Goal: Task Accomplishment & Management: Use online tool/utility

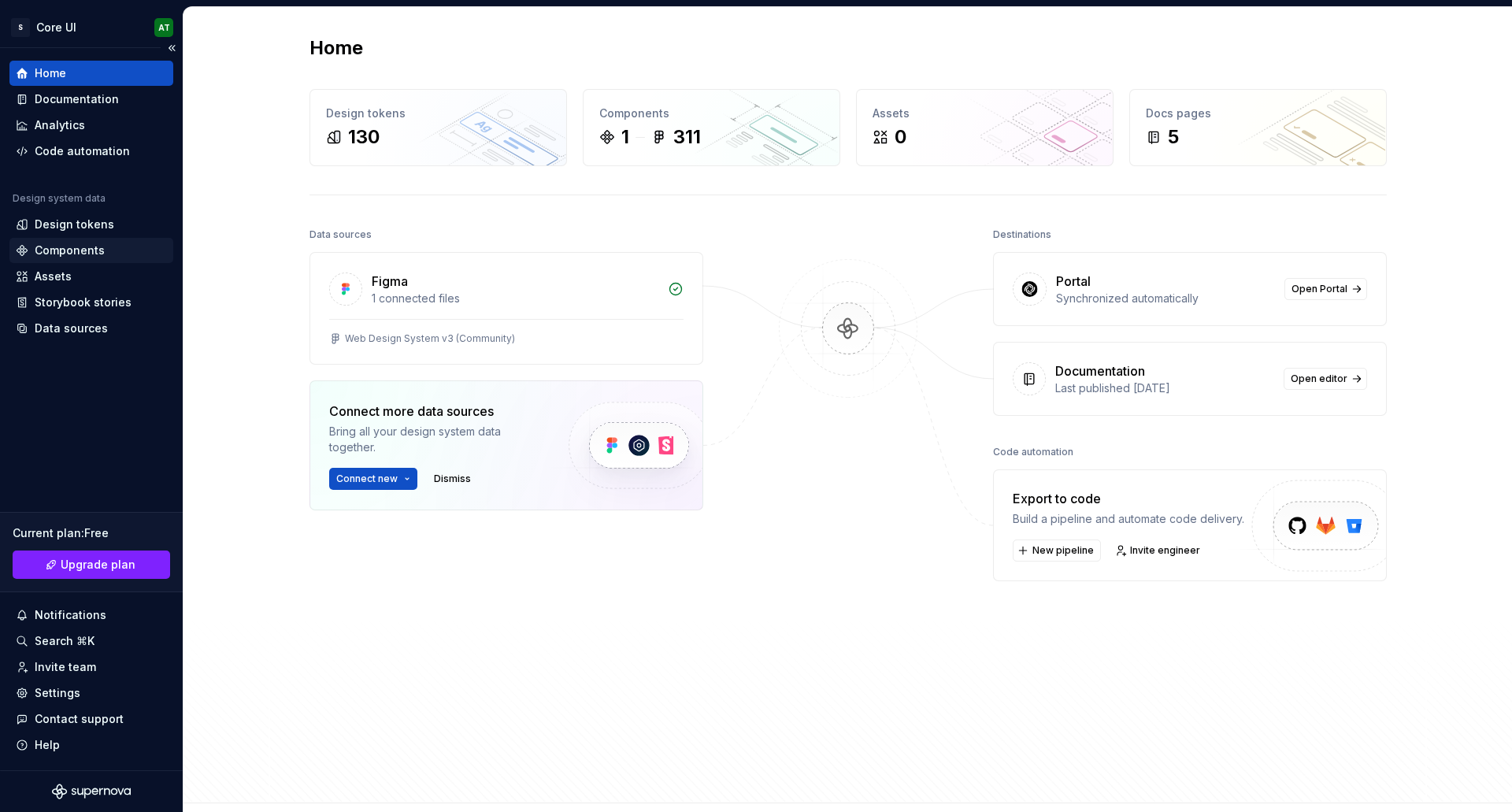
click at [60, 241] on div "Components" at bounding box center [91, 250] width 164 height 25
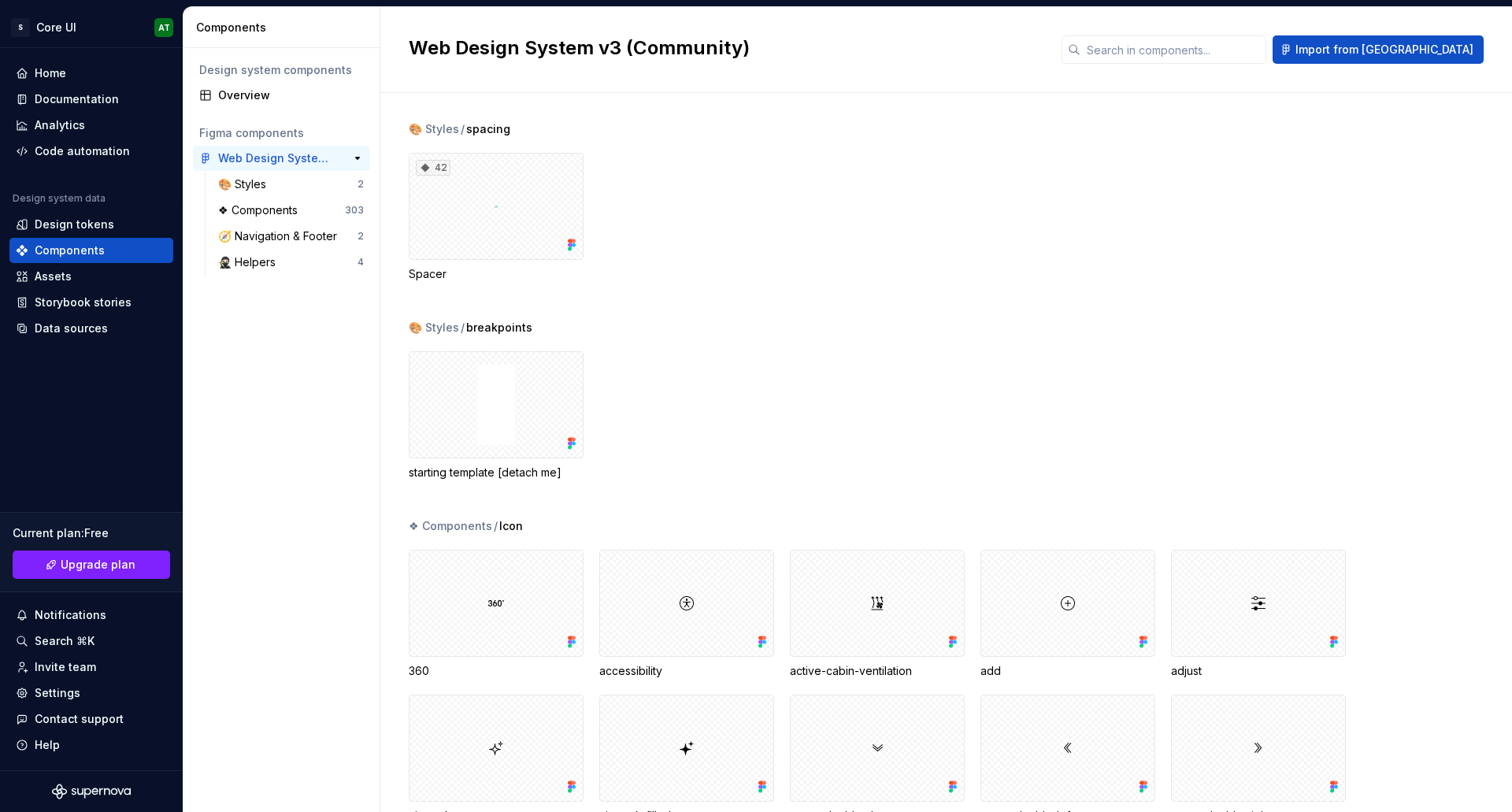
click at [273, 161] on div "Web Design System v3 (Community)" at bounding box center [277, 158] width 117 height 16
click at [268, 176] on div "🎨 Styles 2" at bounding box center [292, 184] width 159 height 25
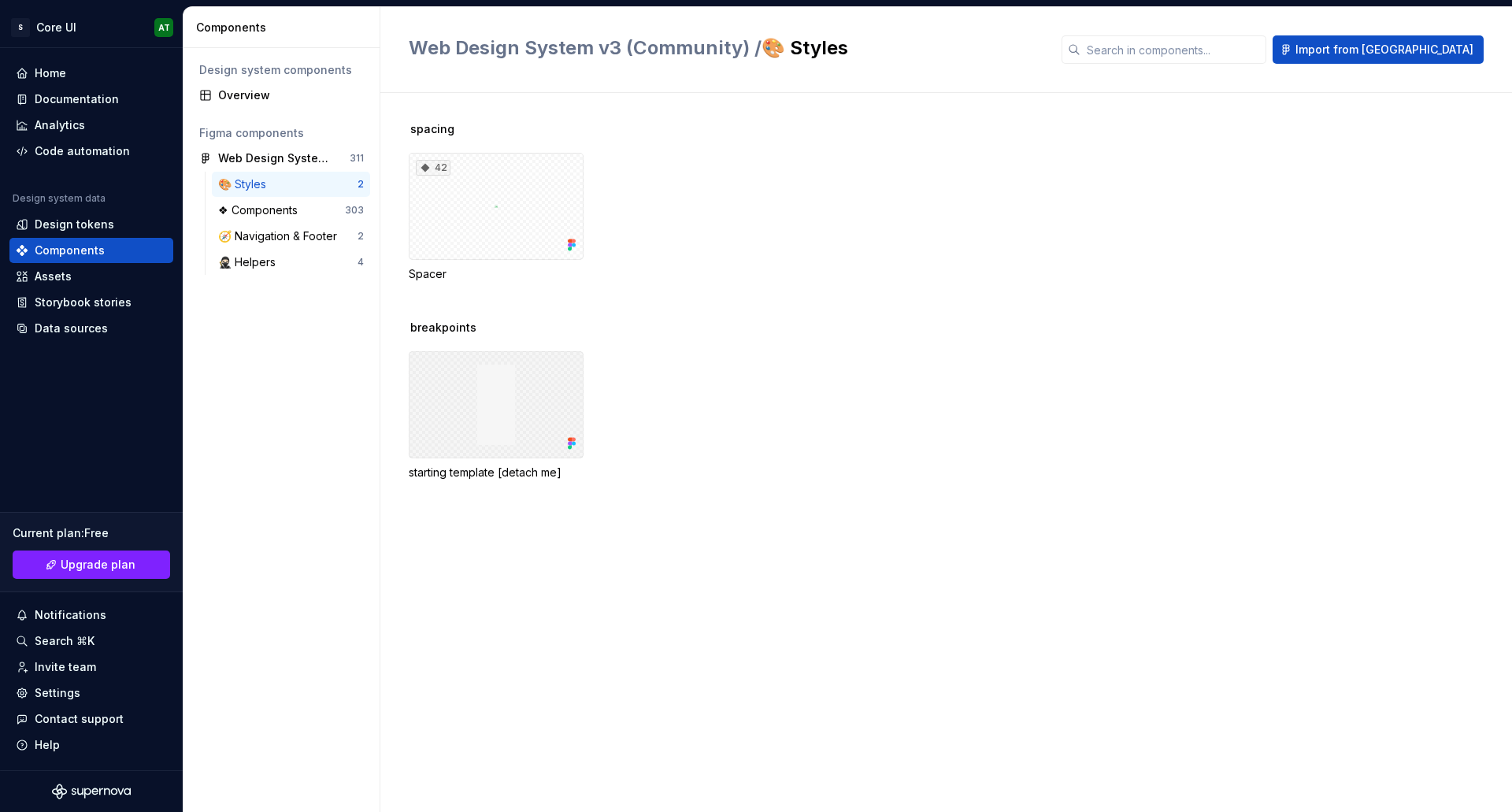
click at [503, 424] on div at bounding box center [496, 405] width 175 height 107
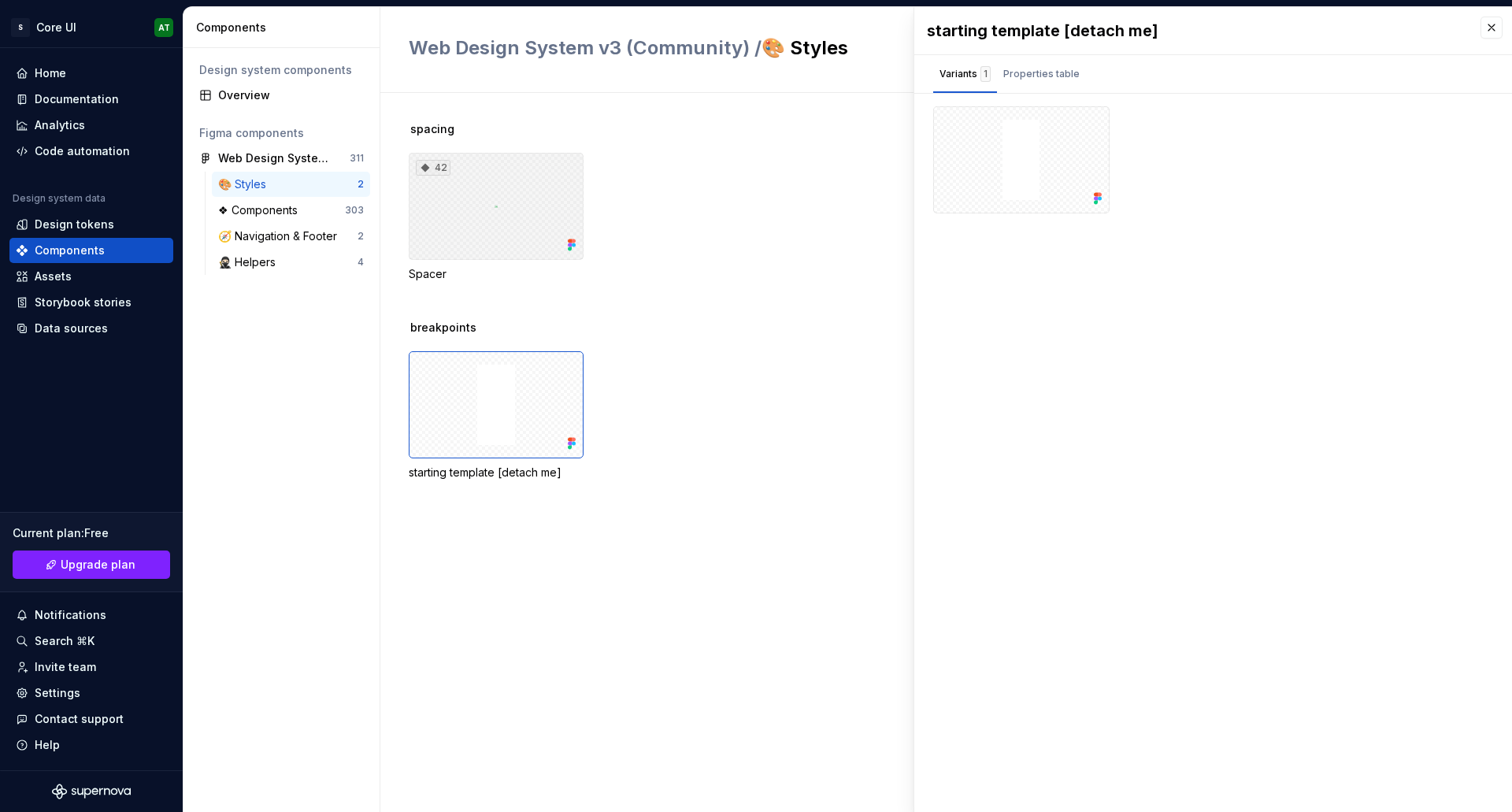
click at [492, 178] on div "42" at bounding box center [496, 206] width 175 height 107
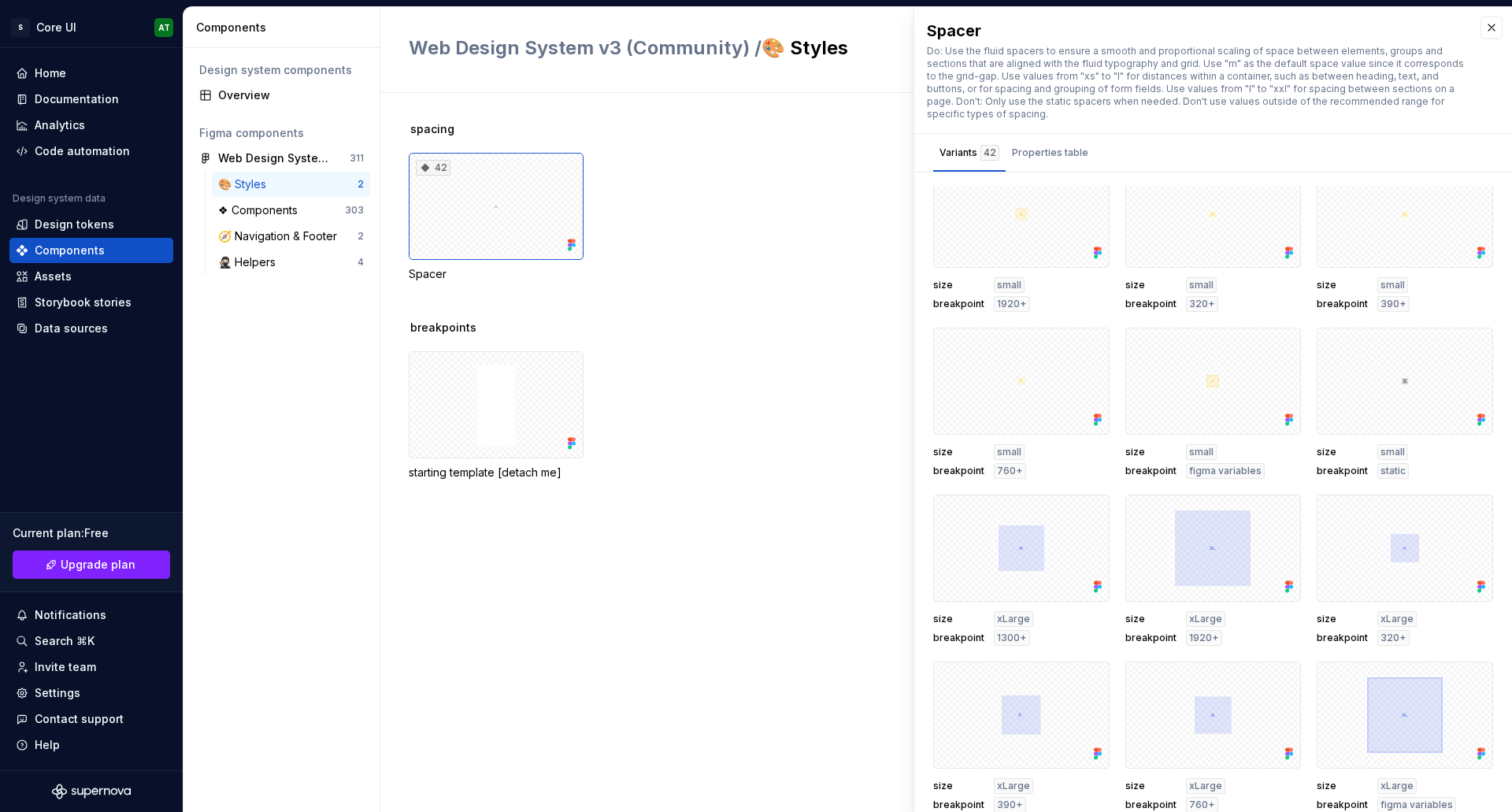
scroll to position [892, 0]
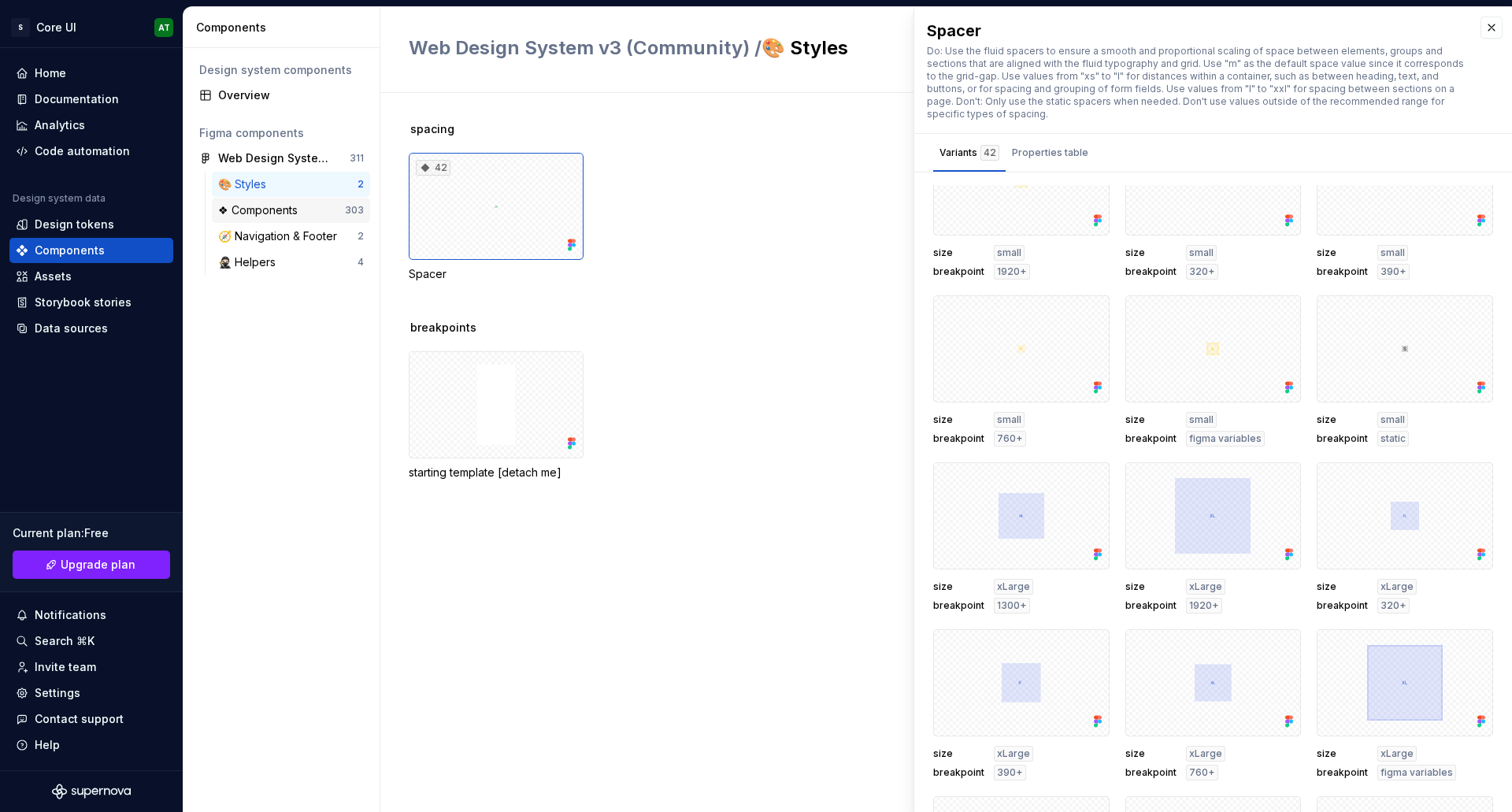
click at [280, 207] on div "❖ Components" at bounding box center [261, 211] width 86 height 16
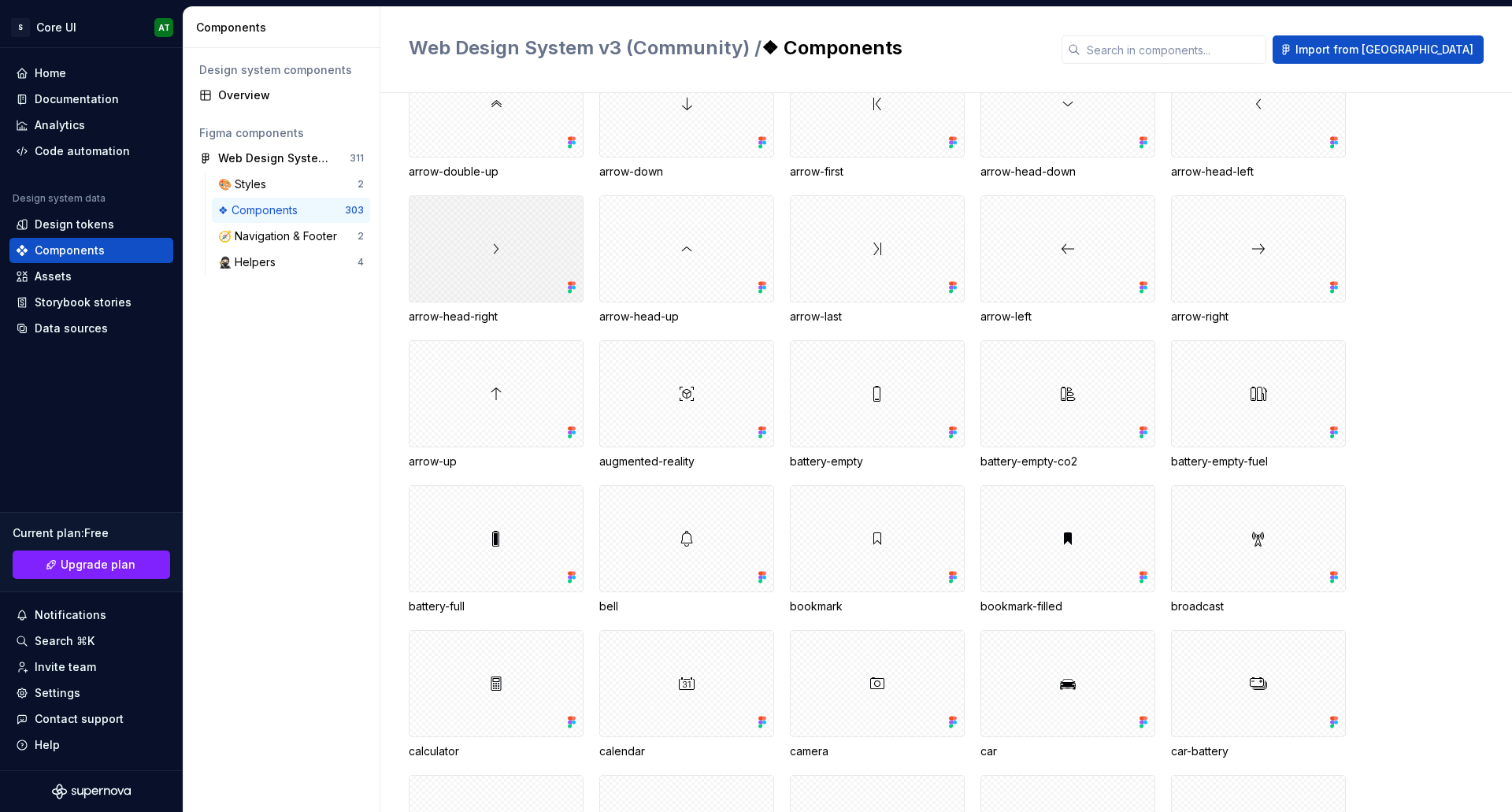
scroll to position [403, 0]
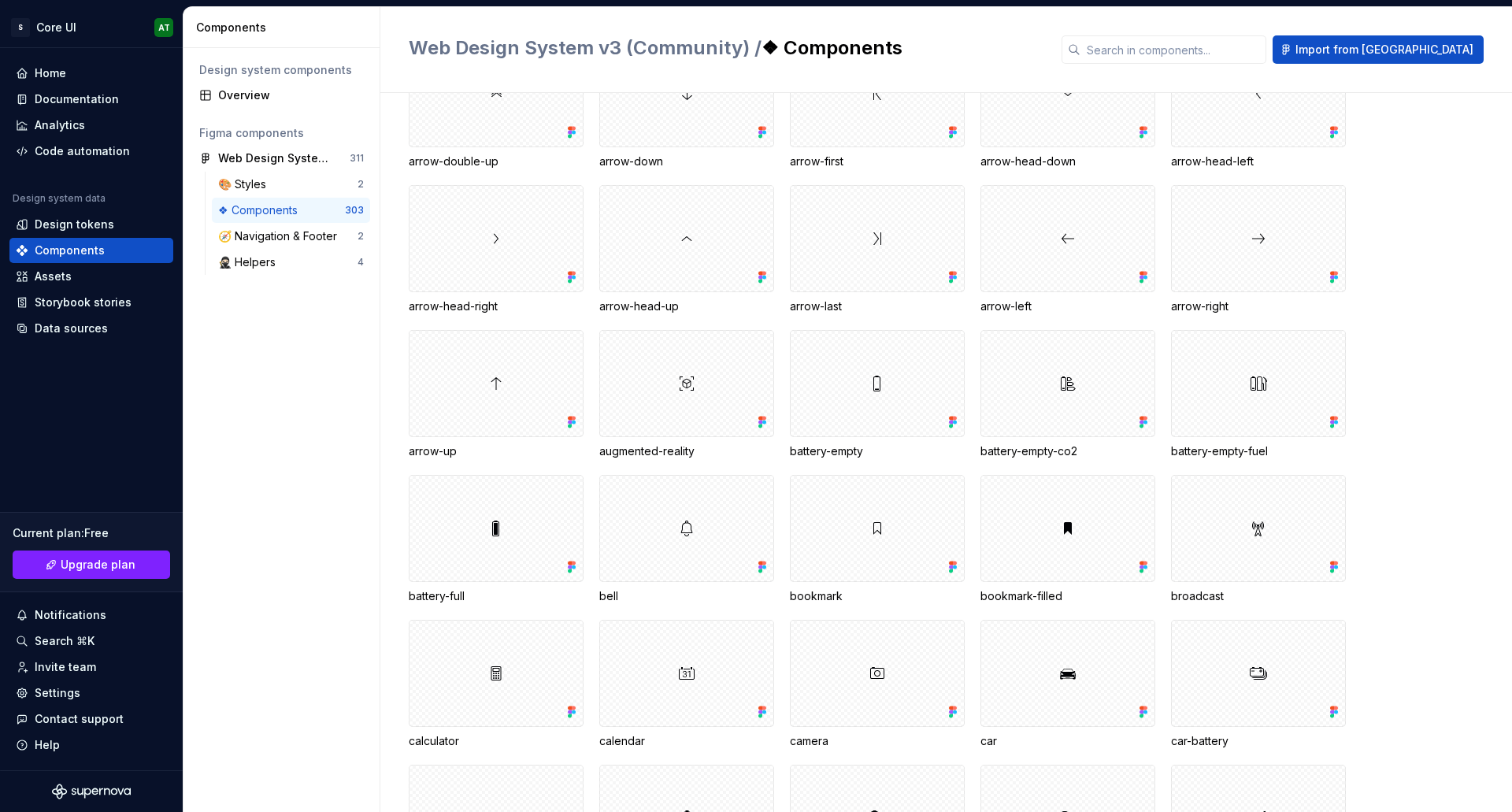
click at [267, 223] on div "🎨 Styles 2 ❖ Components 303 🧭 Navigation & Footer 2 🥷🏻 Helpers 4" at bounding box center [292, 223] width 159 height 104
click at [269, 249] on div "🥷🏻 Helpers 4" at bounding box center [292, 261] width 159 height 25
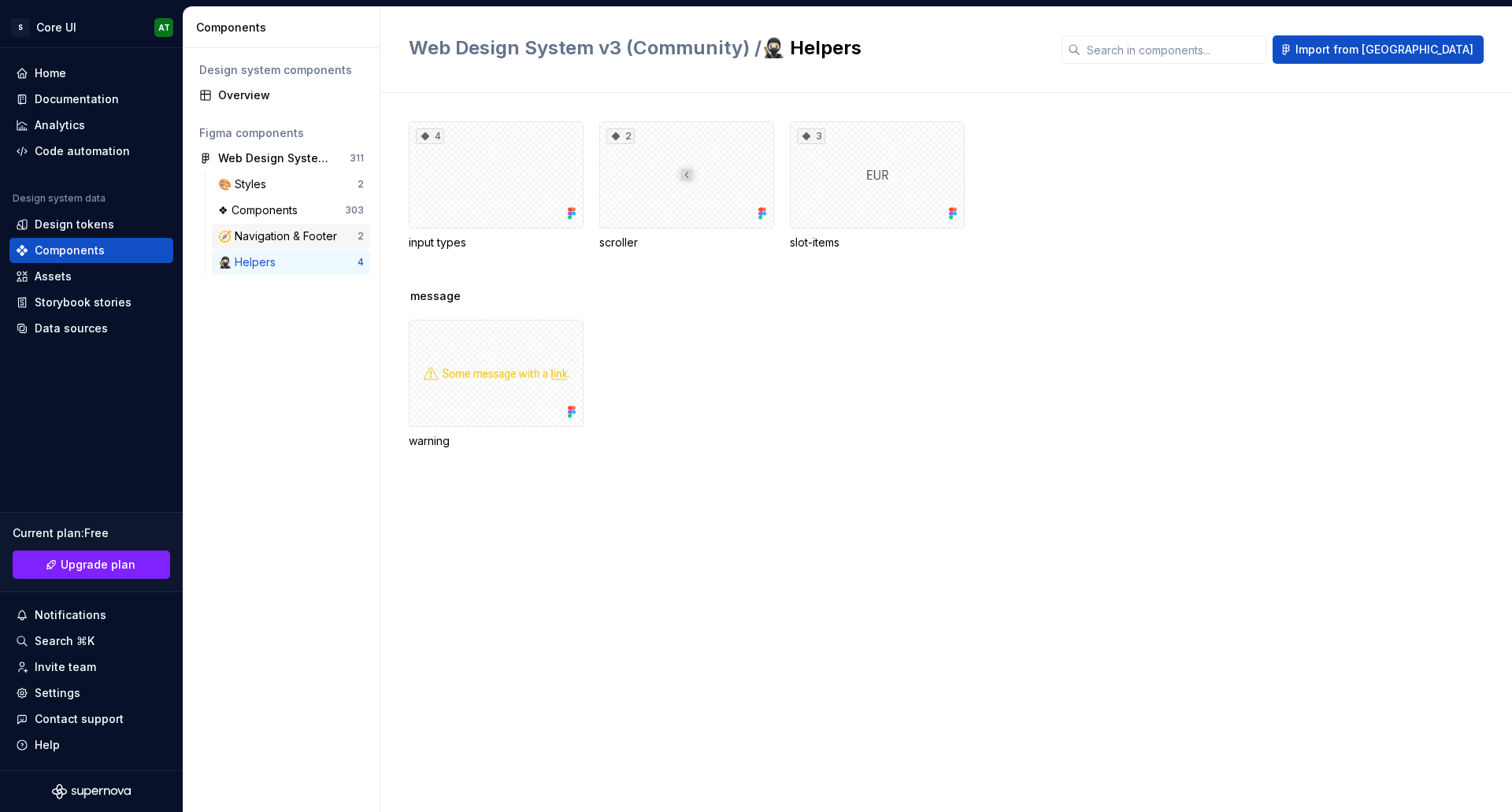
click at [276, 228] on div "🧭 Navigation & Footer 2" at bounding box center [292, 236] width 159 height 25
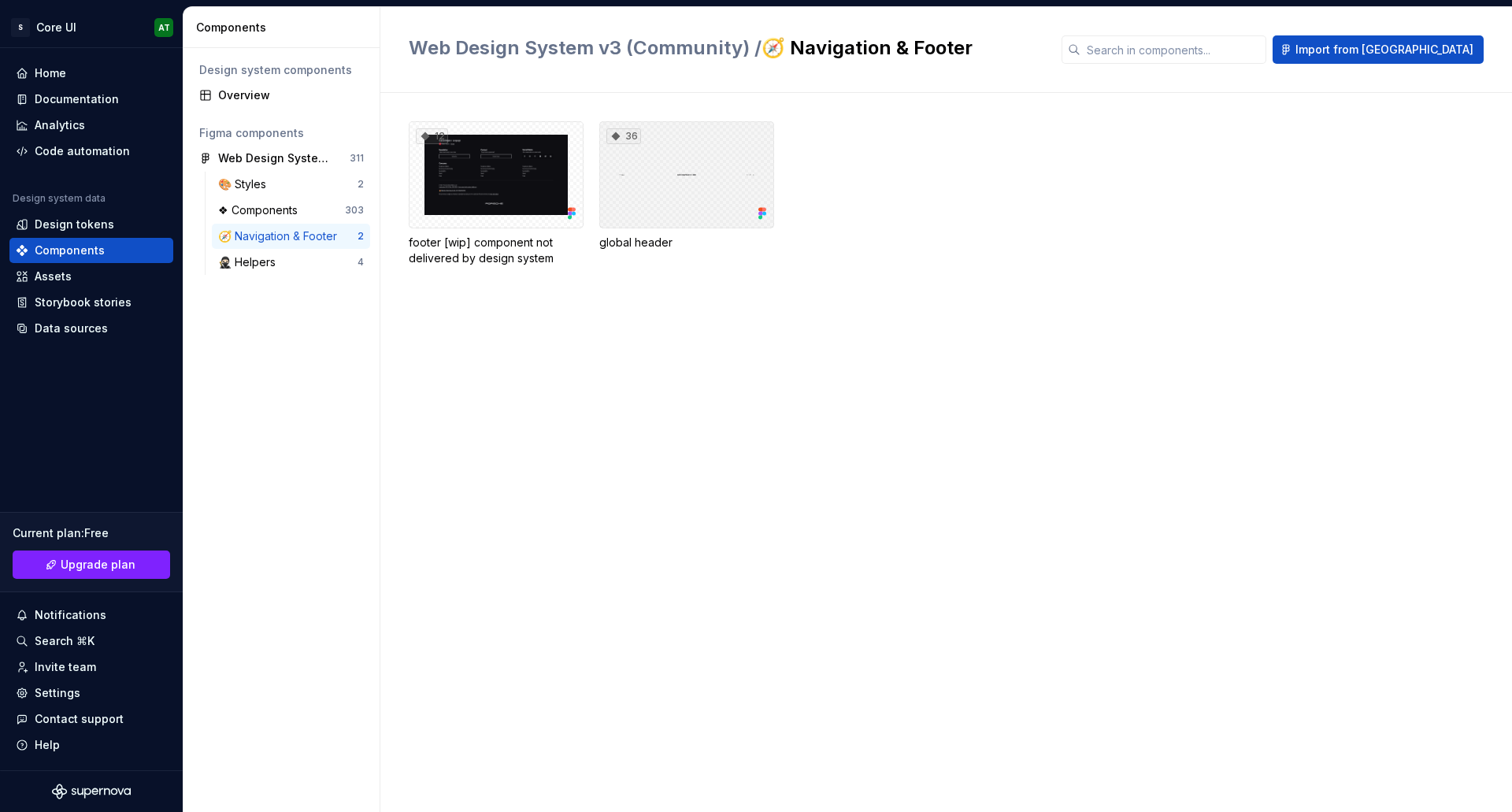
click at [642, 193] on div "36" at bounding box center [687, 175] width 175 height 107
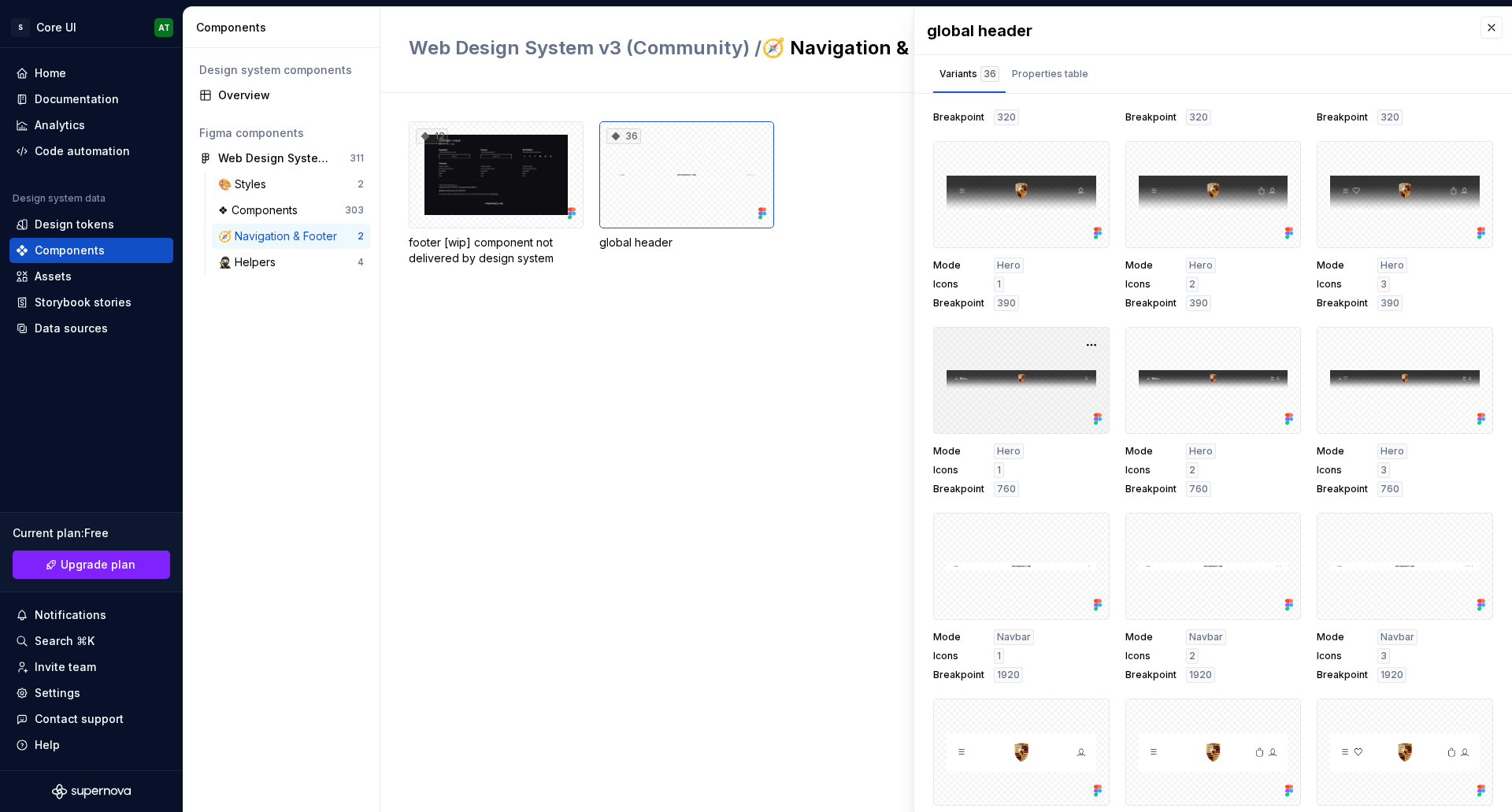
scroll to position [338, 0]
click at [994, 383] on div at bounding box center [1021, 380] width 177 height 107
click at [1081, 343] on button "button" at bounding box center [1092, 344] width 22 height 22
click at [755, 368] on div "12 footer [wip] component not delivered by design system 36 global header" at bounding box center [960, 453] width 1103 height 720
click at [1013, 86] on div "Properties table" at bounding box center [1050, 77] width 89 height 32
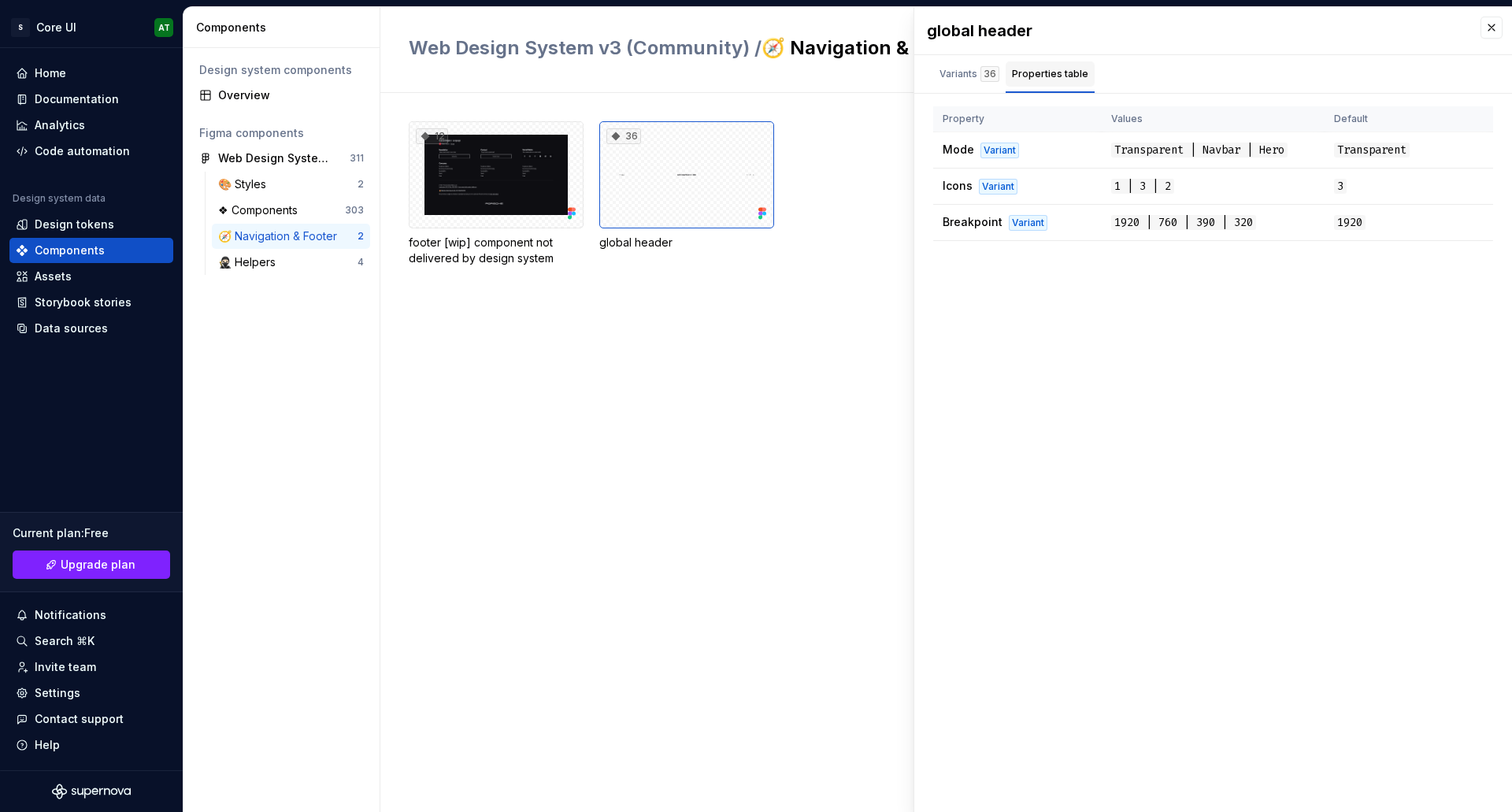
scroll to position [0, 0]
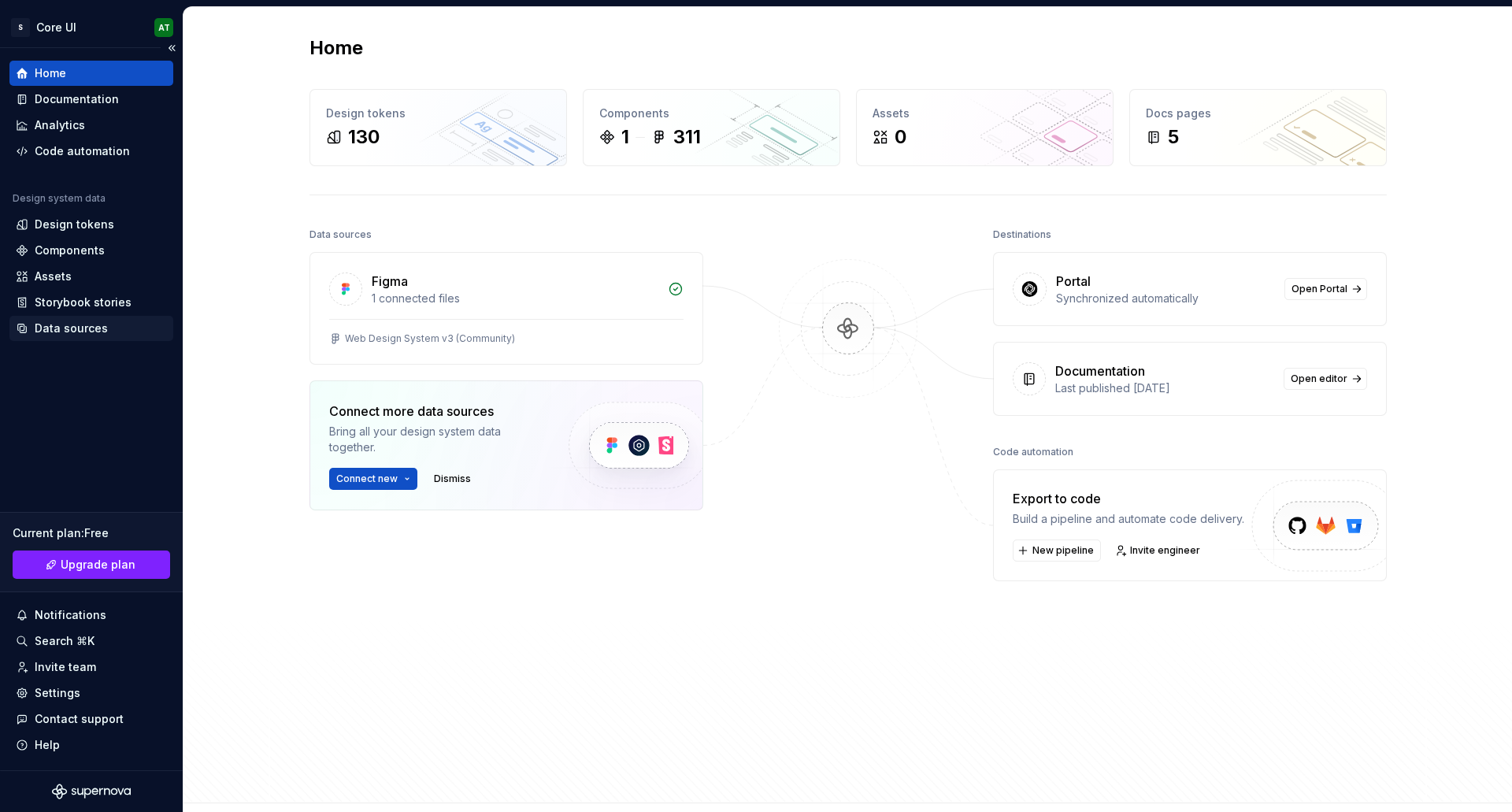
click at [86, 339] on div "Data sources" at bounding box center [91, 328] width 164 height 25
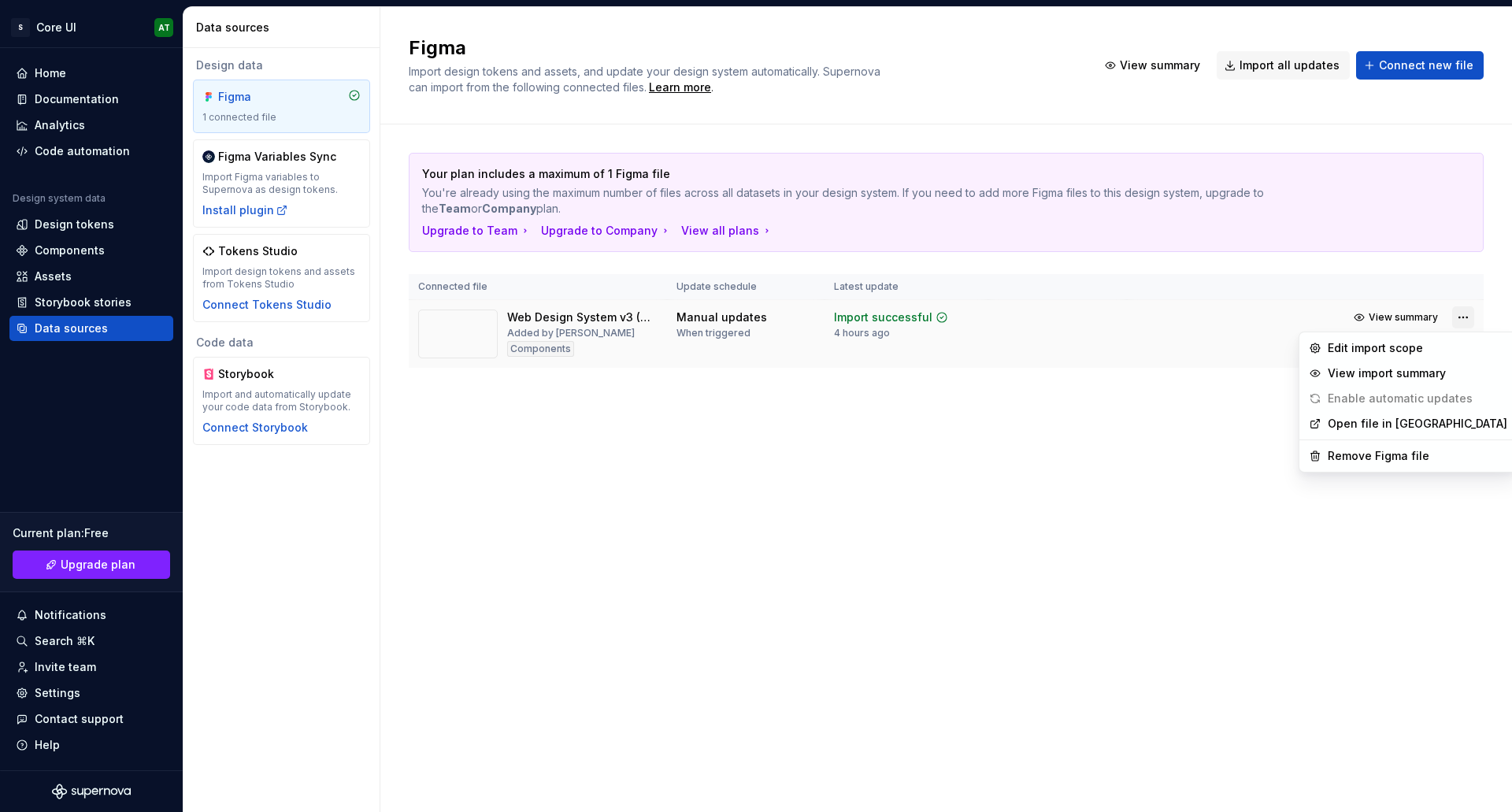
click at [1468, 318] on html "S Core UI AT Home Documentation Analytics Code automation Design system data De…" at bounding box center [756, 406] width 1512 height 812
click at [1343, 454] on div "Remove Figma file" at bounding box center [1418, 456] width 179 height 16
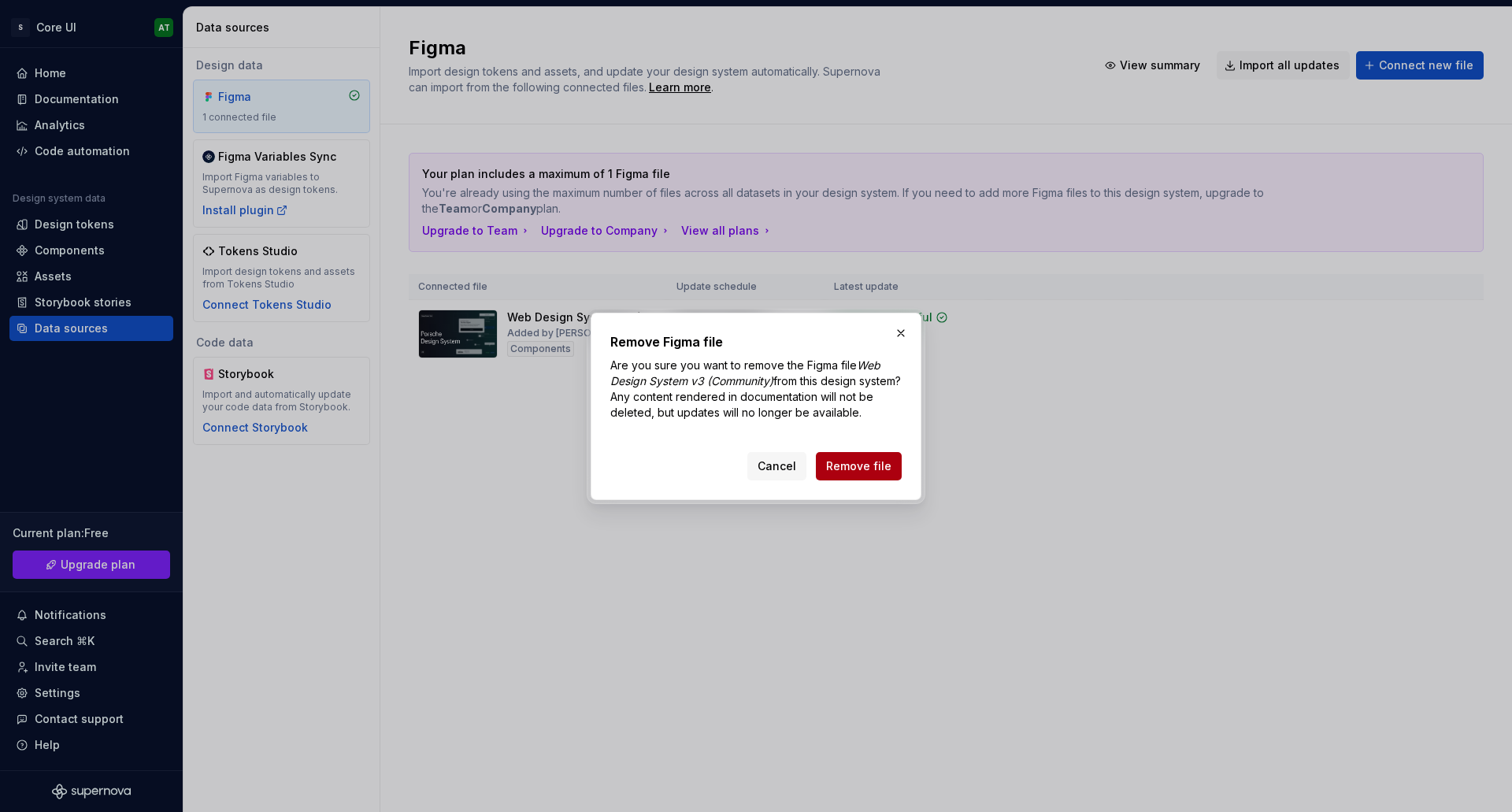
click at [848, 474] on span "Remove file" at bounding box center [859, 466] width 66 height 16
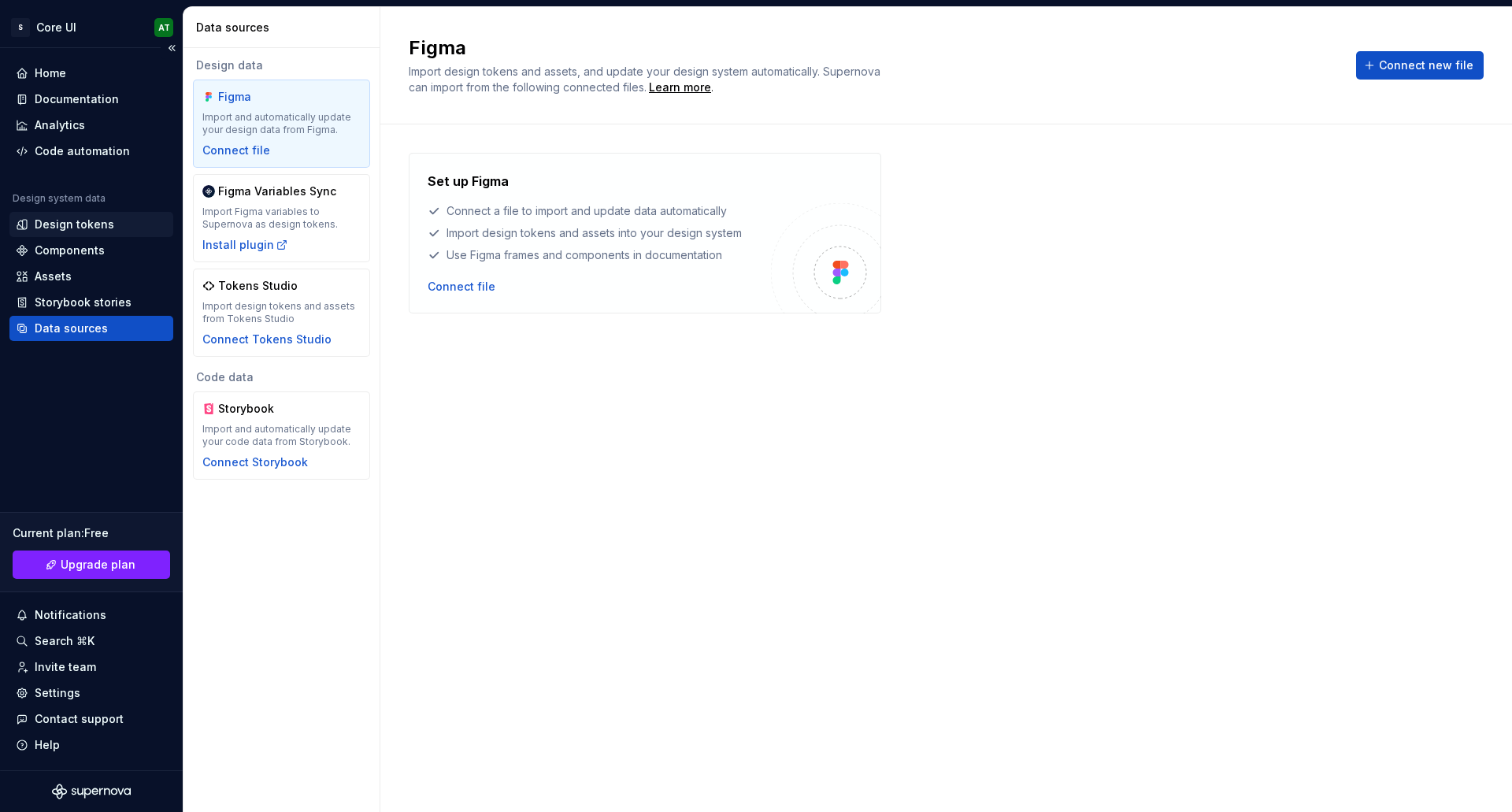
click at [66, 225] on div "Design tokens" at bounding box center [74, 224] width 79 height 16
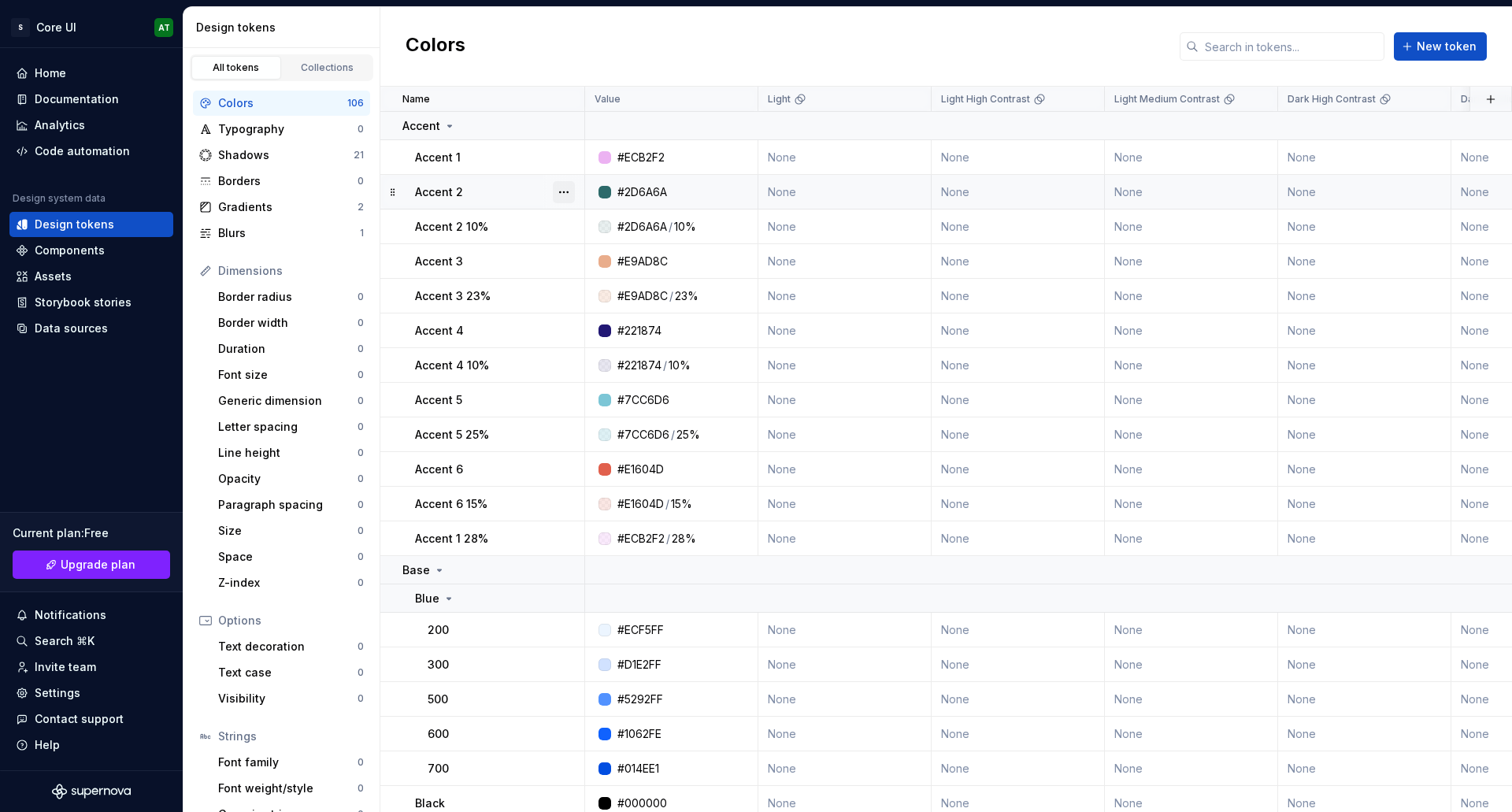
click at [368, 204] on html "S Core UI AT Home Documentation Analytics Code automation Design system data De…" at bounding box center [756, 406] width 1512 height 812
click at [246, 232] on html "S Core UI AT Home Documentation Analytics Code automation Design system data De…" at bounding box center [756, 406] width 1512 height 812
click at [232, 232] on div "Blurs" at bounding box center [289, 233] width 141 height 16
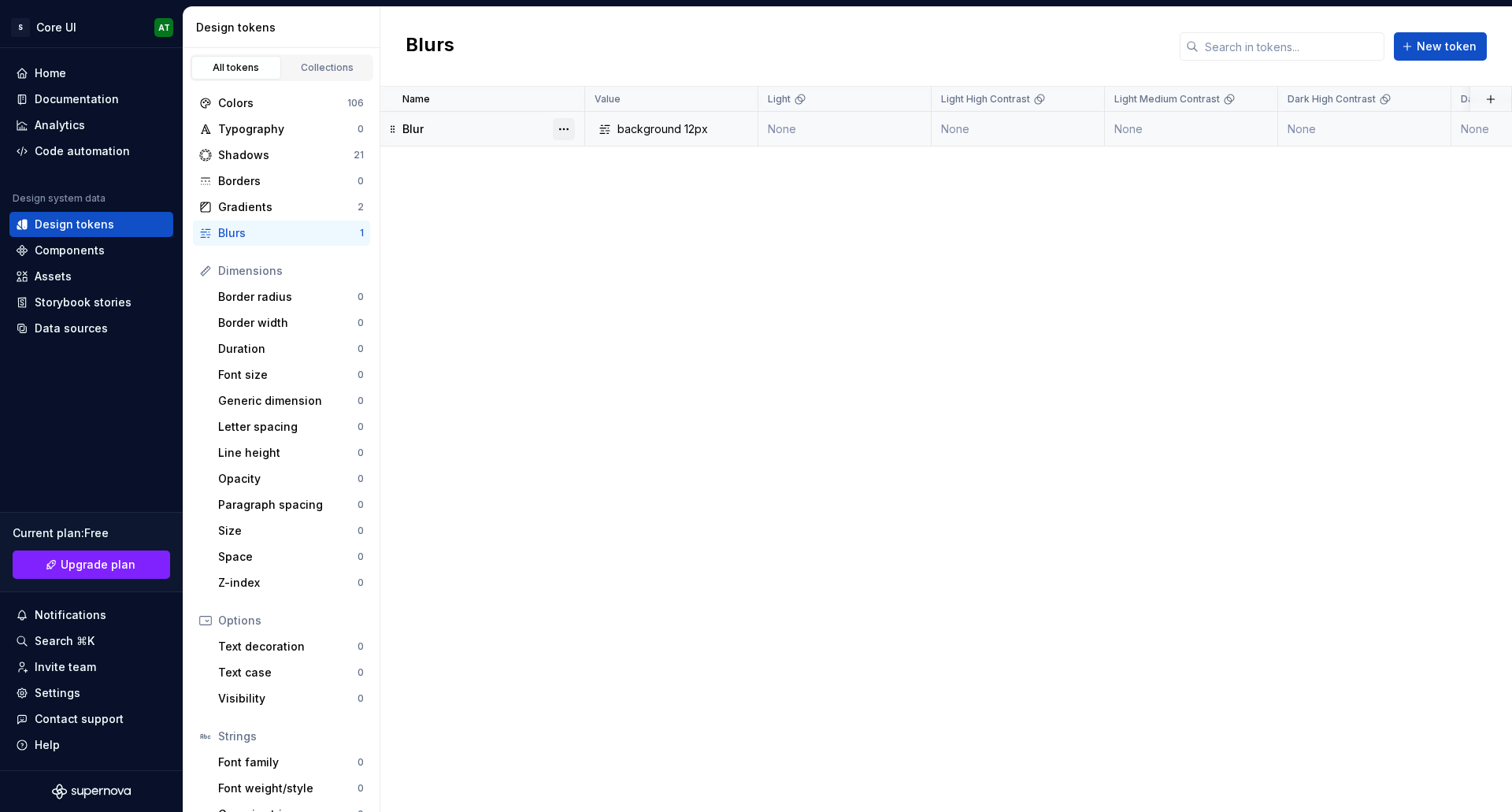
click at [560, 132] on button "button" at bounding box center [564, 129] width 22 height 22
click at [585, 218] on div "Delete token" at bounding box center [633, 217] width 103 height 16
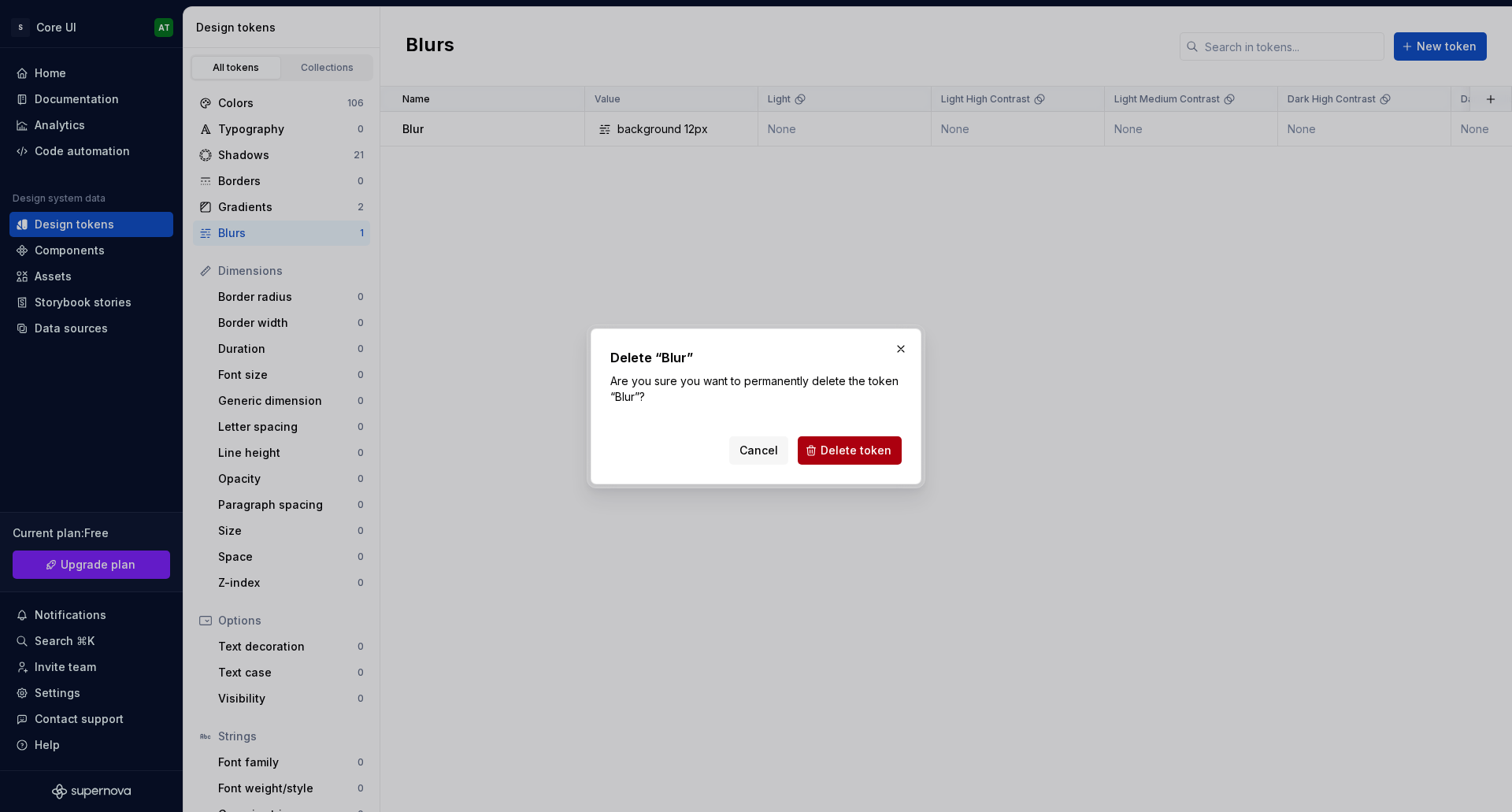
click at [848, 450] on span "Delete token" at bounding box center [856, 450] width 71 height 16
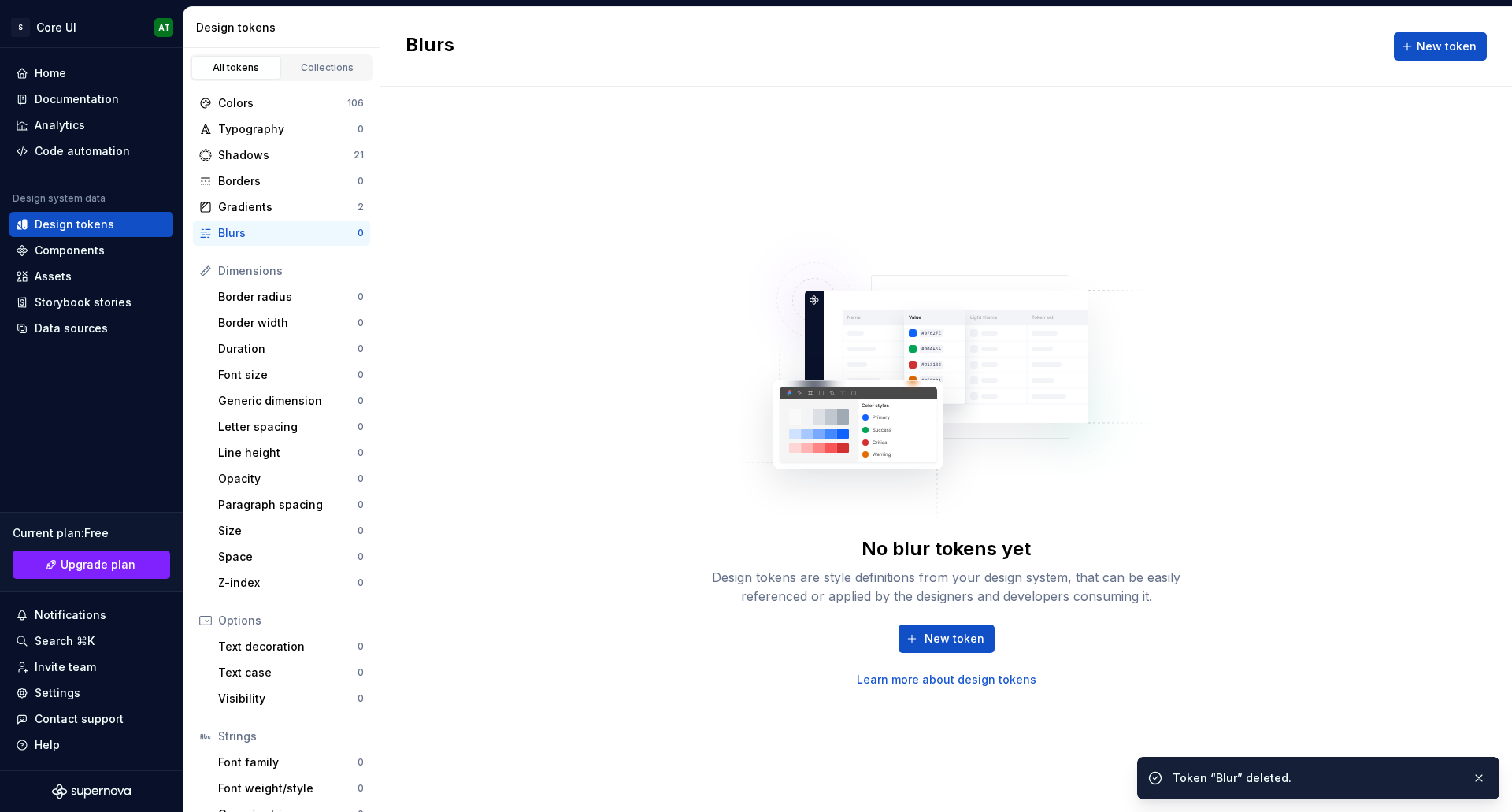
drag, startPoint x: 242, startPoint y: 219, endPoint x: 271, endPoint y: 244, distance: 38.3
drag, startPoint x: 271, startPoint y: 244, endPoint x: 230, endPoint y: 192, distance: 66.2
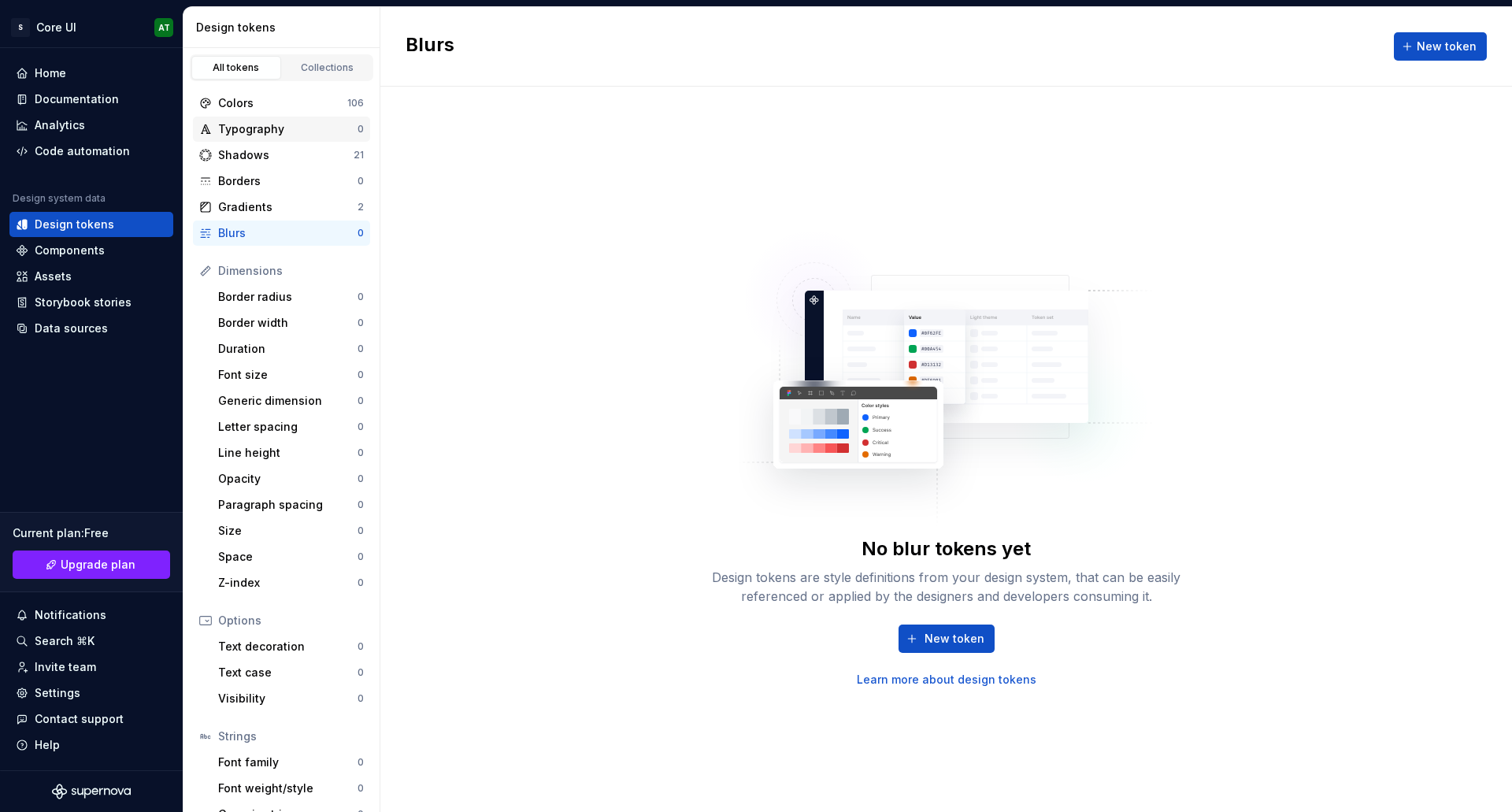
drag, startPoint x: 230, startPoint y: 192, endPoint x: 234, endPoint y: 127, distance: 65.1
click at [234, 127] on div "Typography" at bounding box center [288, 129] width 140 height 16
click at [239, 154] on div "Shadows" at bounding box center [285, 155] width 135 height 16
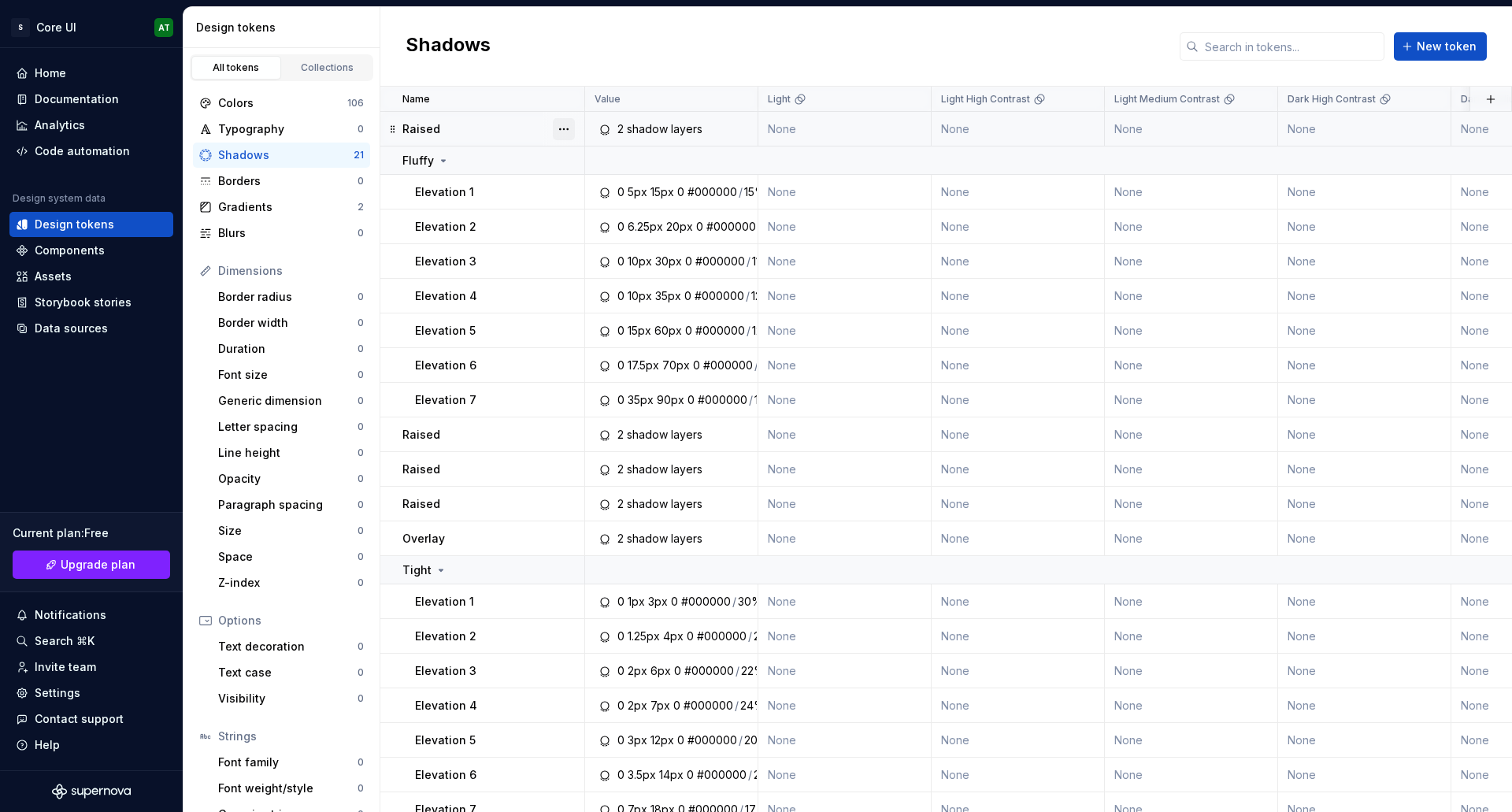
click at [572, 124] on button "button" at bounding box center [564, 129] width 22 height 22
click at [599, 213] on div "Delete token" at bounding box center [633, 217] width 103 height 16
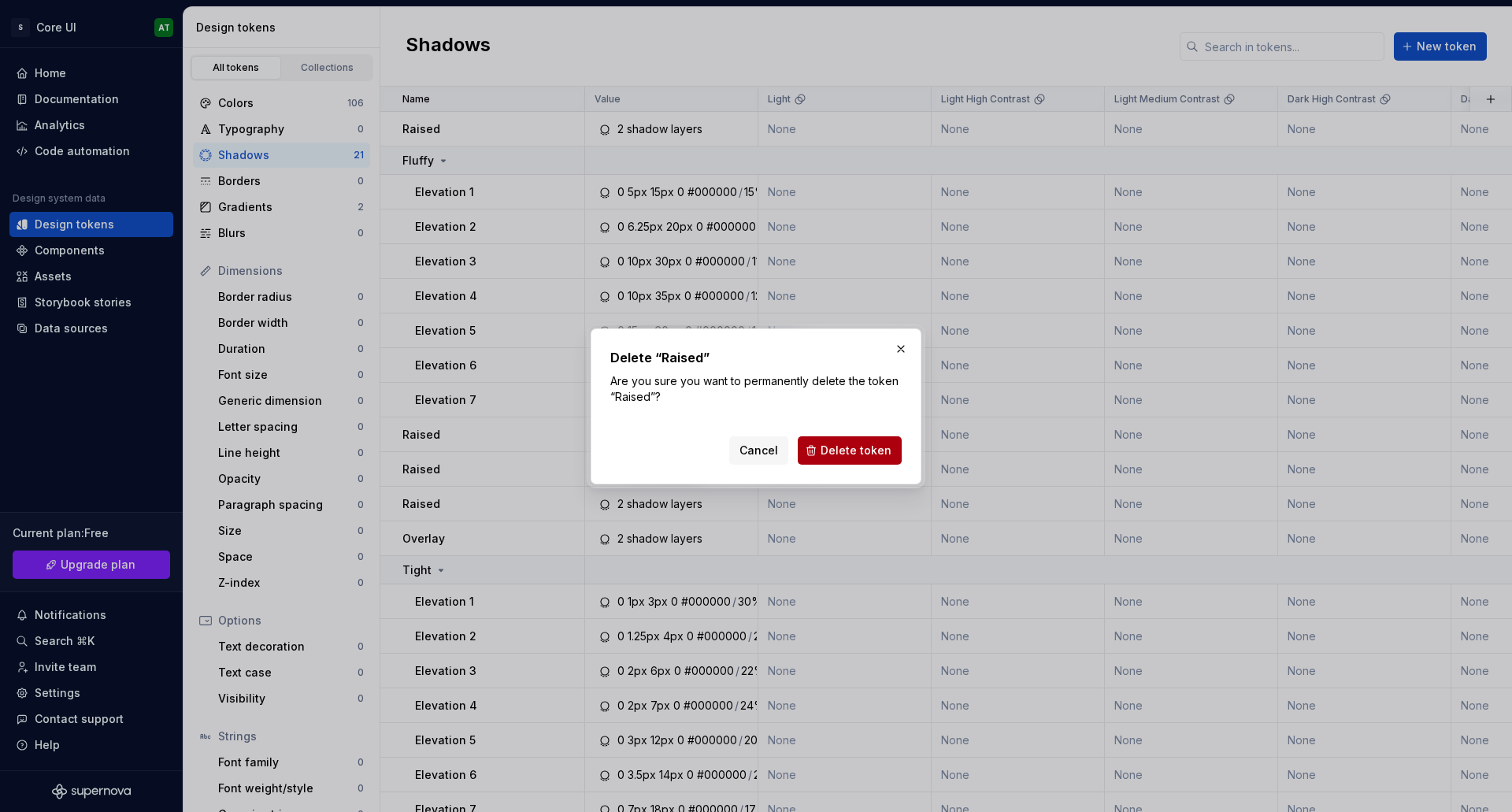
click at [866, 442] on button "Delete token" at bounding box center [850, 450] width 104 height 28
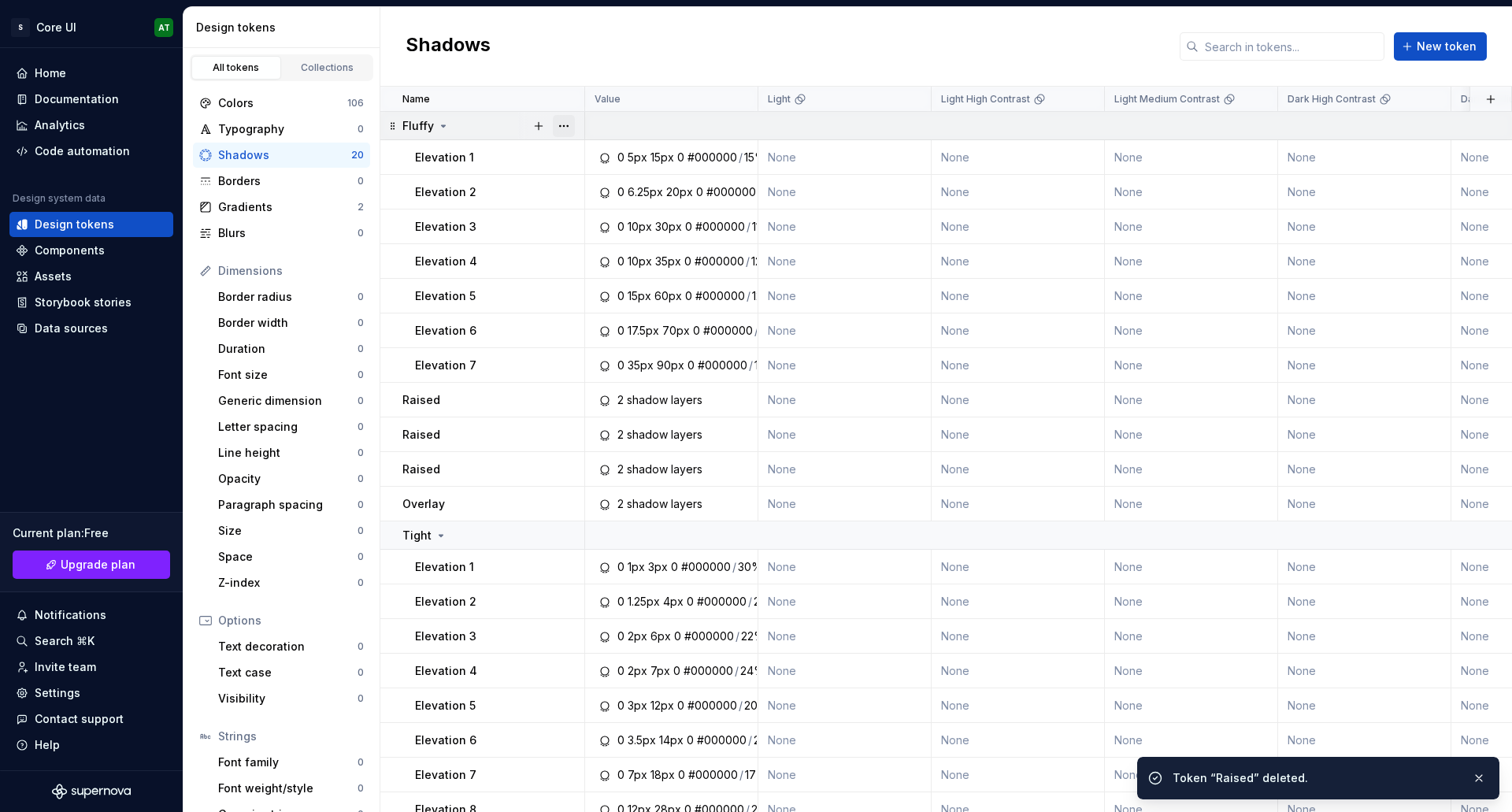
click at [565, 123] on button "button" at bounding box center [564, 126] width 22 height 22
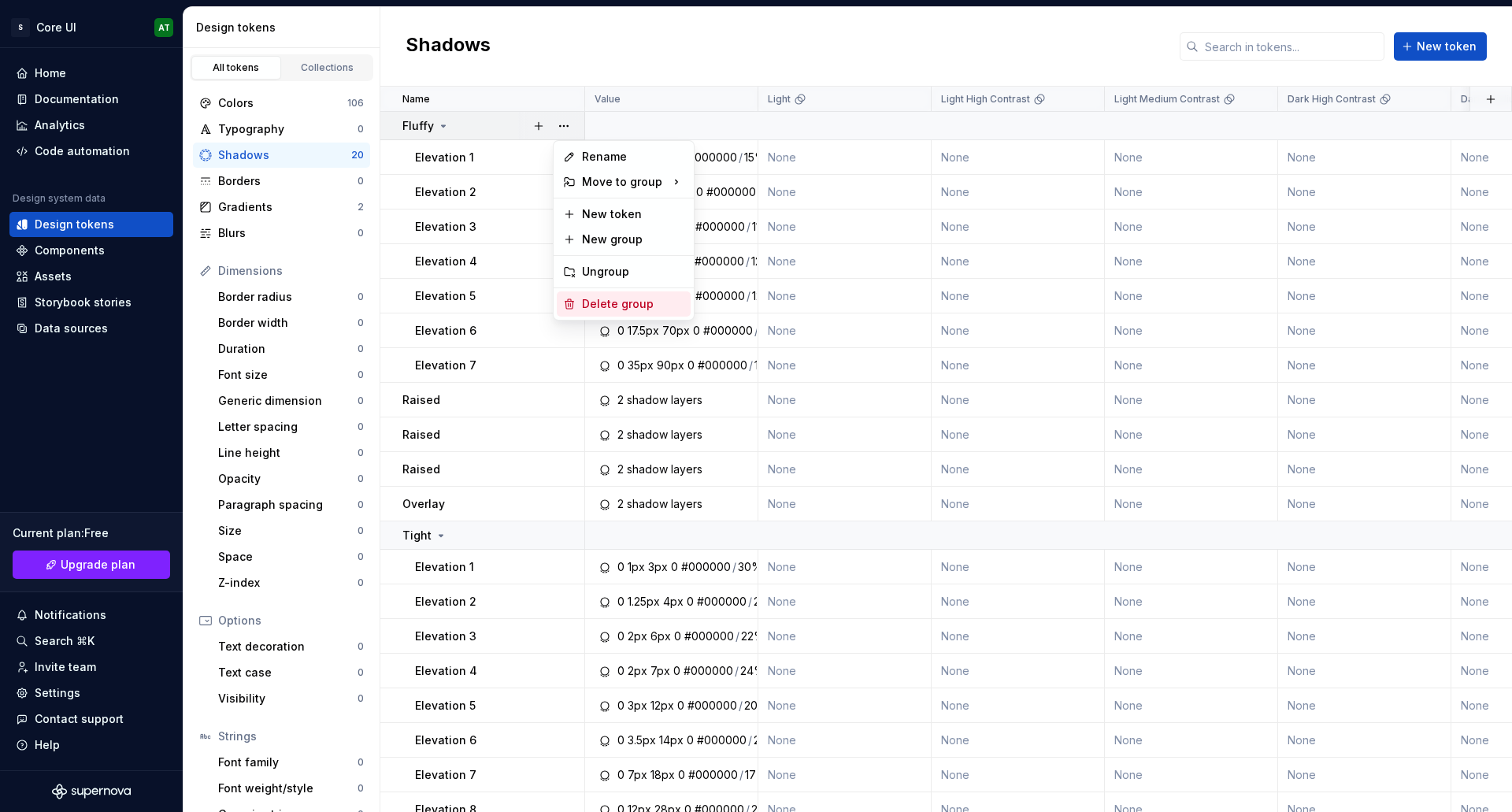
click at [606, 308] on div "Delete group" at bounding box center [633, 304] width 103 height 16
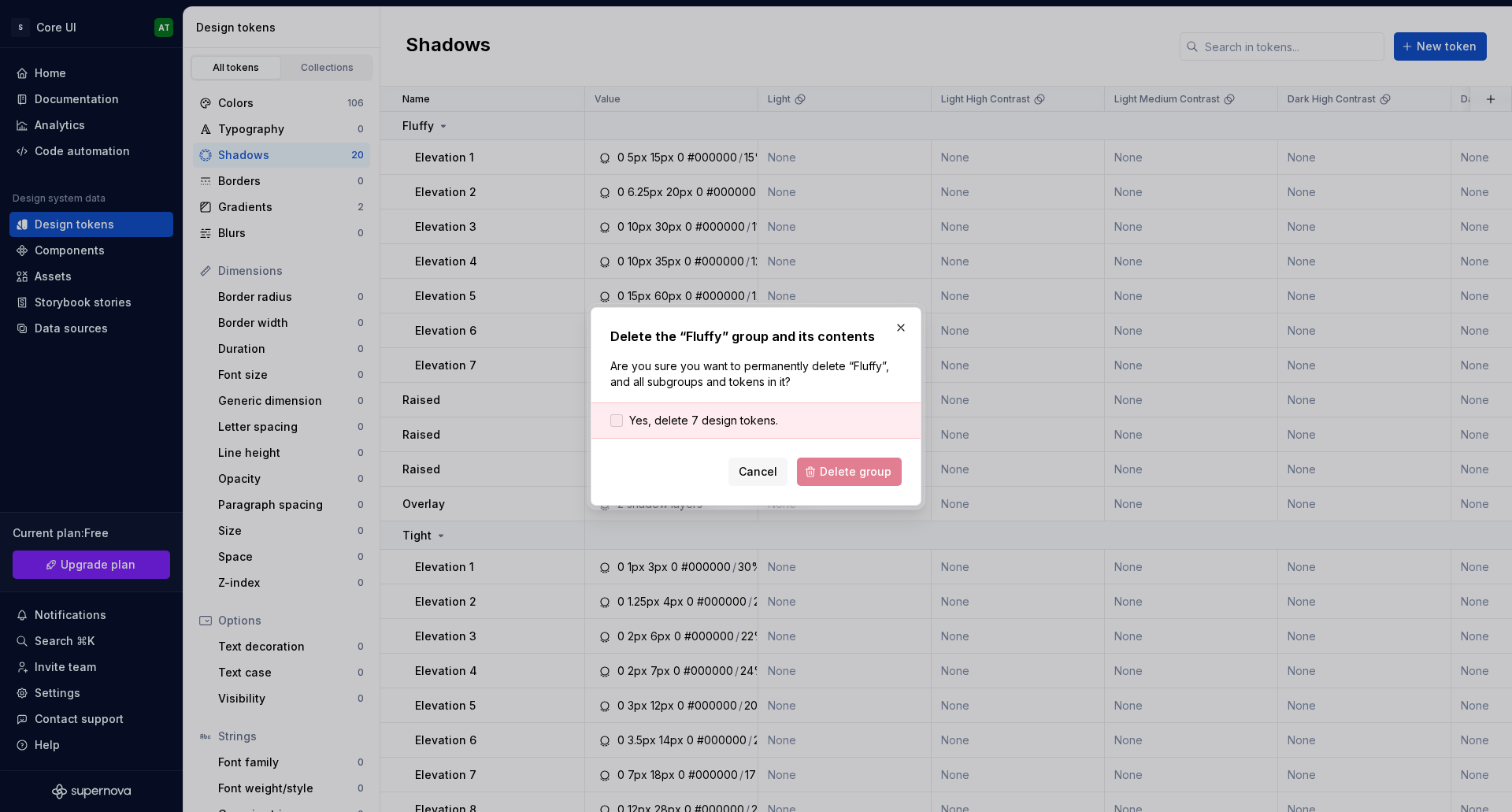
click at [712, 421] on span "Yes, delete 7 design tokens." at bounding box center [704, 421] width 149 height 16
click at [838, 477] on span "Delete group" at bounding box center [856, 472] width 72 height 16
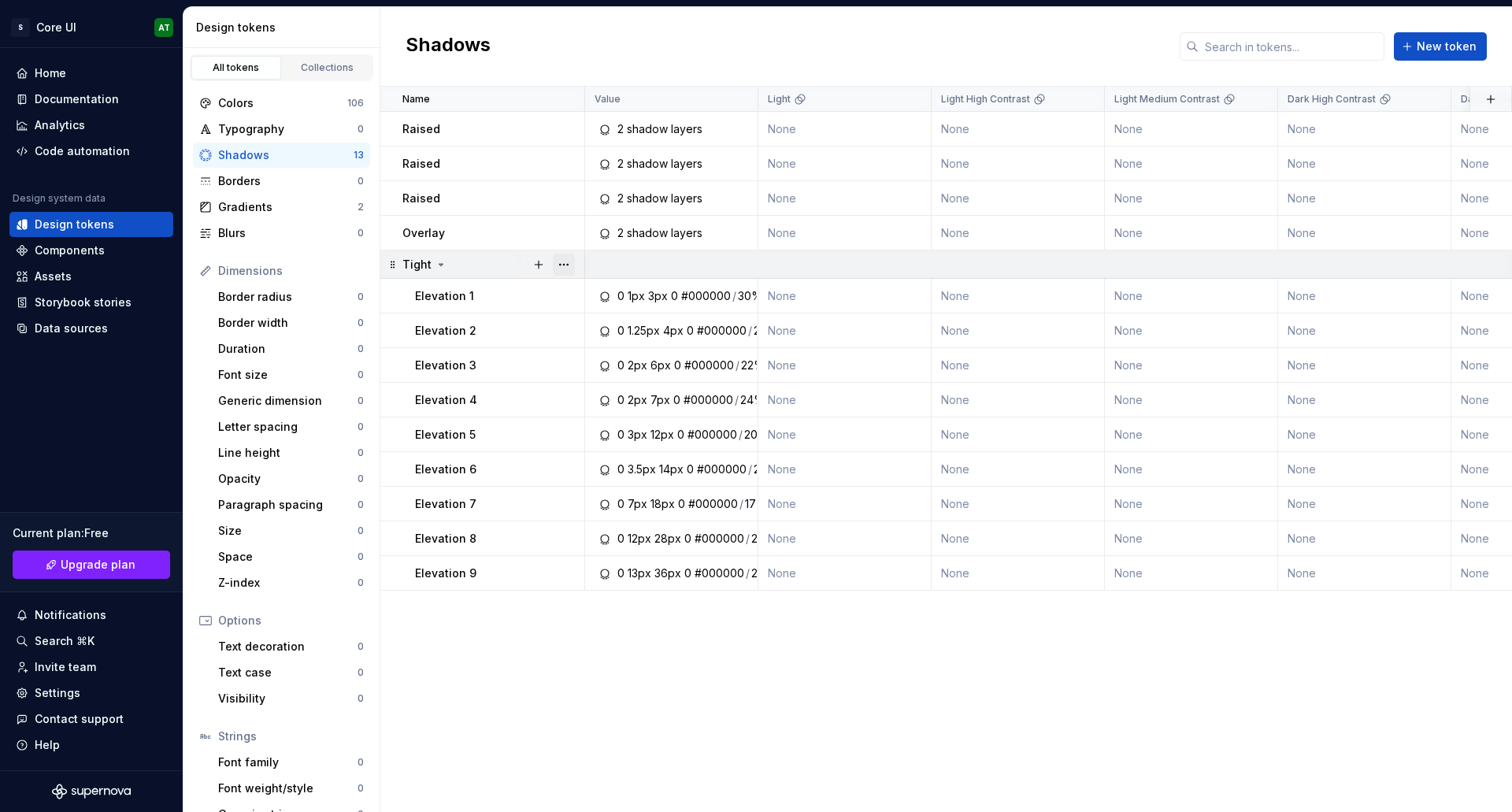
click at [563, 265] on button "button" at bounding box center [564, 265] width 22 height 22
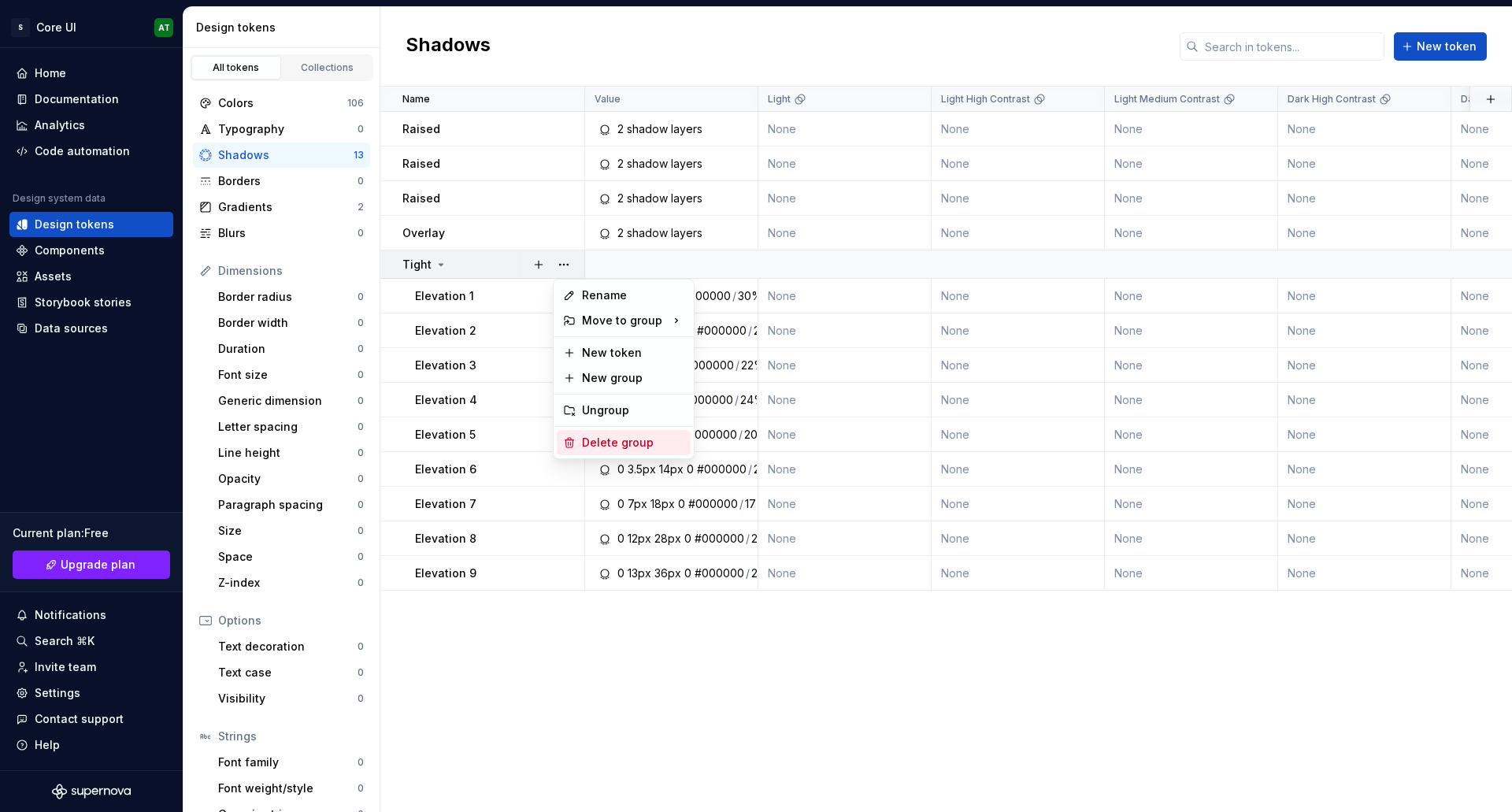
click at [587, 438] on div "Delete group" at bounding box center [633, 443] width 103 height 16
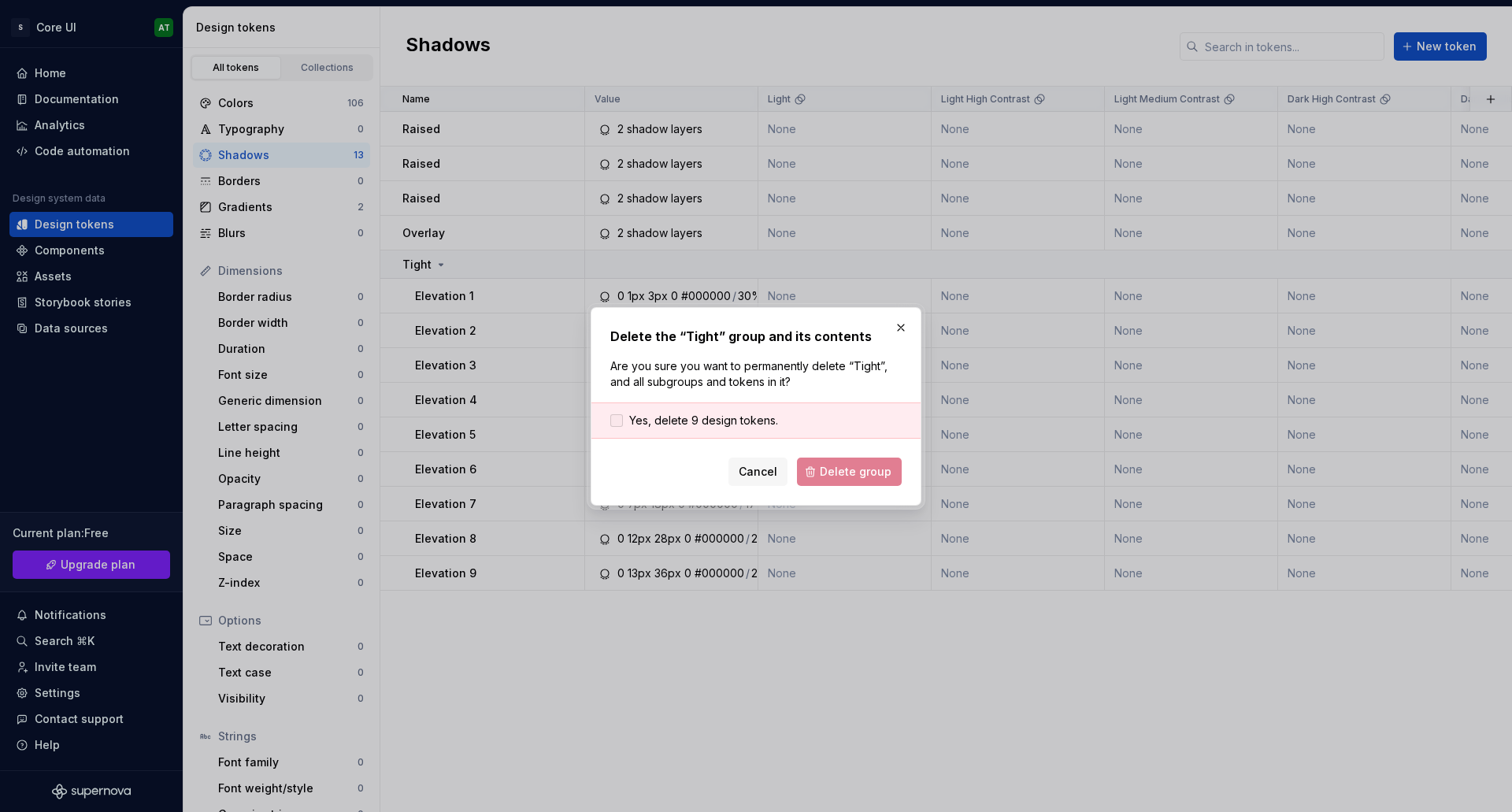
click at [723, 425] on span "Yes, delete 9 design tokens." at bounding box center [704, 421] width 149 height 16
click at [806, 465] on button "Delete group" at bounding box center [849, 472] width 104 height 28
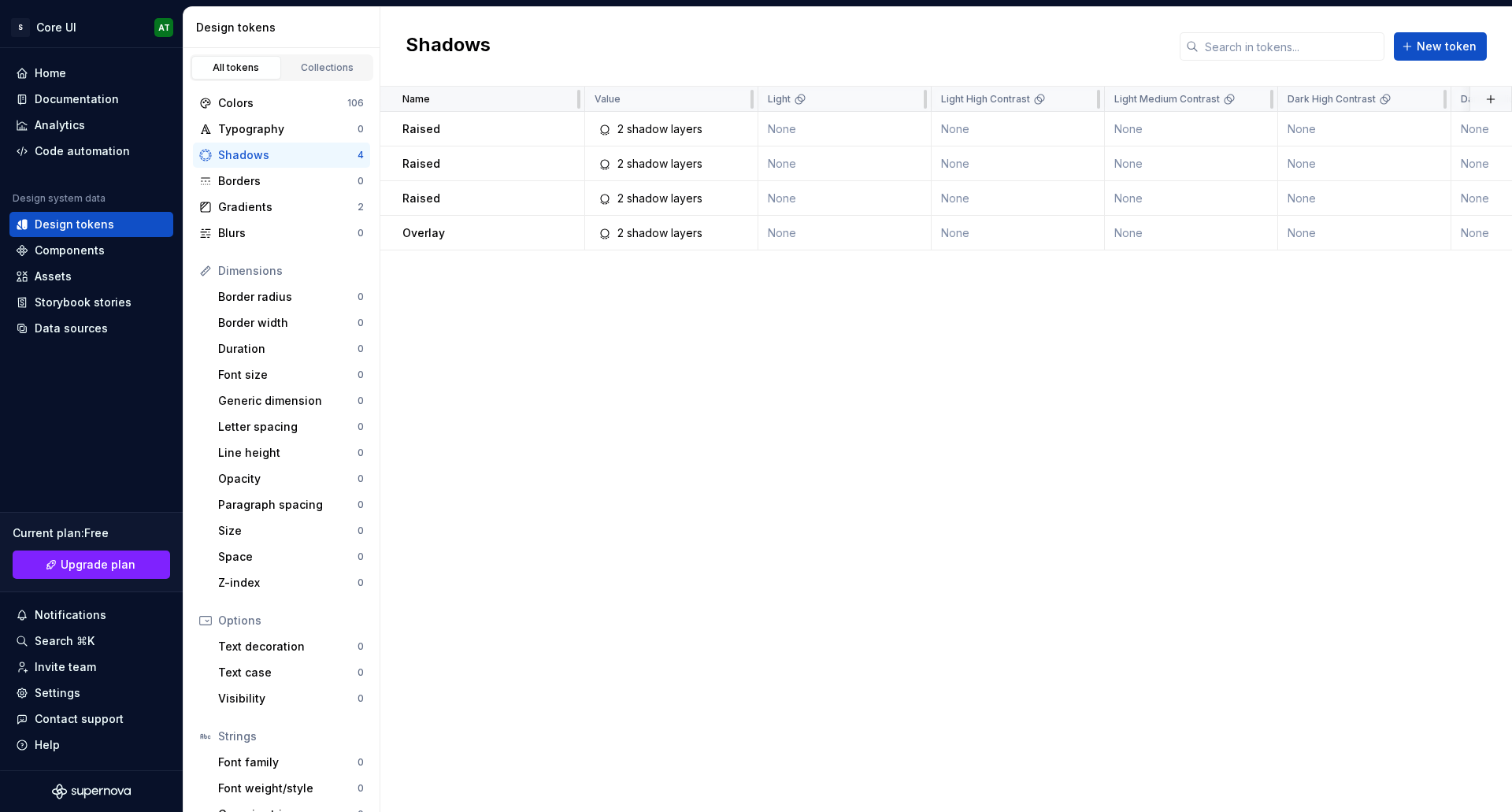
click at [563, 97] on div "Name" at bounding box center [489, 99] width 173 height 13
click at [566, 127] on button "button" at bounding box center [564, 129] width 22 height 22
click at [591, 228] on div "Delete token" at bounding box center [624, 217] width 134 height 25
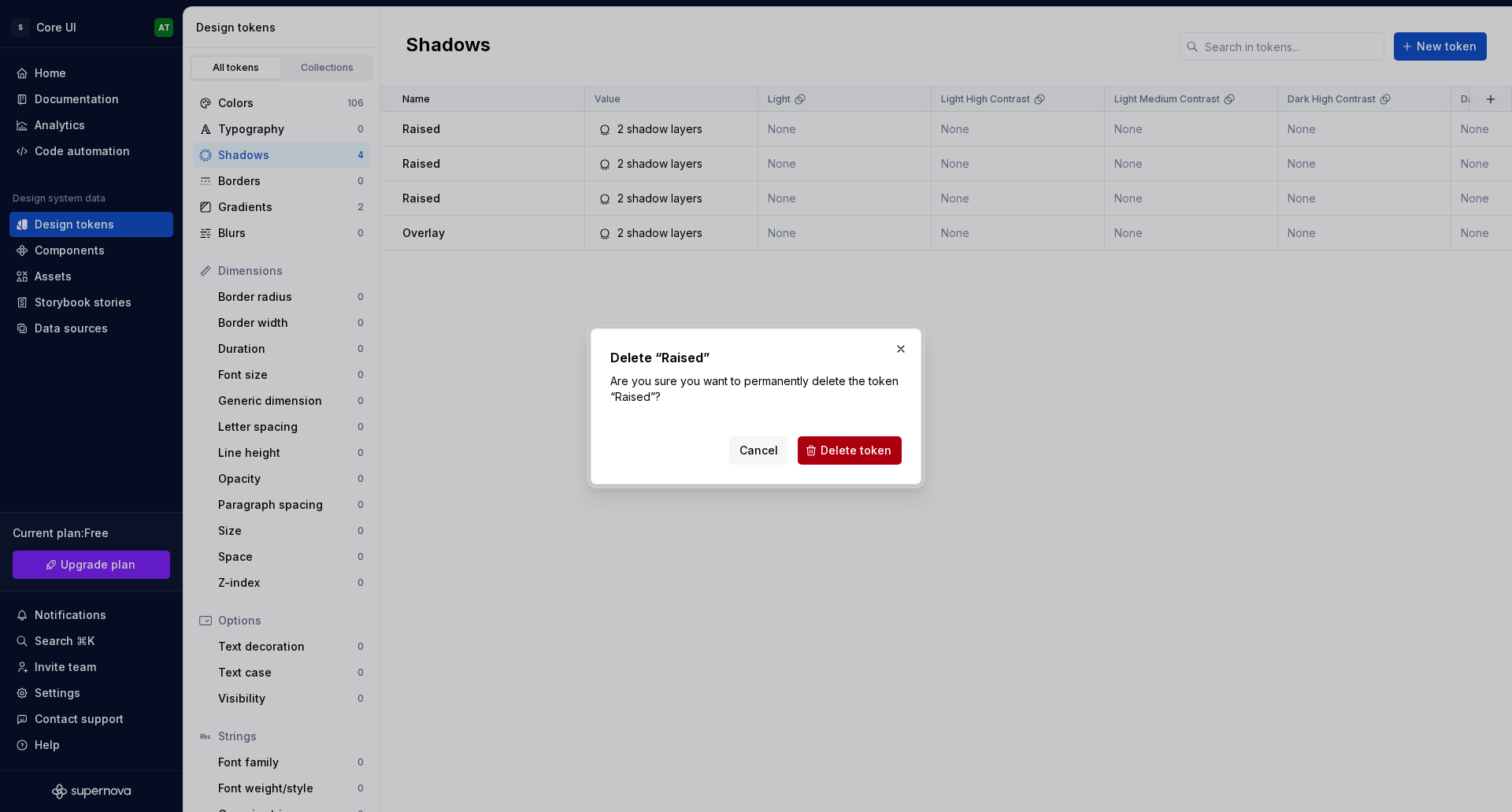
click at [866, 450] on span "Delete token" at bounding box center [856, 450] width 71 height 16
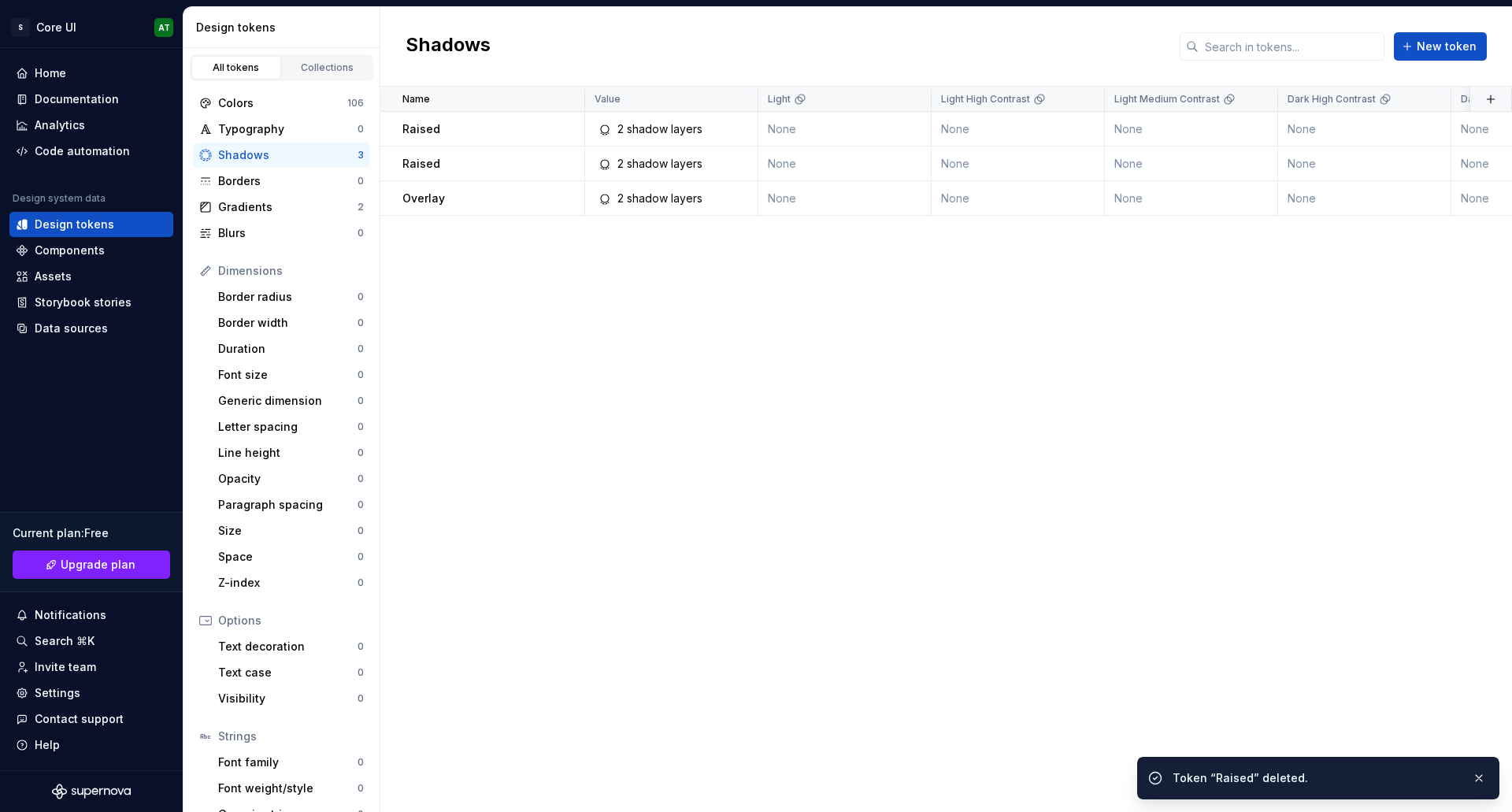
click at [569, 131] on button "button" at bounding box center [564, 129] width 22 height 22
click at [599, 217] on div "Delete token" at bounding box center [633, 217] width 103 height 16
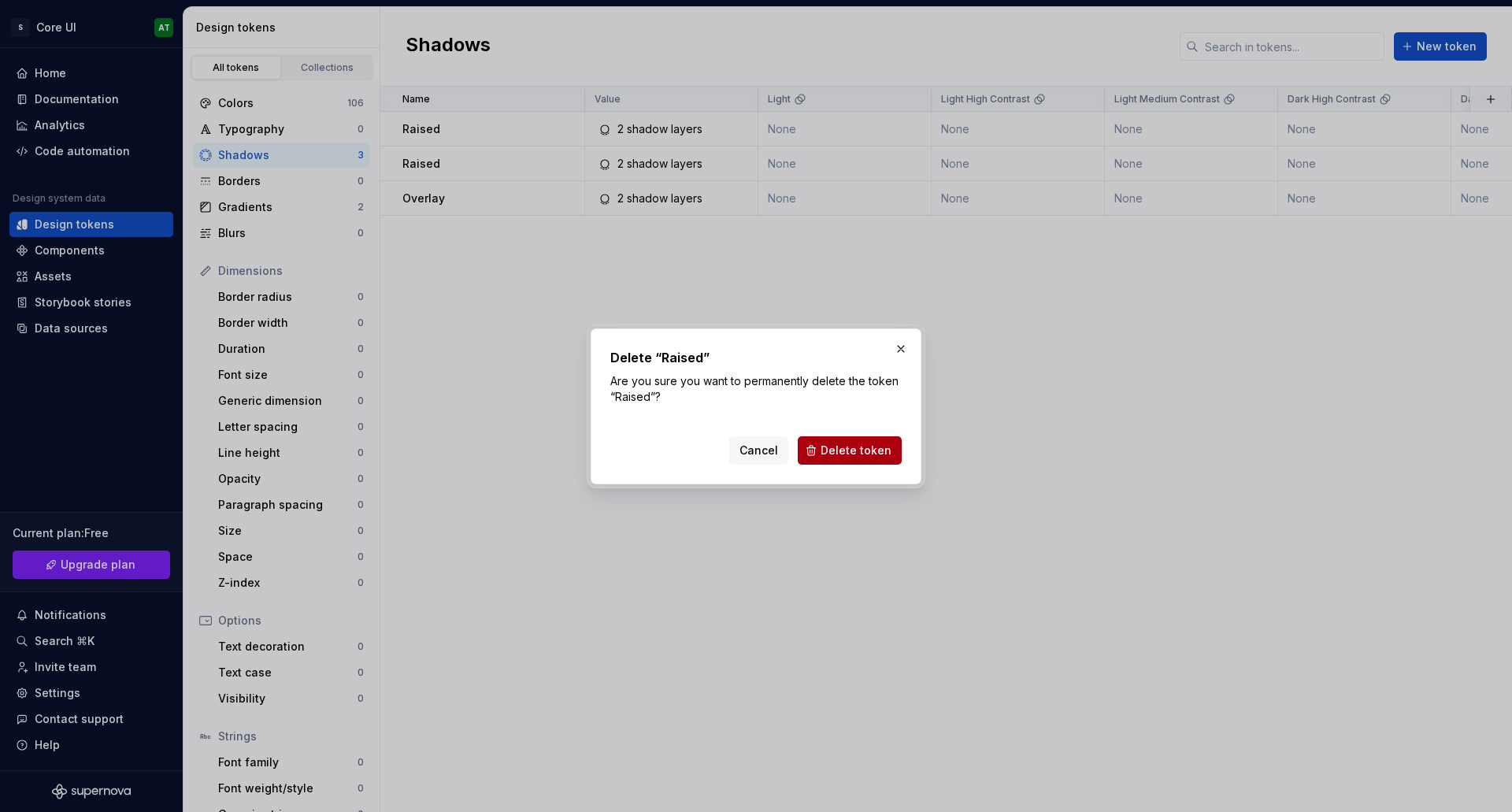
click at [828, 440] on button "Delete token" at bounding box center [850, 450] width 104 height 28
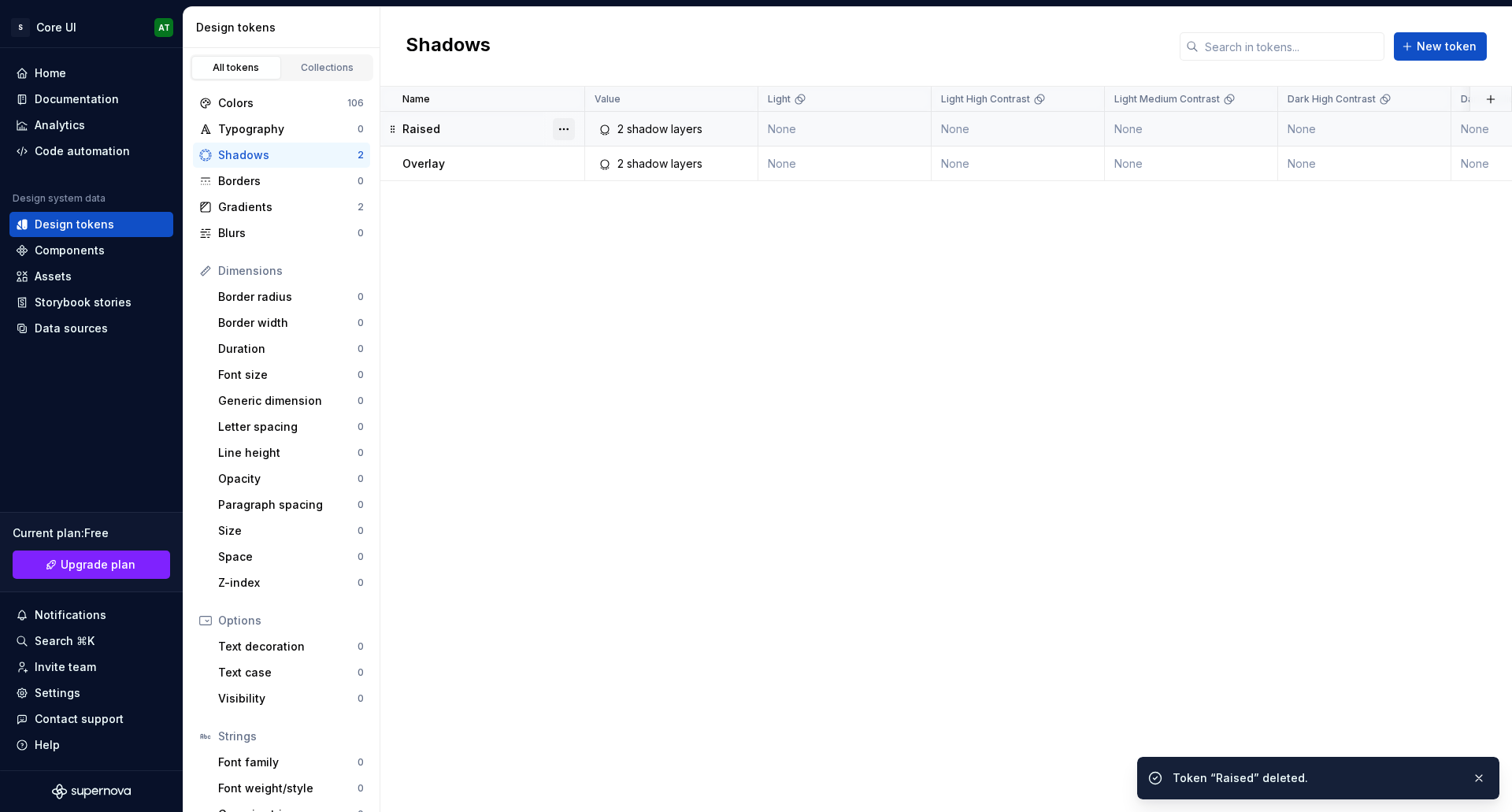
click at [559, 132] on button "button" at bounding box center [564, 129] width 22 height 22
click at [589, 220] on div "Delete token" at bounding box center [633, 217] width 103 height 16
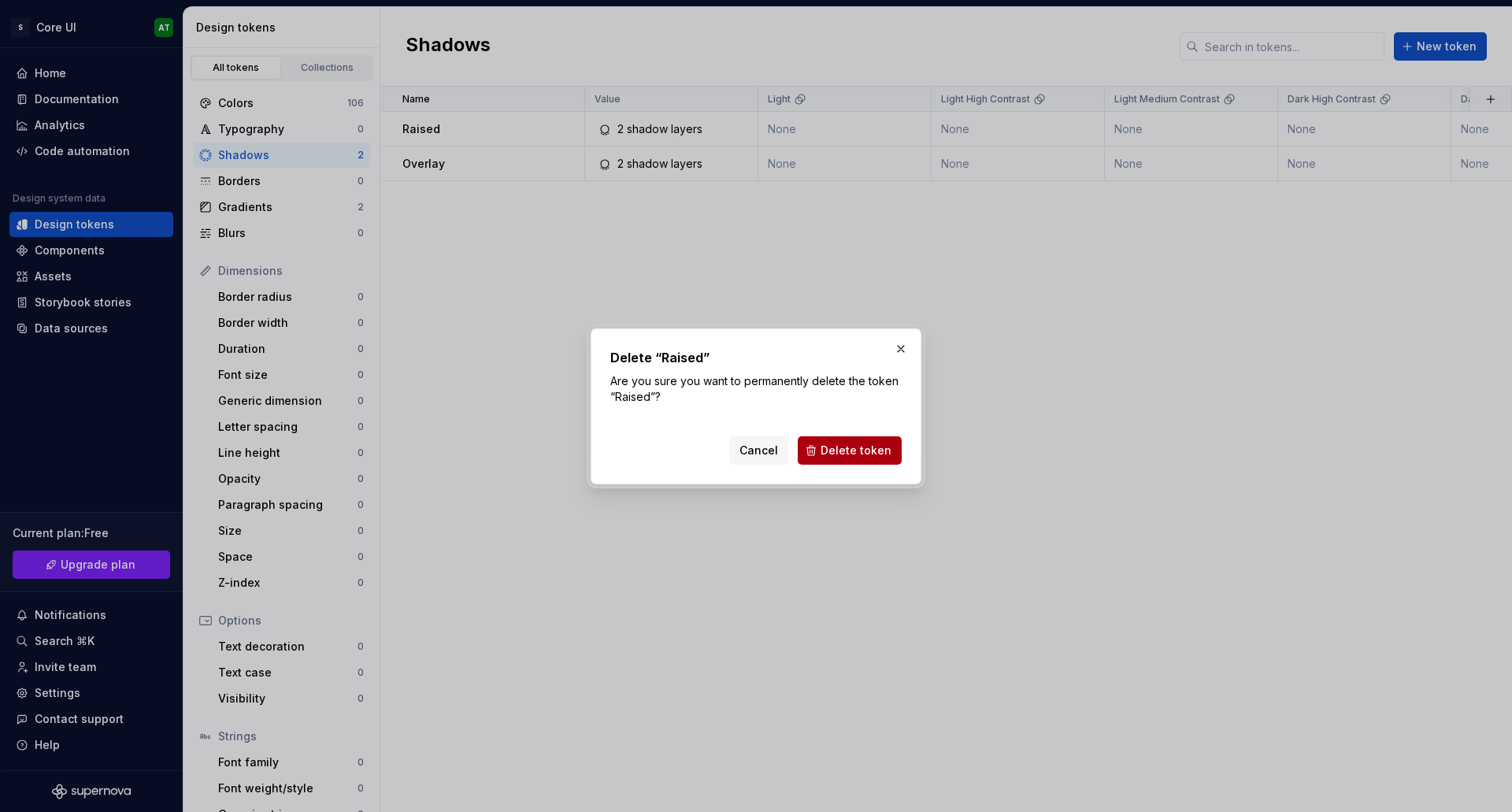
click at [820, 438] on button "Delete token" at bounding box center [850, 450] width 104 height 28
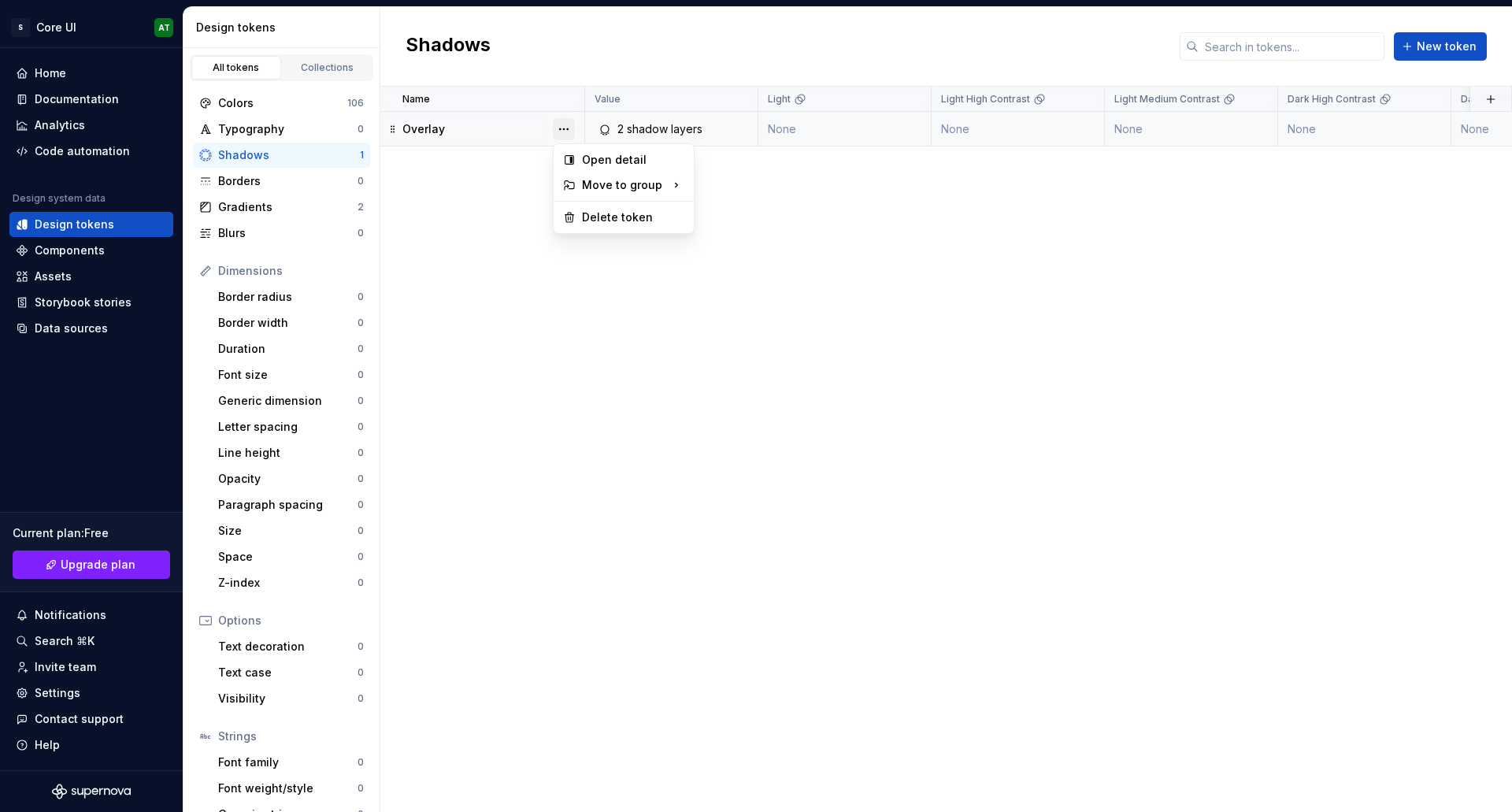
click at [566, 130] on button "button" at bounding box center [564, 129] width 22 height 22
click at [593, 219] on div "Delete token" at bounding box center [633, 217] width 103 height 16
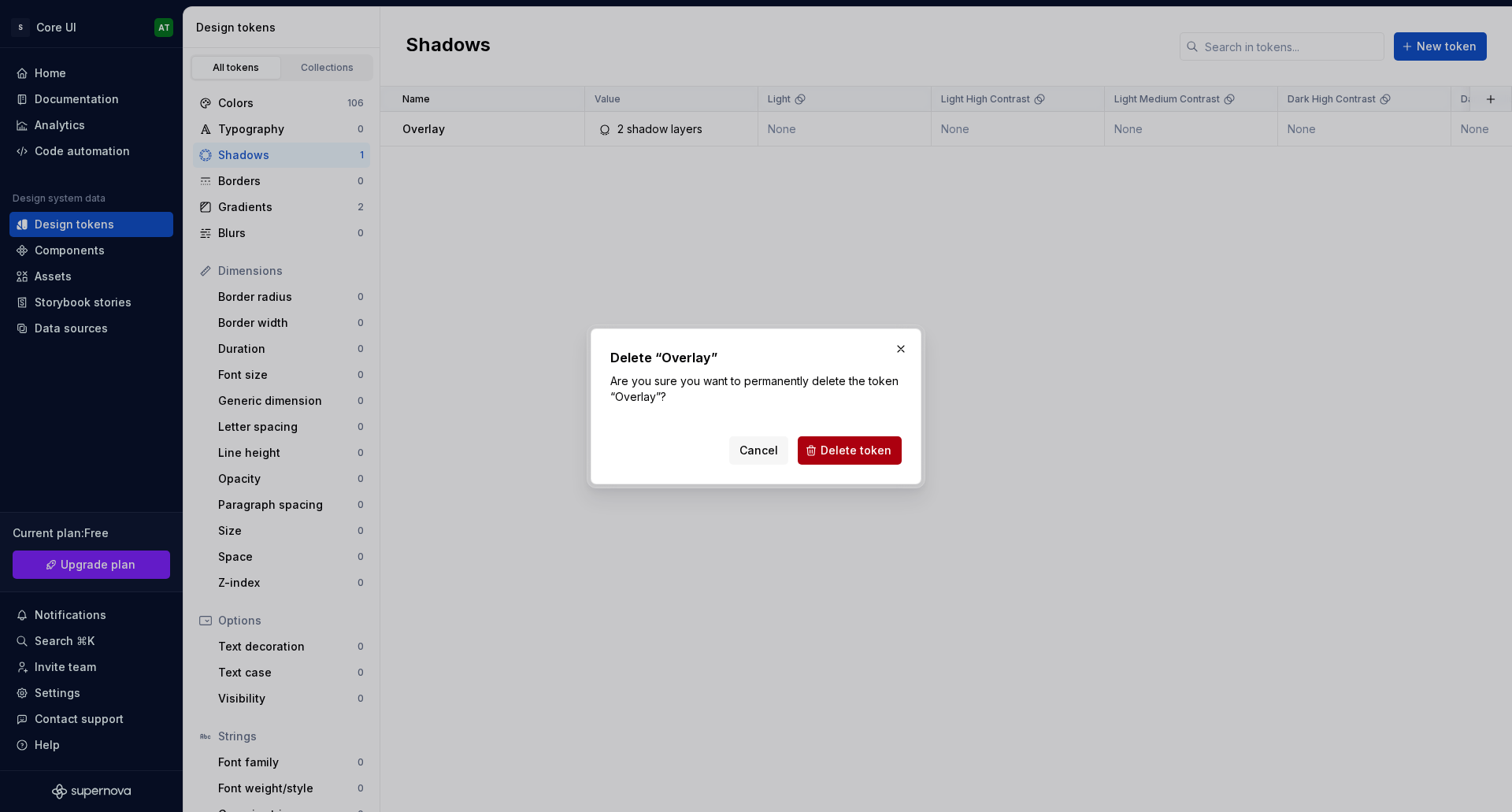
click at [875, 448] on span "Delete token" at bounding box center [856, 450] width 71 height 16
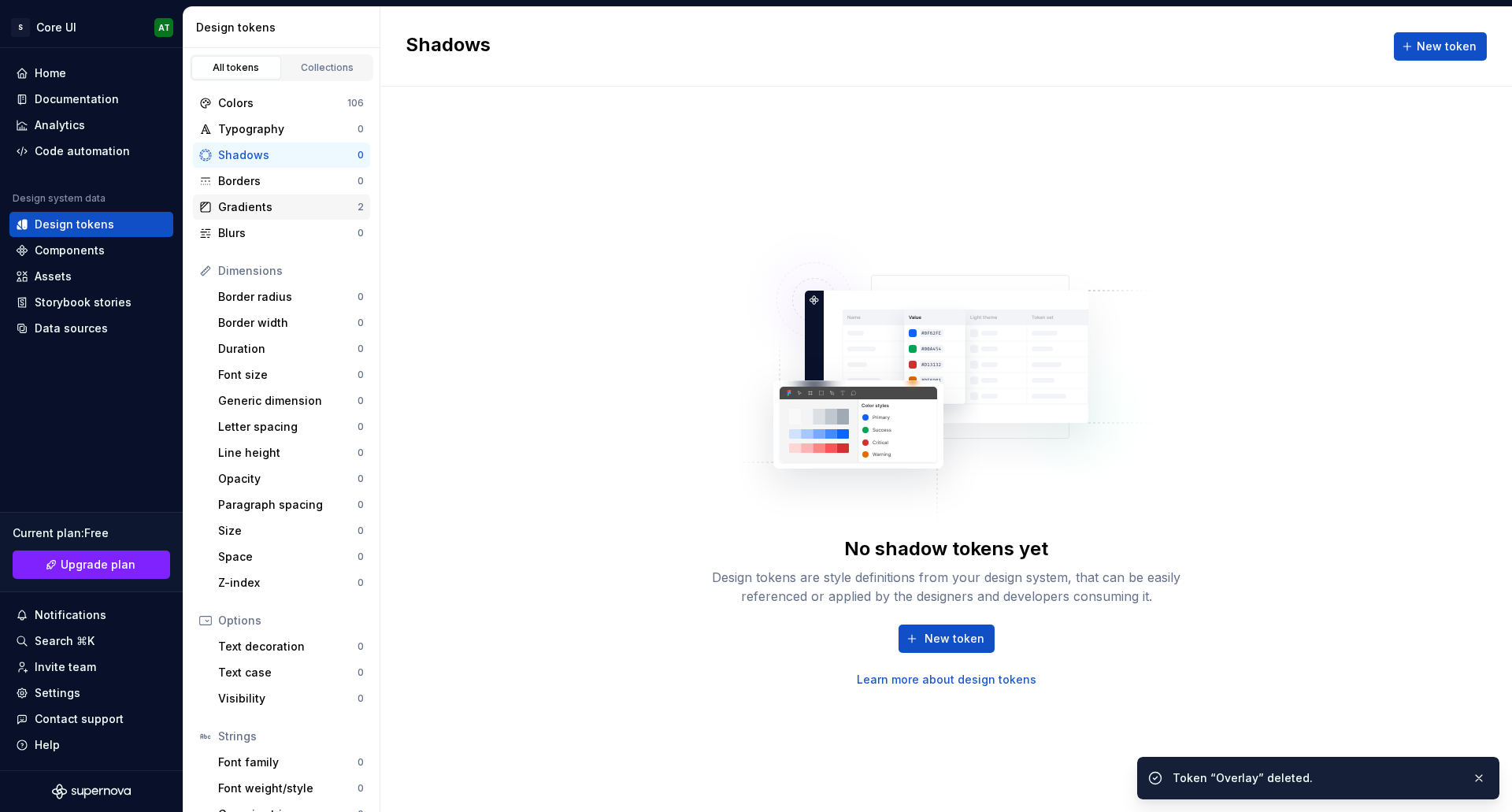
click at [323, 205] on div "Gradients" at bounding box center [288, 207] width 140 height 16
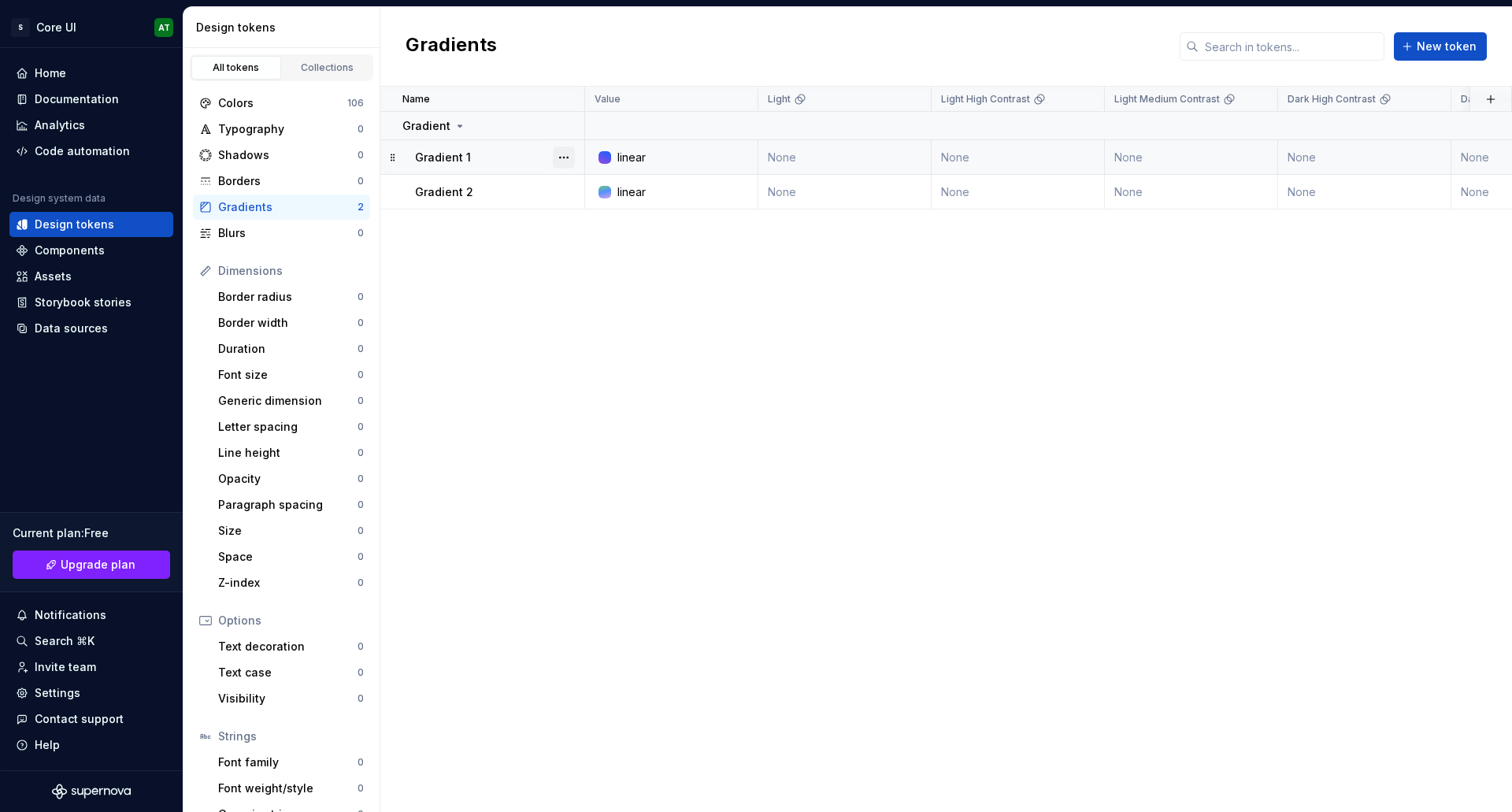
click at [563, 157] on button "button" at bounding box center [564, 158] width 22 height 22
click at [593, 248] on div "Delete token" at bounding box center [633, 246] width 103 height 16
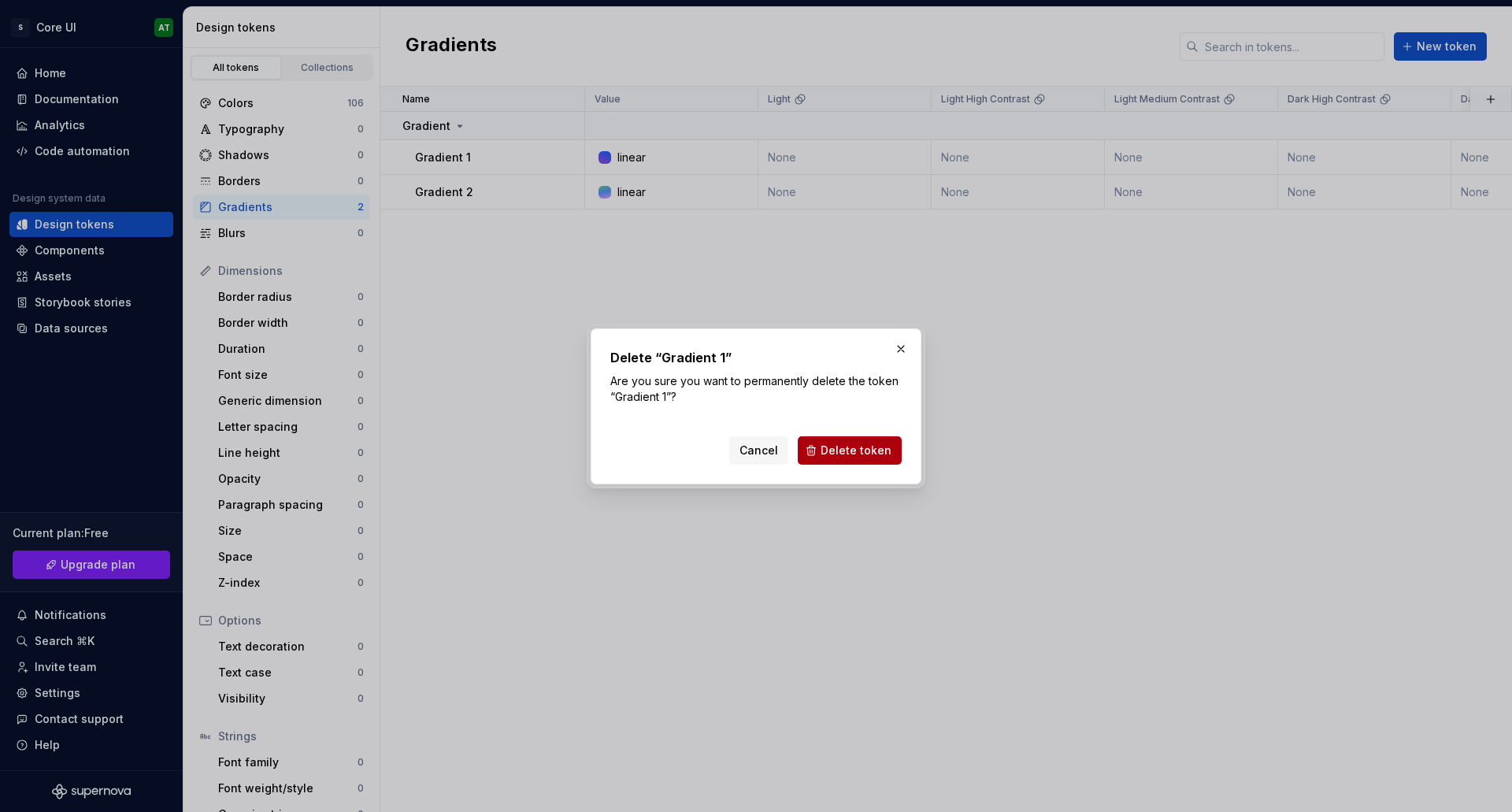
click at [832, 441] on button "Delete token" at bounding box center [850, 450] width 104 height 28
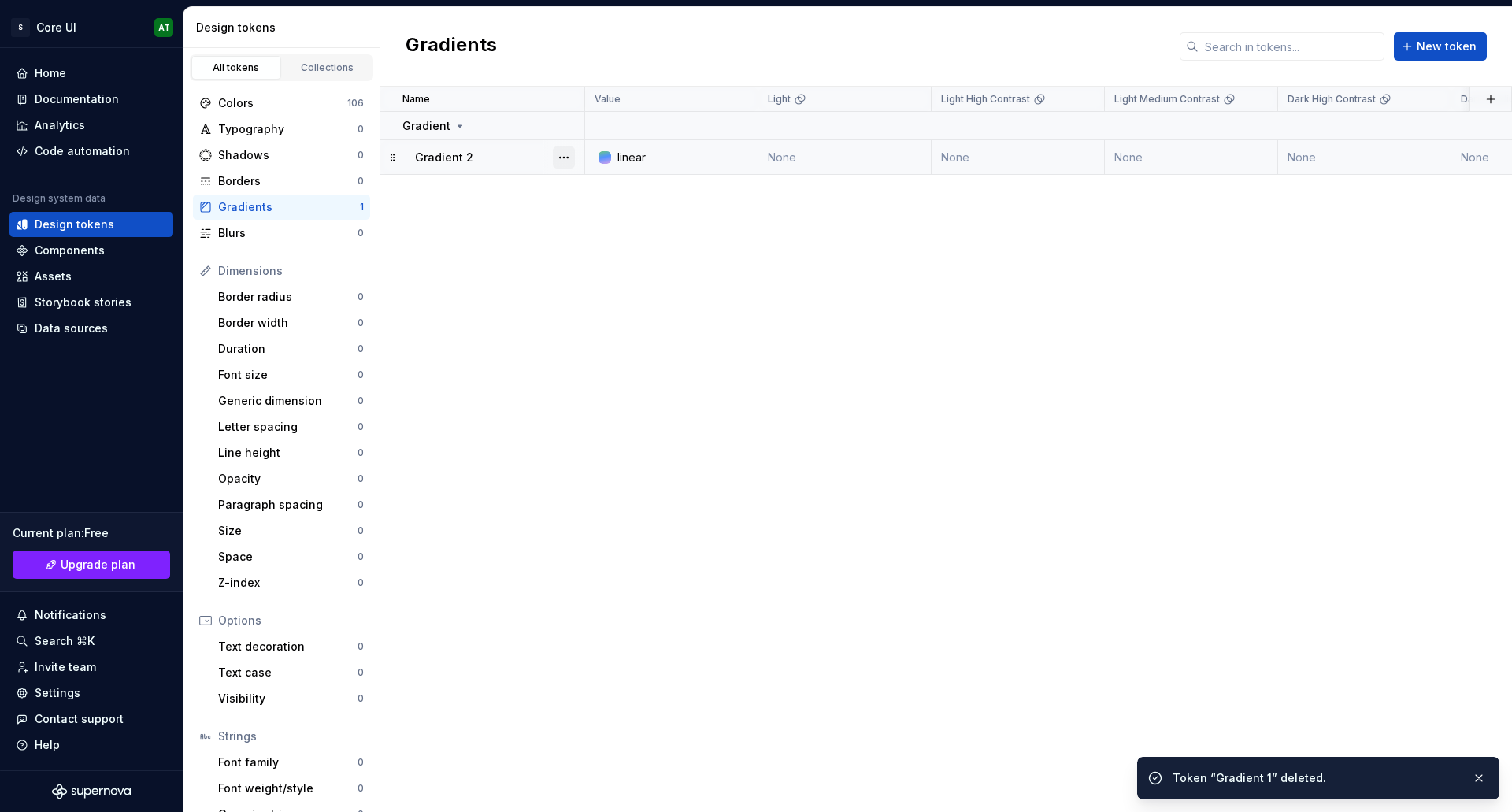
click at [562, 156] on button "button" at bounding box center [564, 158] width 22 height 22
click at [592, 249] on div "Delete token" at bounding box center [633, 246] width 103 height 16
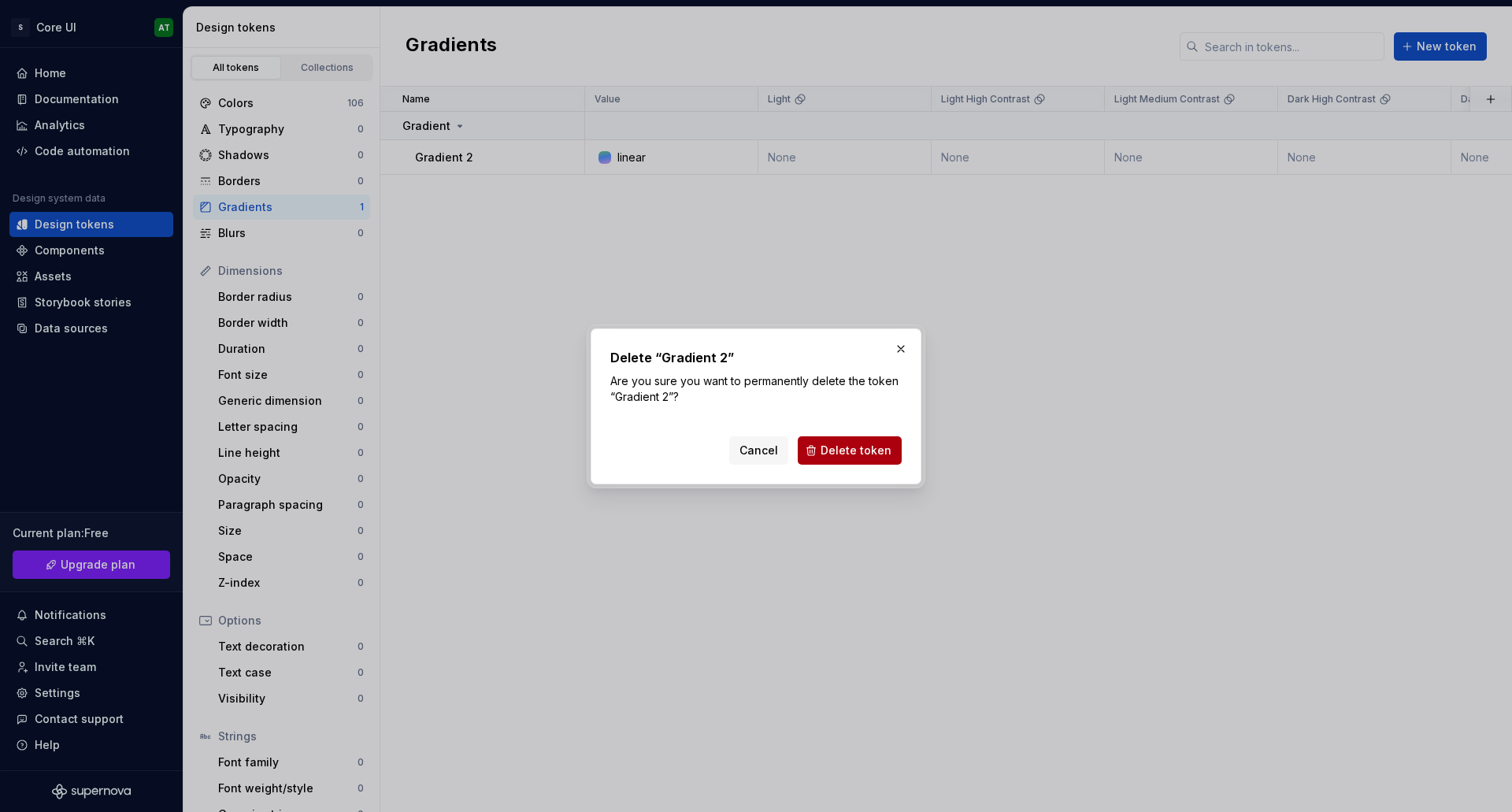
click at [832, 445] on span "Delete token" at bounding box center [856, 450] width 71 height 16
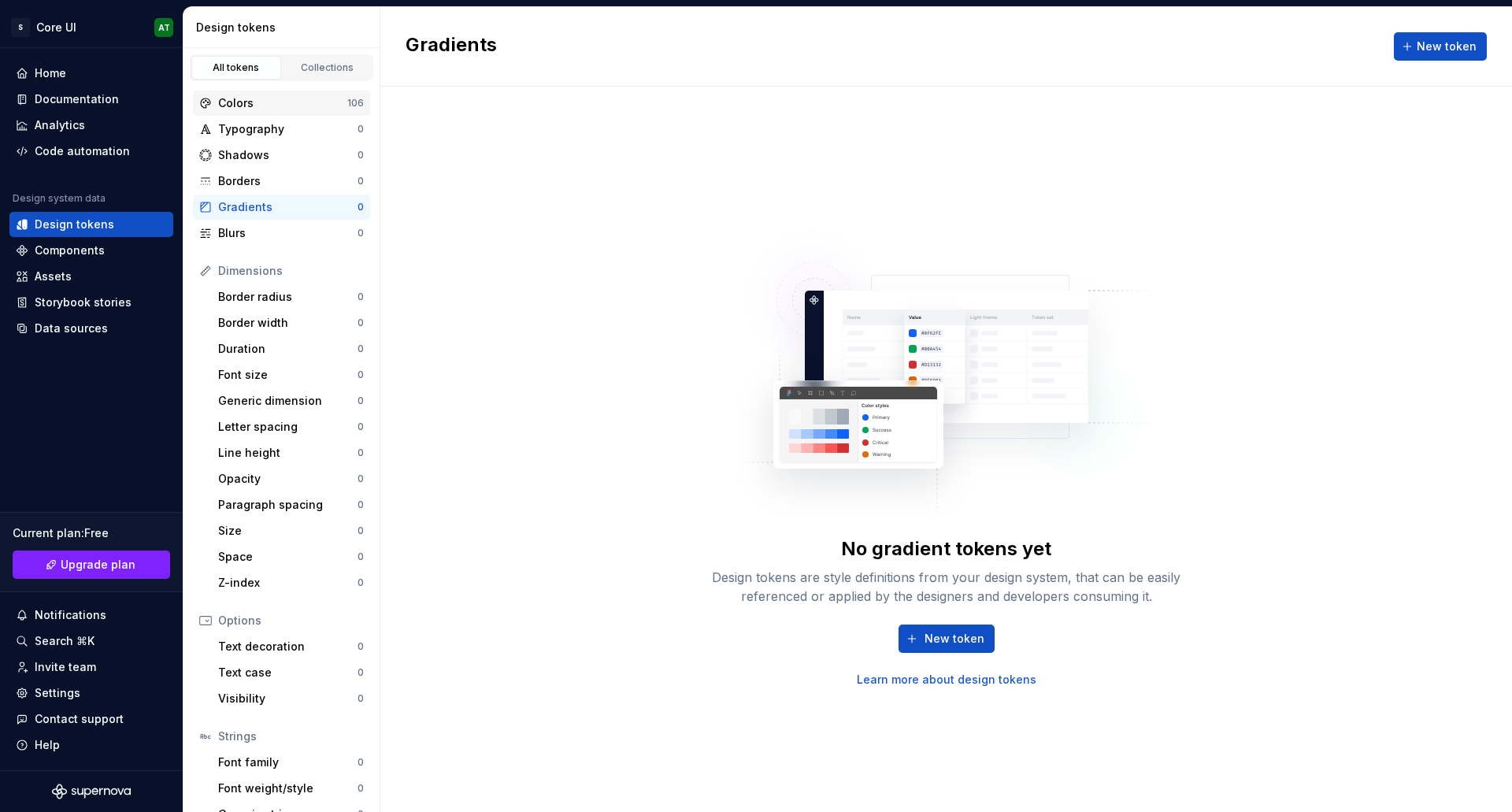
click at [302, 112] on div "Colors 106" at bounding box center [281, 103] width 177 height 25
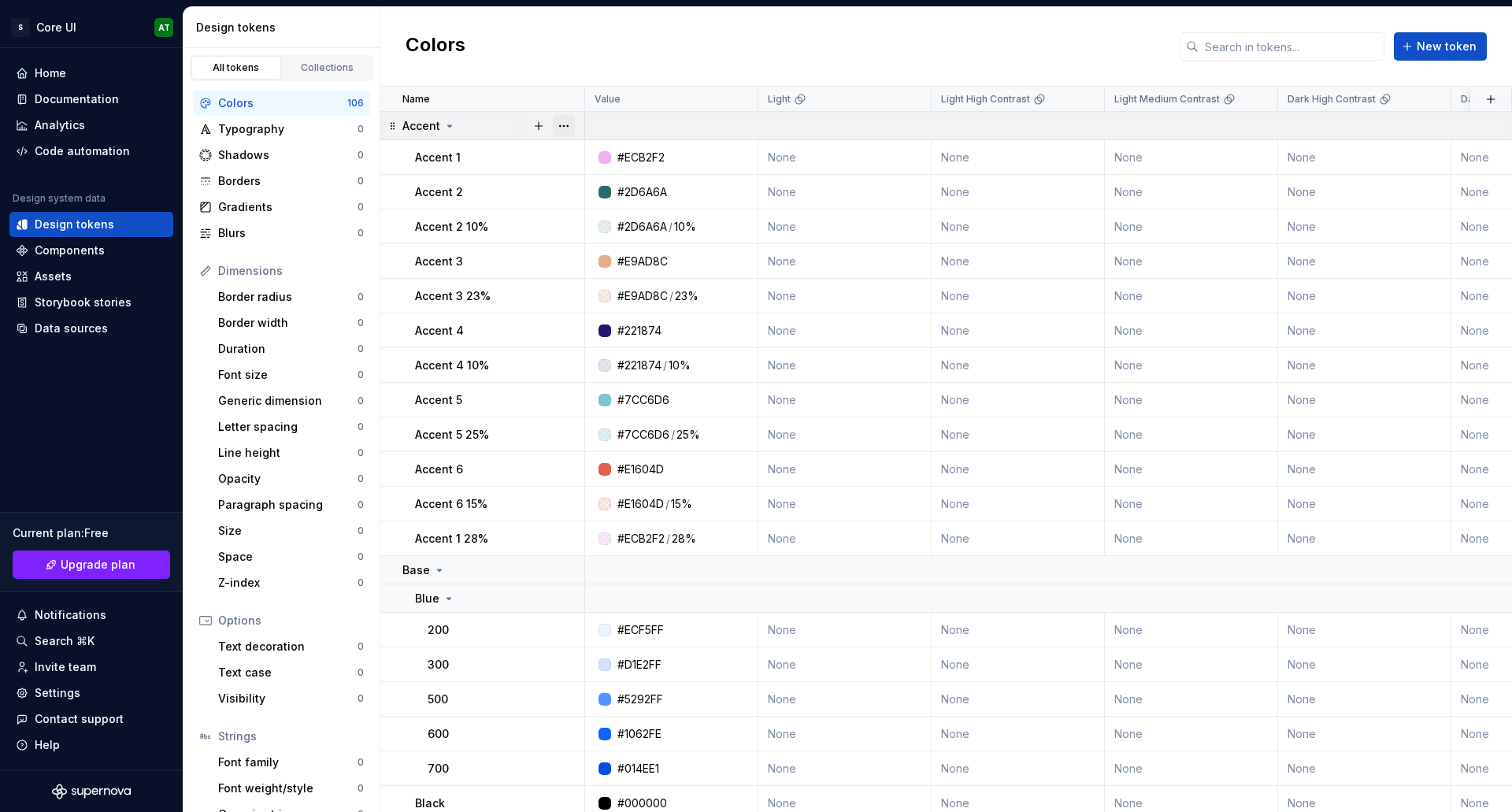
click at [569, 125] on button "button" at bounding box center [564, 126] width 22 height 22
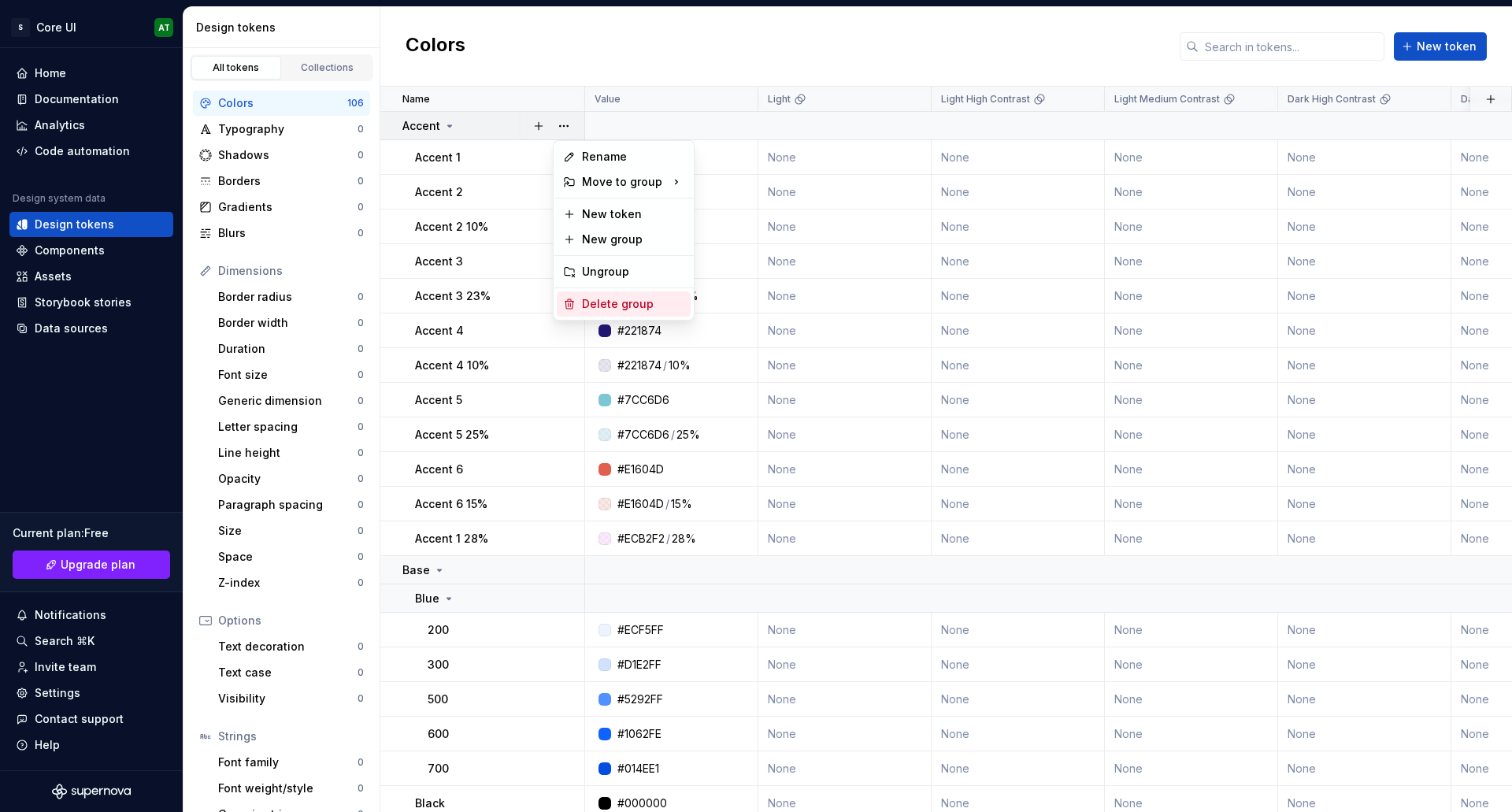
click at [601, 305] on div "Delete group" at bounding box center [633, 304] width 103 height 16
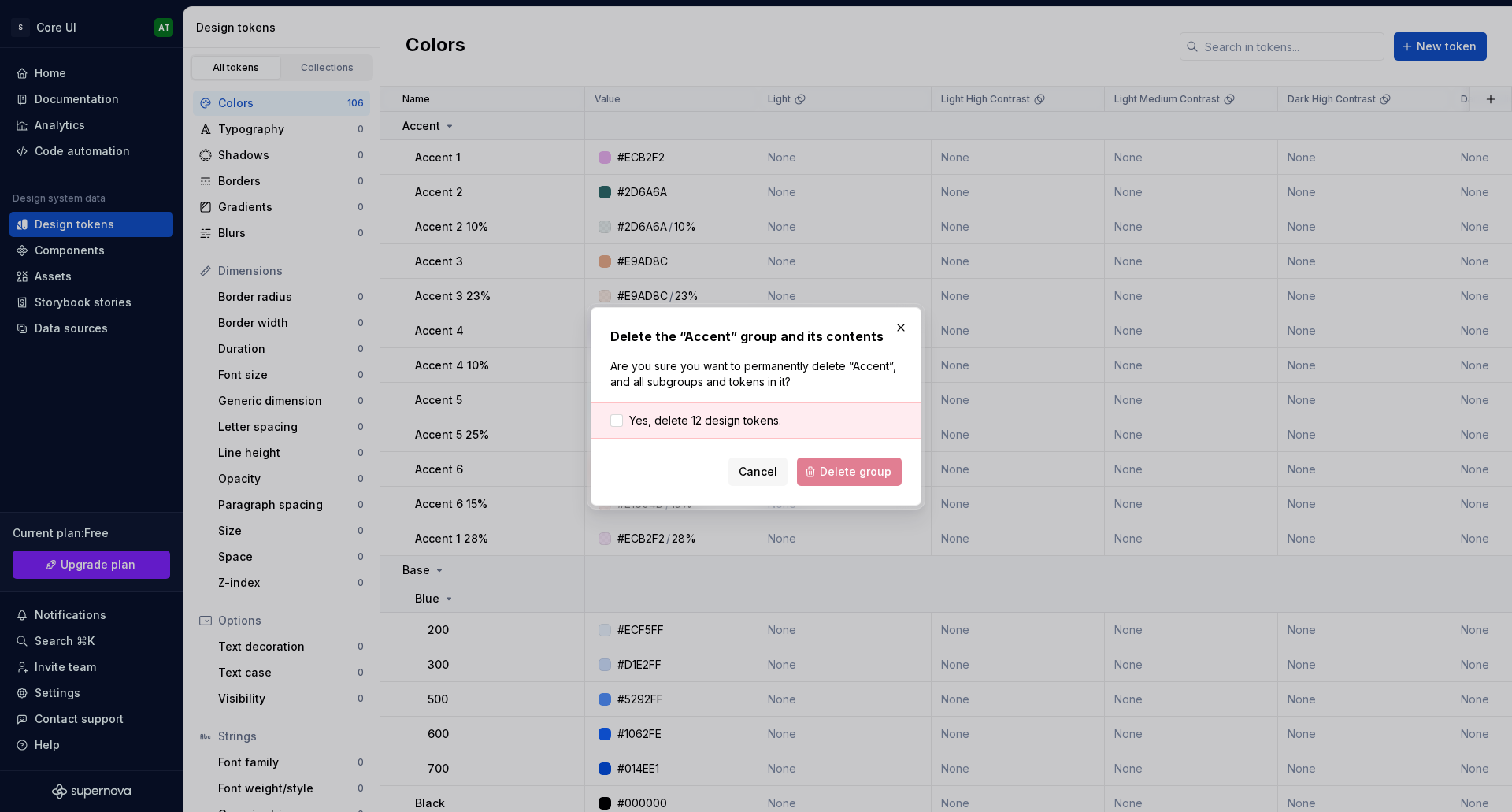
click at [794, 414] on div "Yes, delete 12 design tokens." at bounding box center [756, 421] width 329 height 36
click at [758, 428] on span "Yes, delete 12 design tokens." at bounding box center [706, 421] width 152 height 16
click at [822, 480] on button "Delete group" at bounding box center [849, 472] width 104 height 28
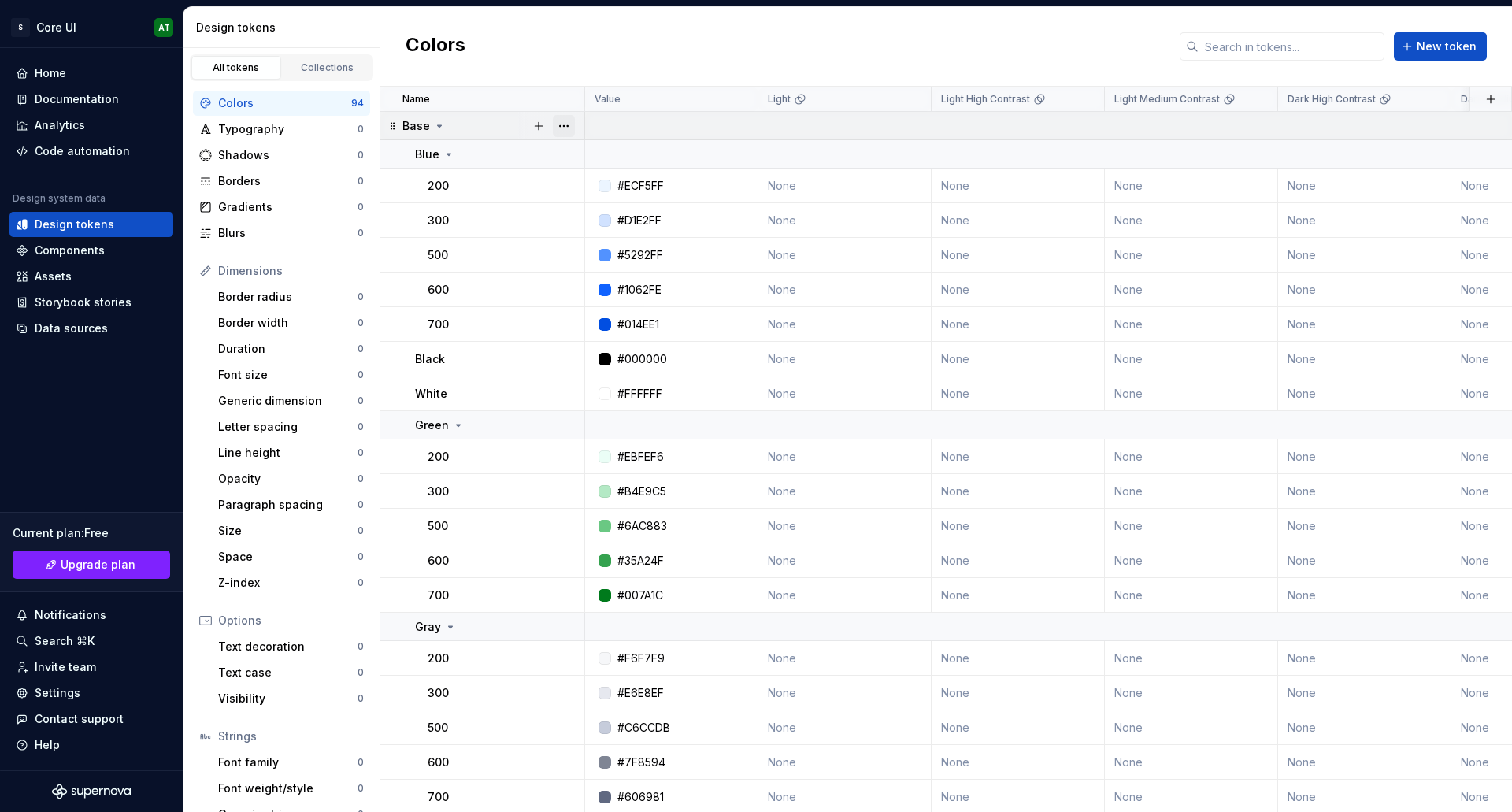
click at [563, 128] on button "button" at bounding box center [564, 126] width 22 height 22
click at [605, 311] on div "Delete group" at bounding box center [633, 304] width 103 height 16
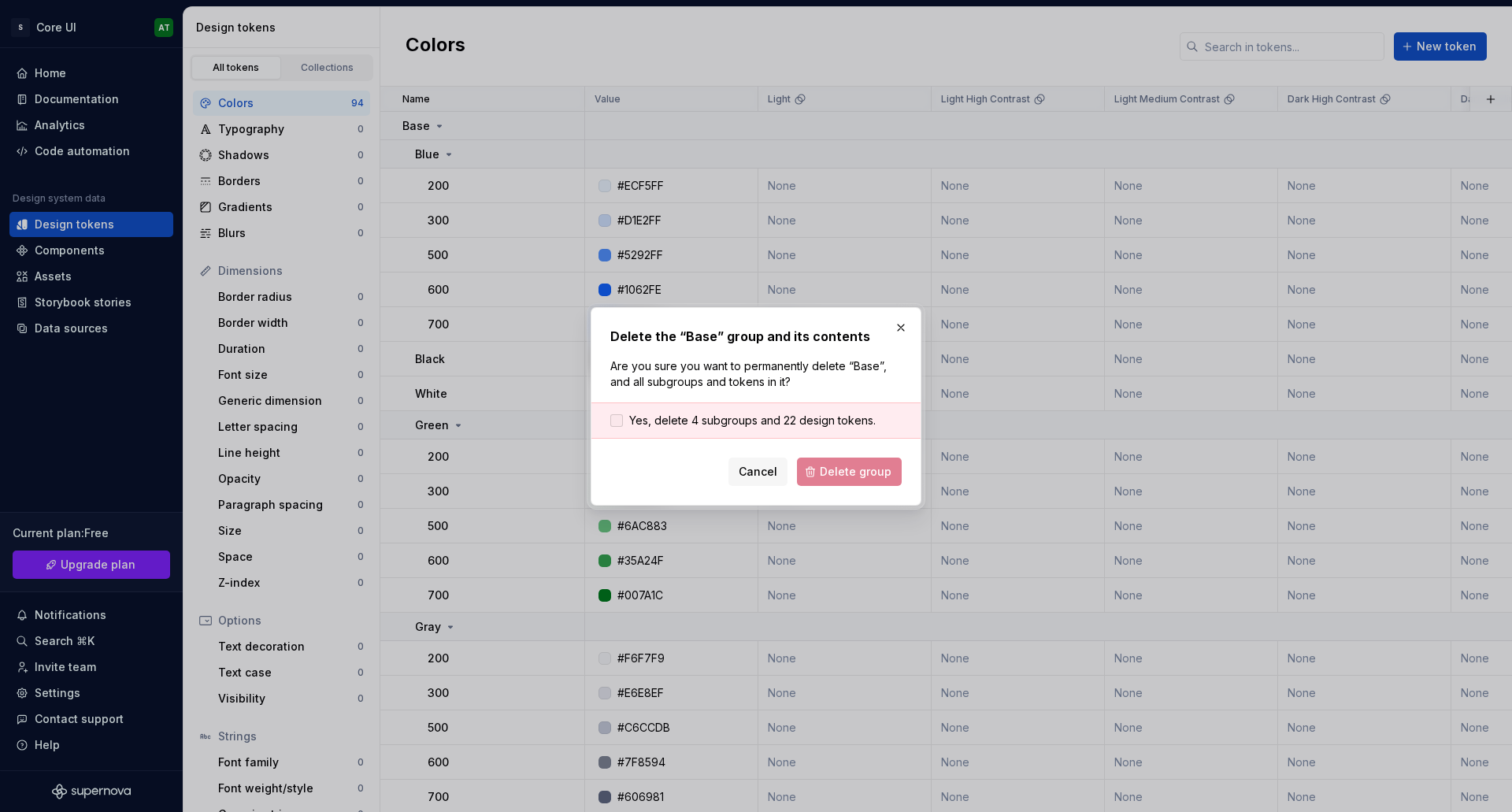
click at [797, 420] on span "Yes, delete 4 subgroups and 22 design tokens." at bounding box center [753, 421] width 247 height 16
click at [844, 461] on button "Delete group" at bounding box center [849, 472] width 104 height 28
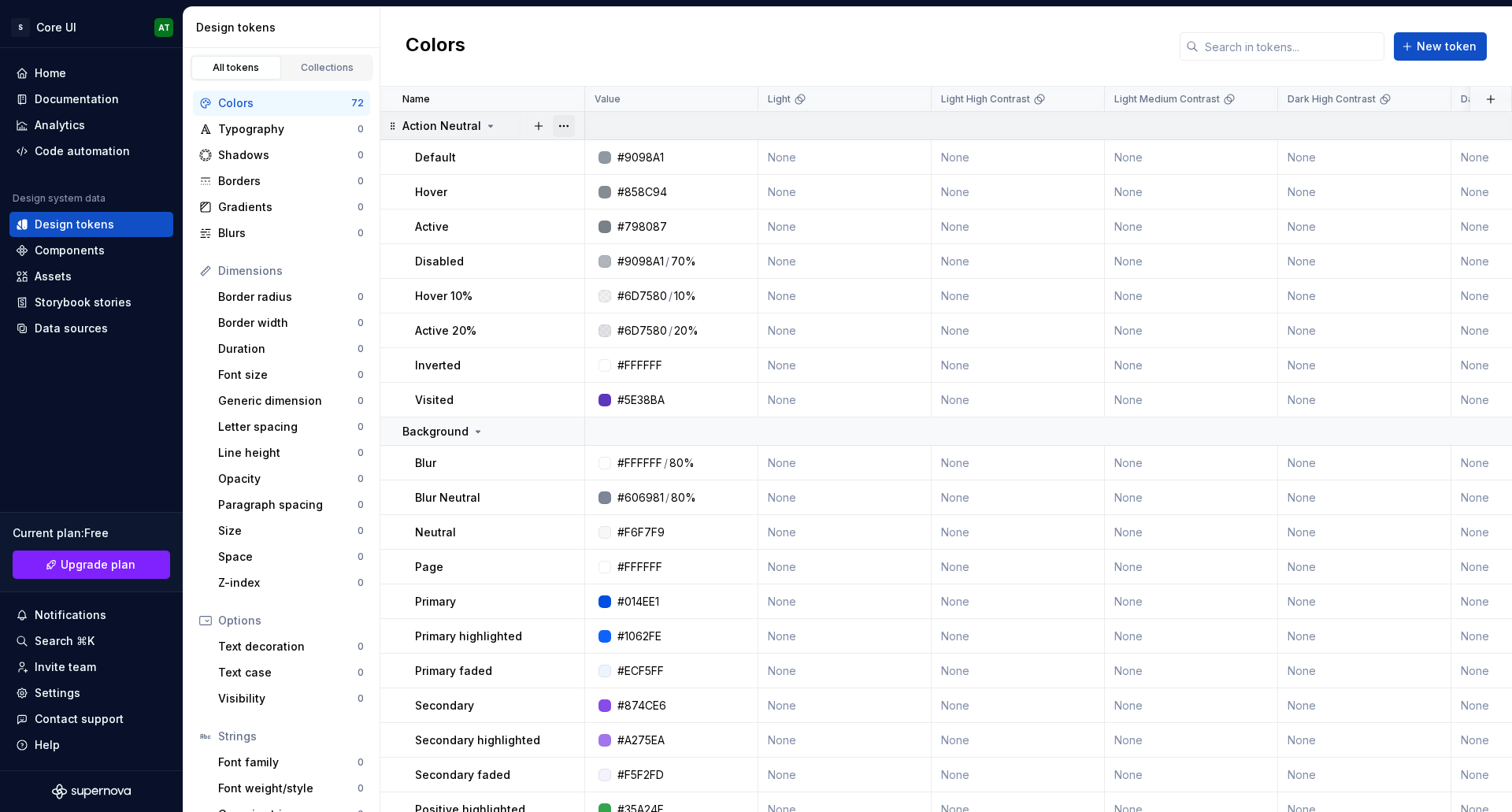
click at [571, 133] on button "button" at bounding box center [564, 126] width 22 height 22
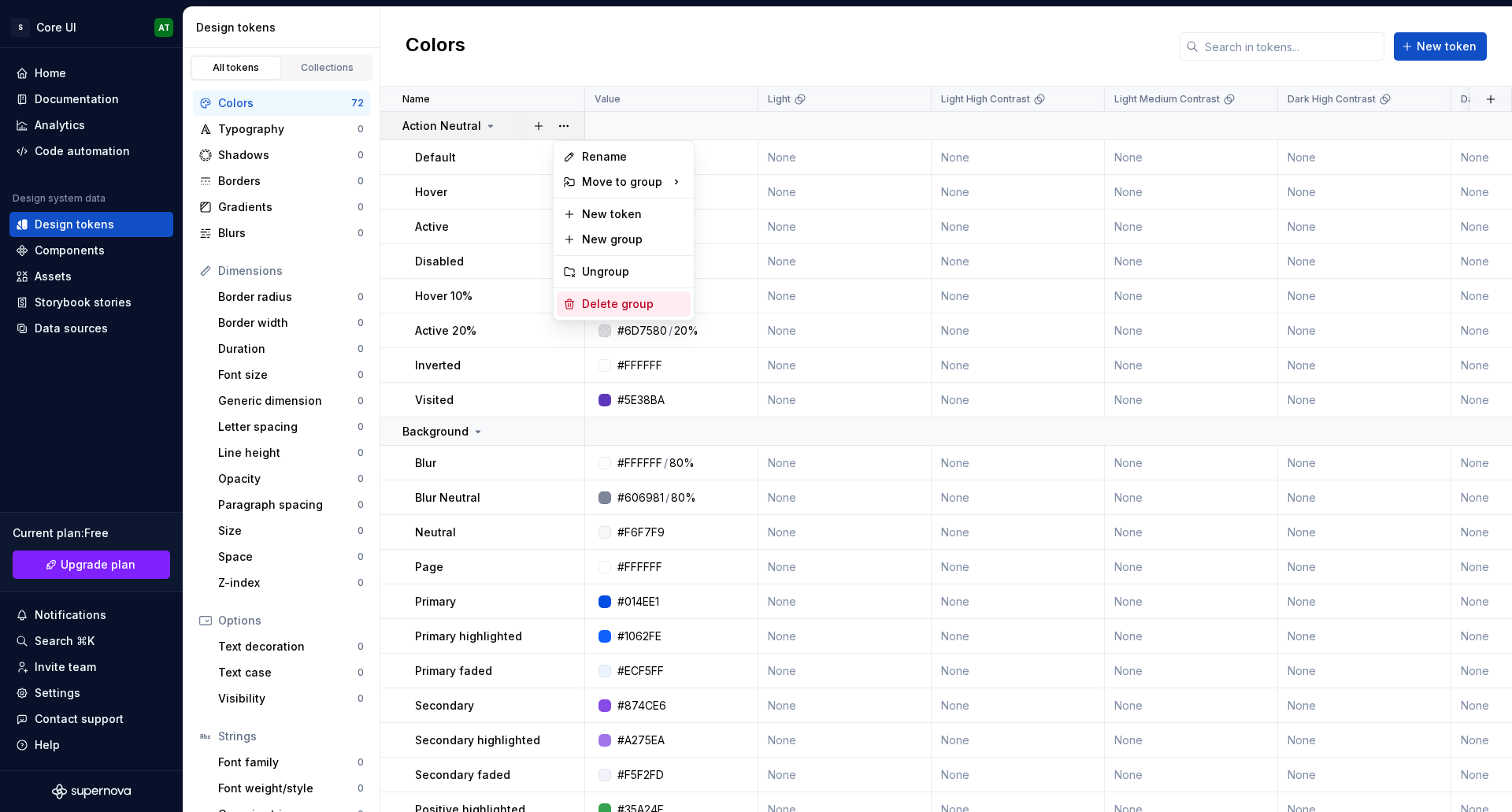
click at [612, 299] on div "Delete group" at bounding box center [633, 304] width 103 height 16
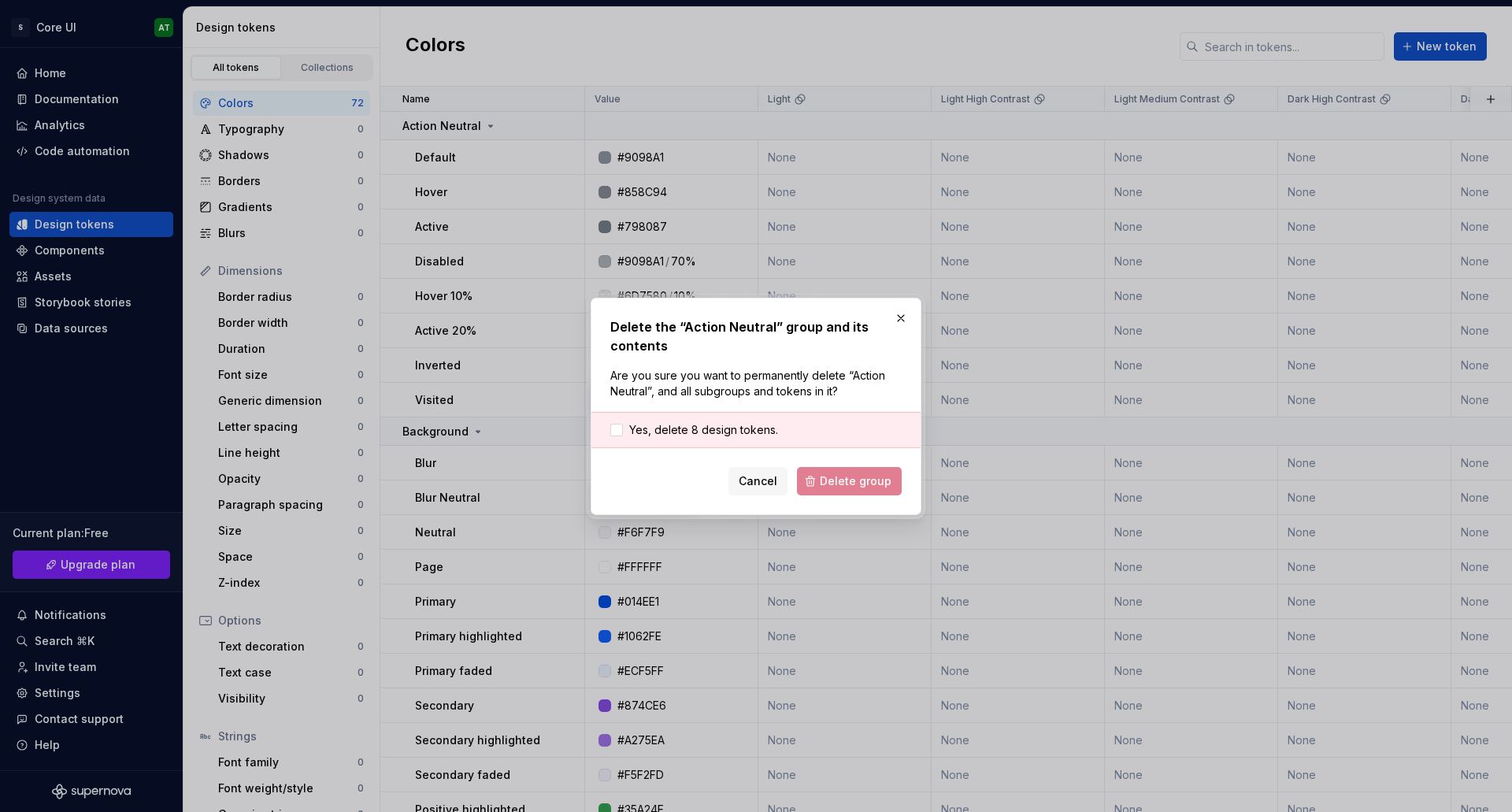
click at [776, 431] on div "Yes, delete 8 design tokens." at bounding box center [756, 431] width 329 height 36
click at [749, 434] on span "Yes, delete 8 design tokens." at bounding box center [704, 430] width 149 height 16
click at [840, 486] on span "Delete group" at bounding box center [856, 482] width 72 height 16
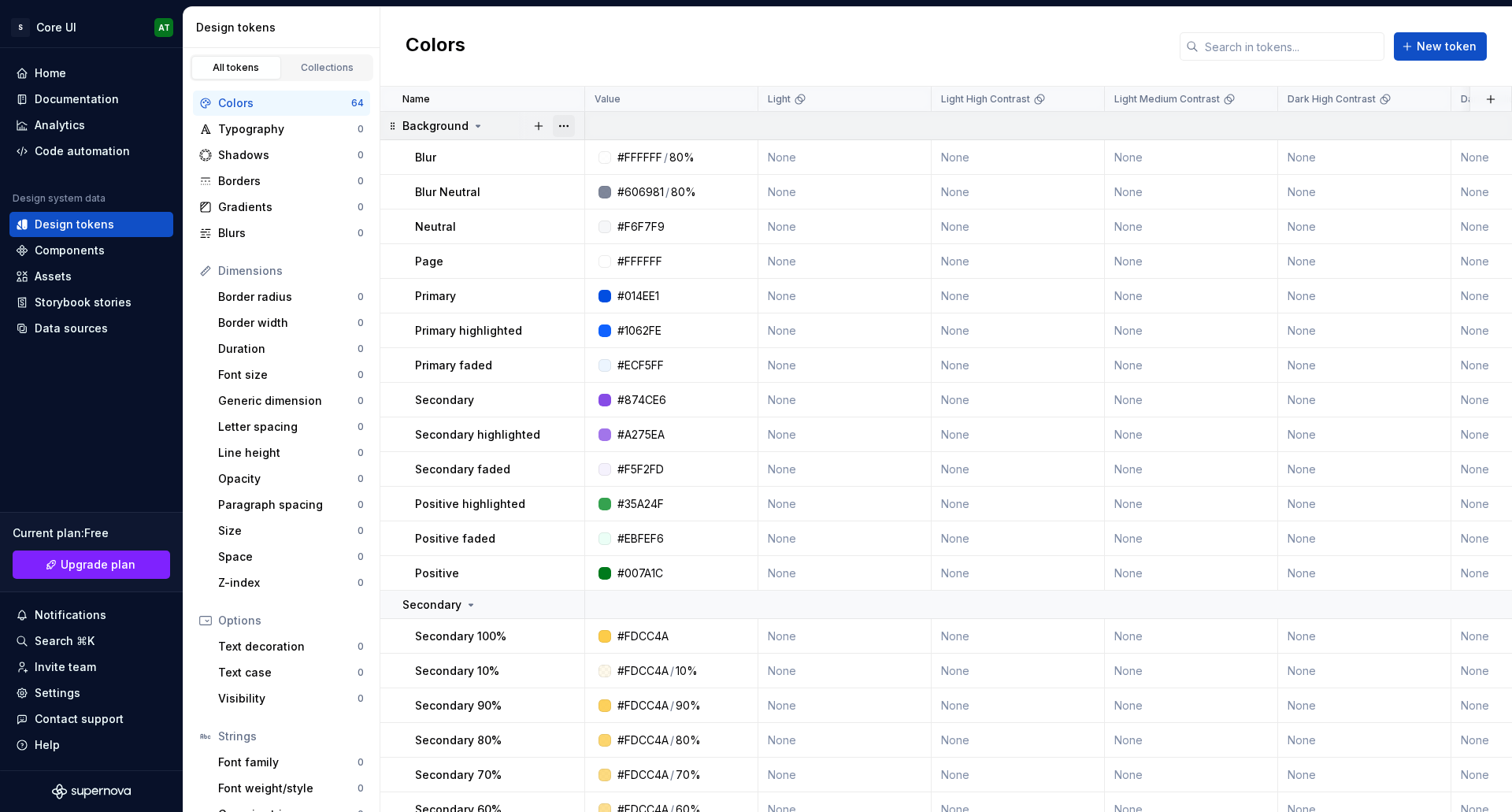
click at [567, 128] on button "button" at bounding box center [564, 126] width 22 height 22
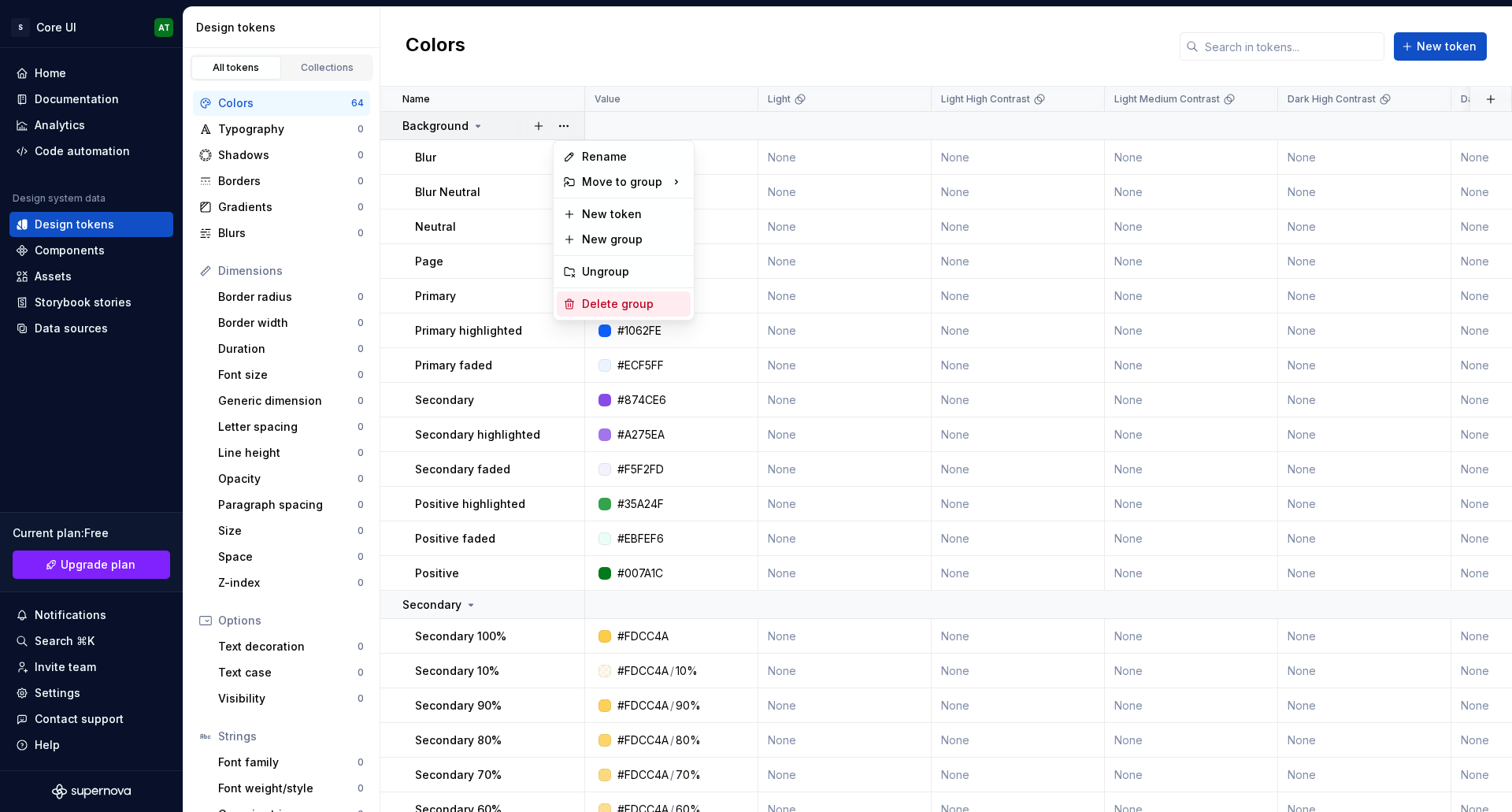
click at [599, 303] on div "Delete group" at bounding box center [633, 304] width 103 height 16
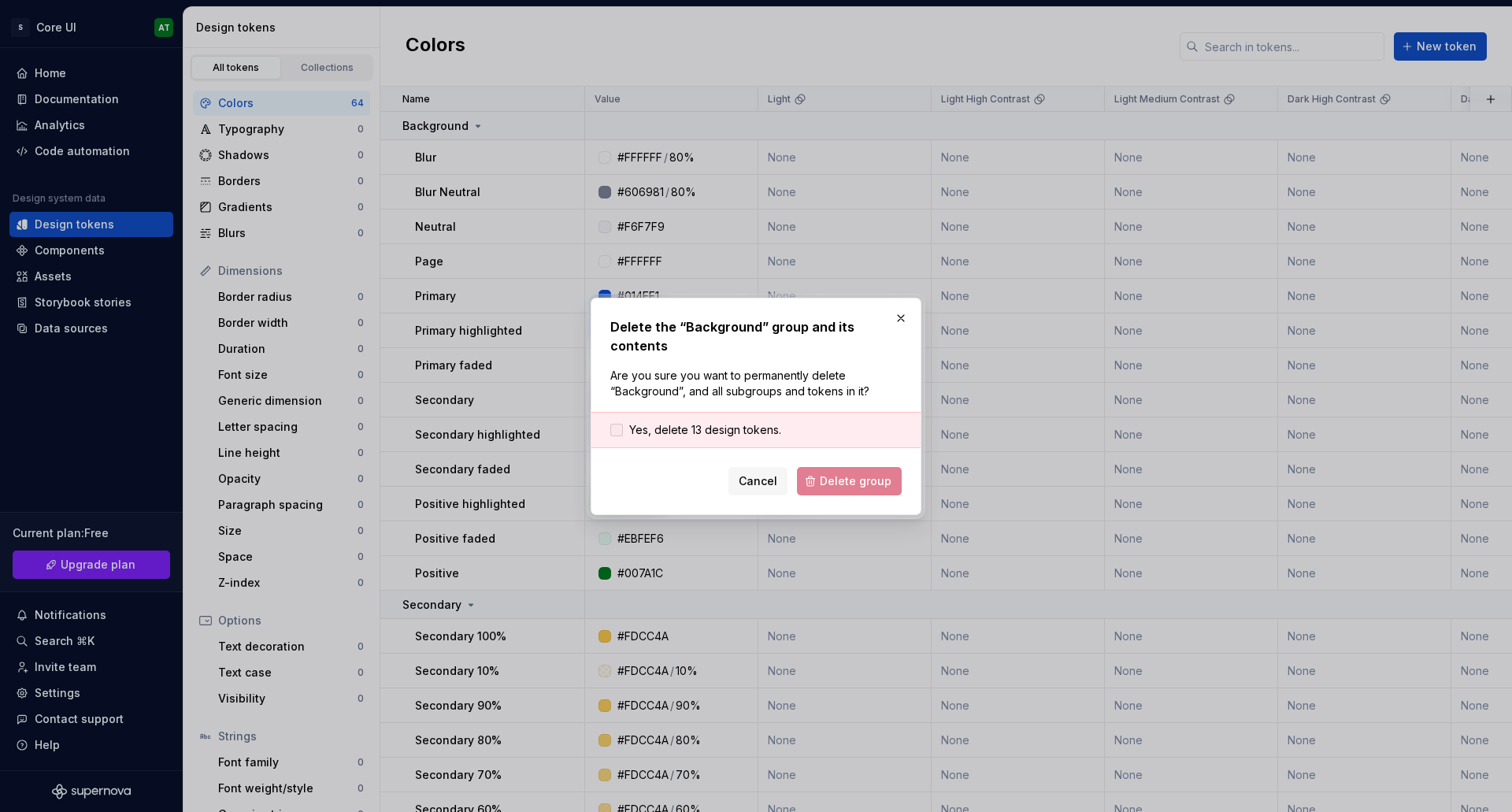
click at [738, 426] on span "Yes, delete 13 design tokens." at bounding box center [706, 430] width 152 height 16
click at [861, 486] on span "Delete group" at bounding box center [856, 482] width 72 height 16
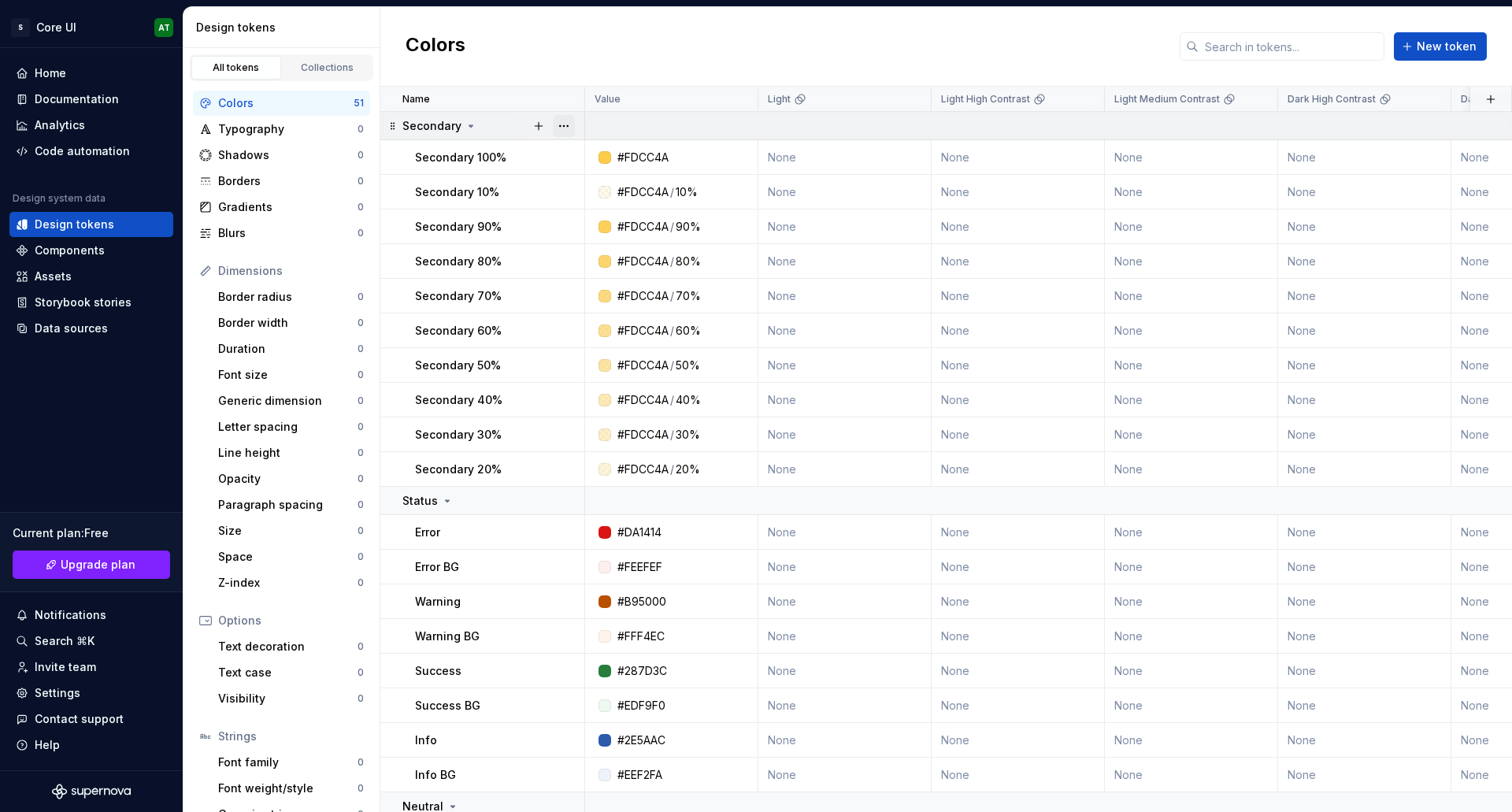
click at [564, 126] on button "button" at bounding box center [564, 126] width 22 height 22
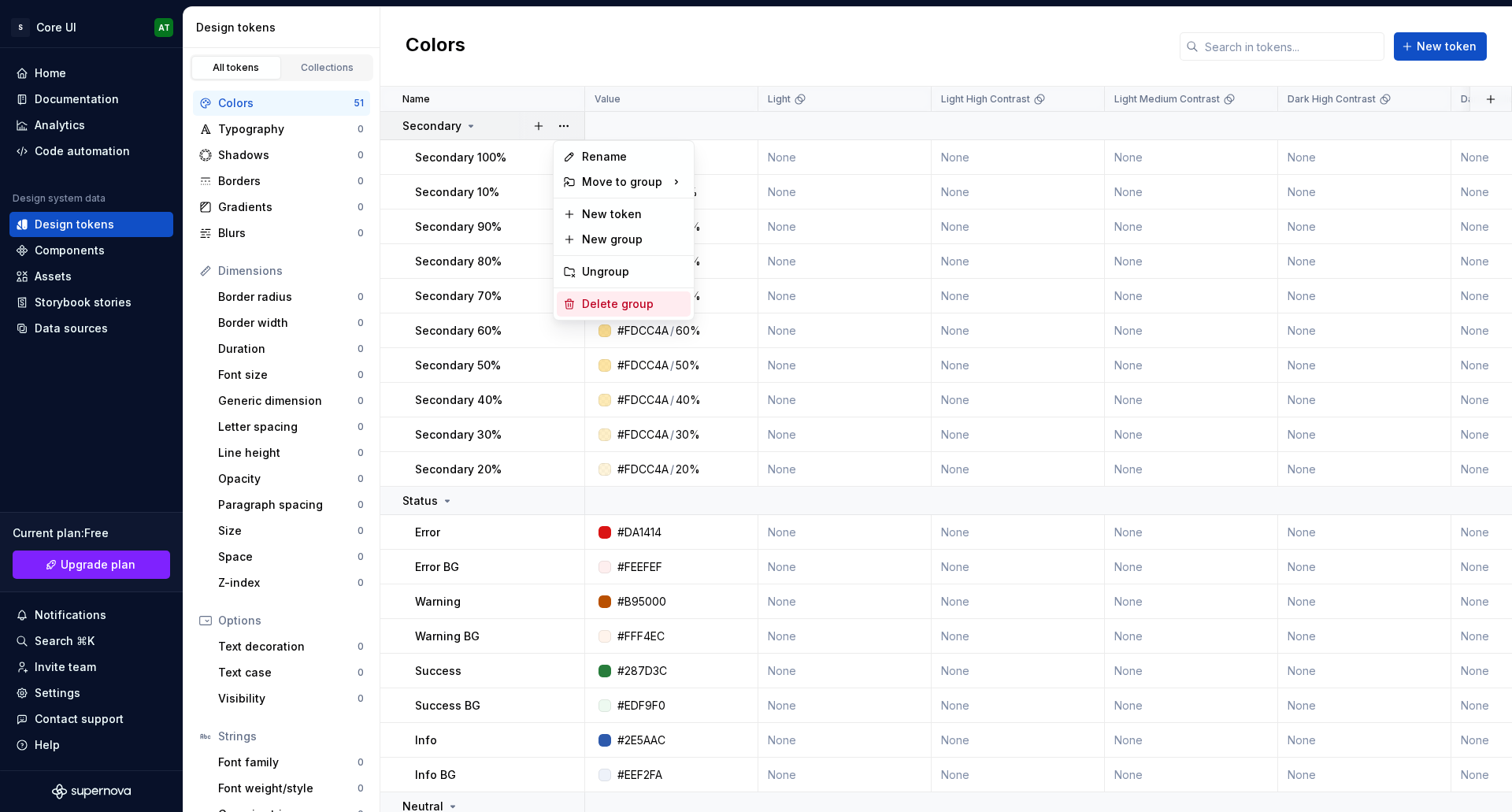
click at [637, 305] on div "Delete group" at bounding box center [633, 304] width 103 height 16
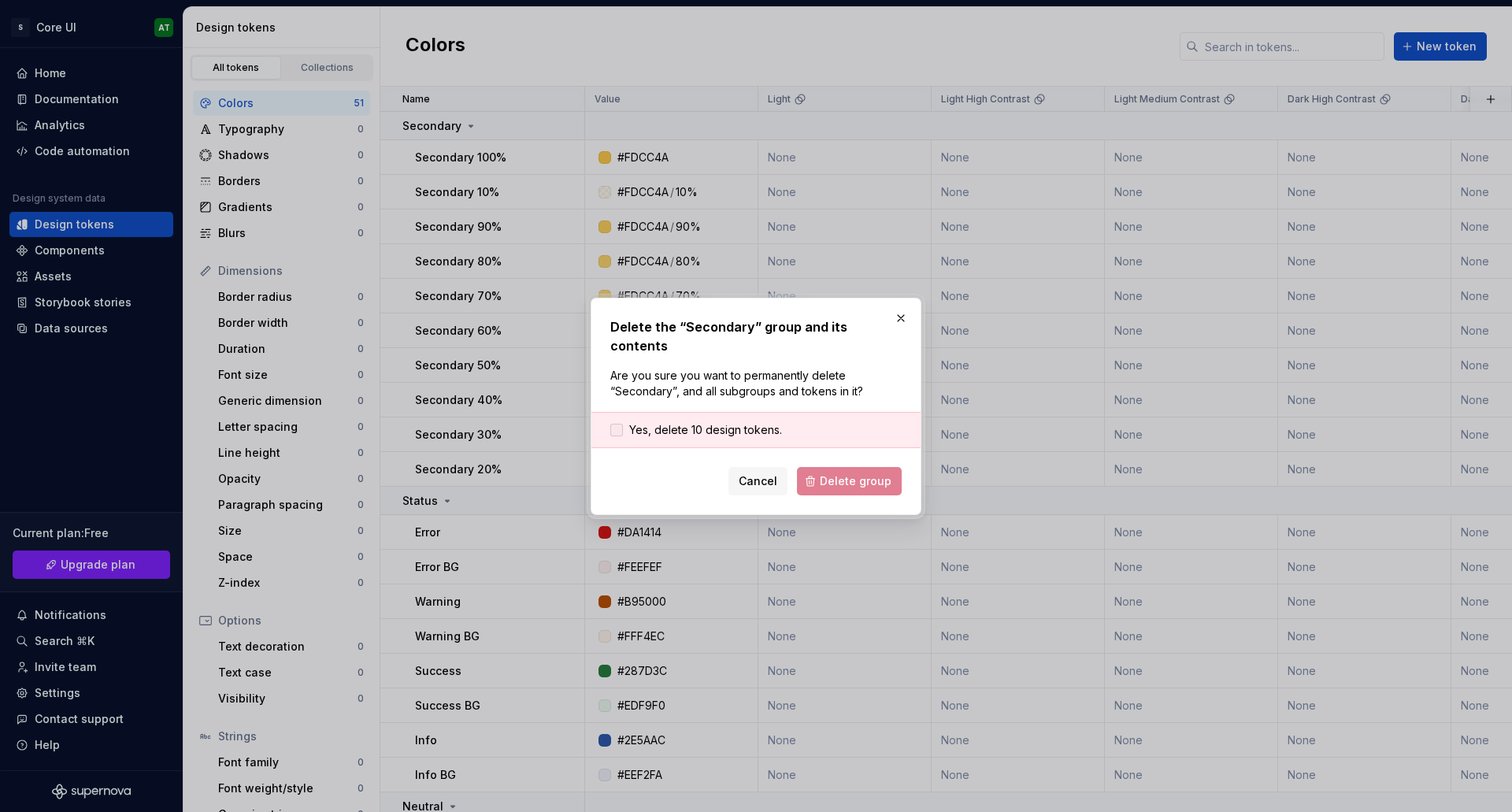
click at [717, 425] on span "Yes, delete 10 design tokens." at bounding box center [706, 430] width 153 height 16
click at [848, 486] on button "Delete group" at bounding box center [849, 482] width 104 height 28
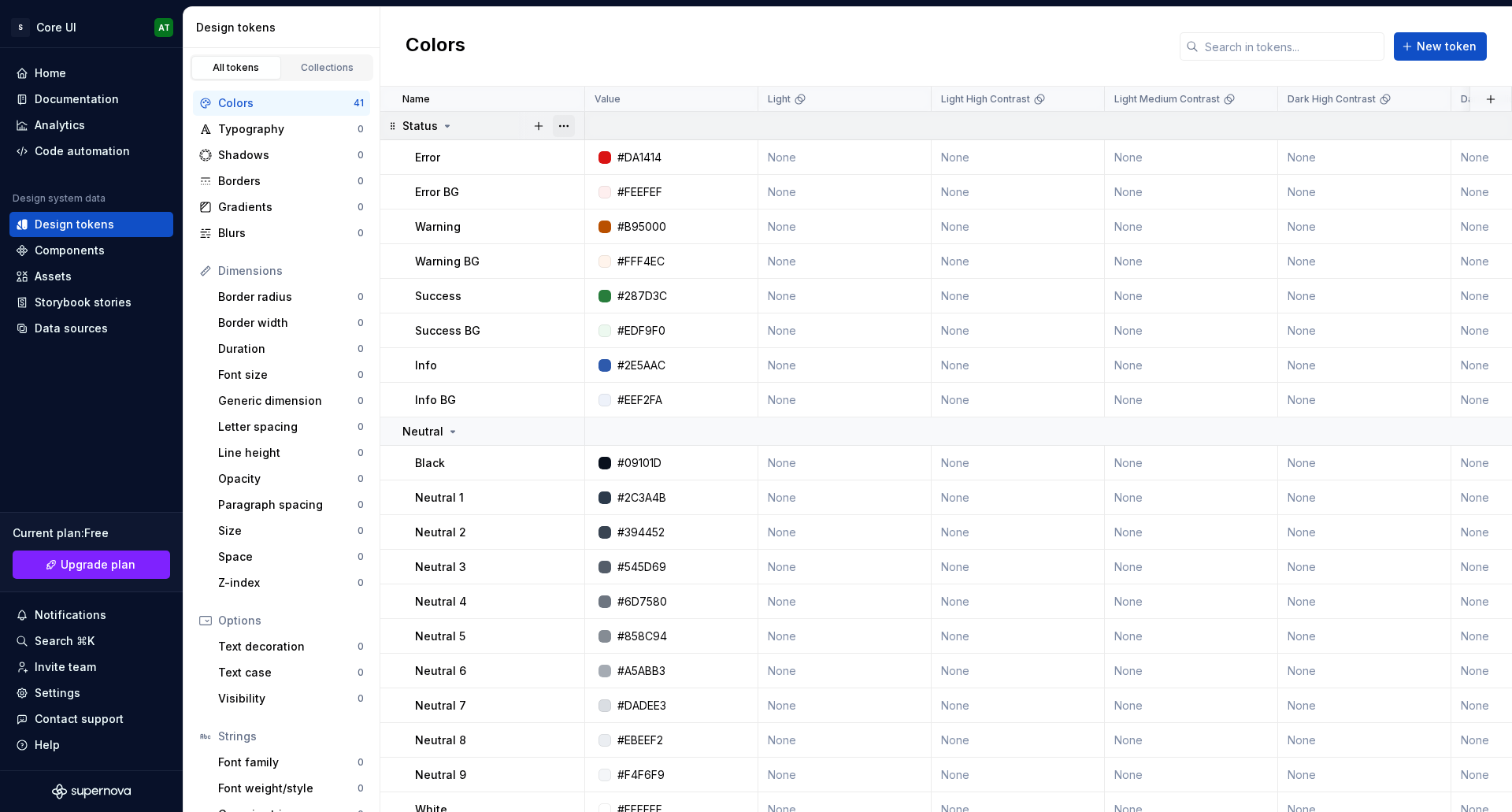
click at [567, 123] on button "button" at bounding box center [564, 126] width 22 height 22
click at [627, 304] on div "Delete group" at bounding box center [633, 304] width 103 height 16
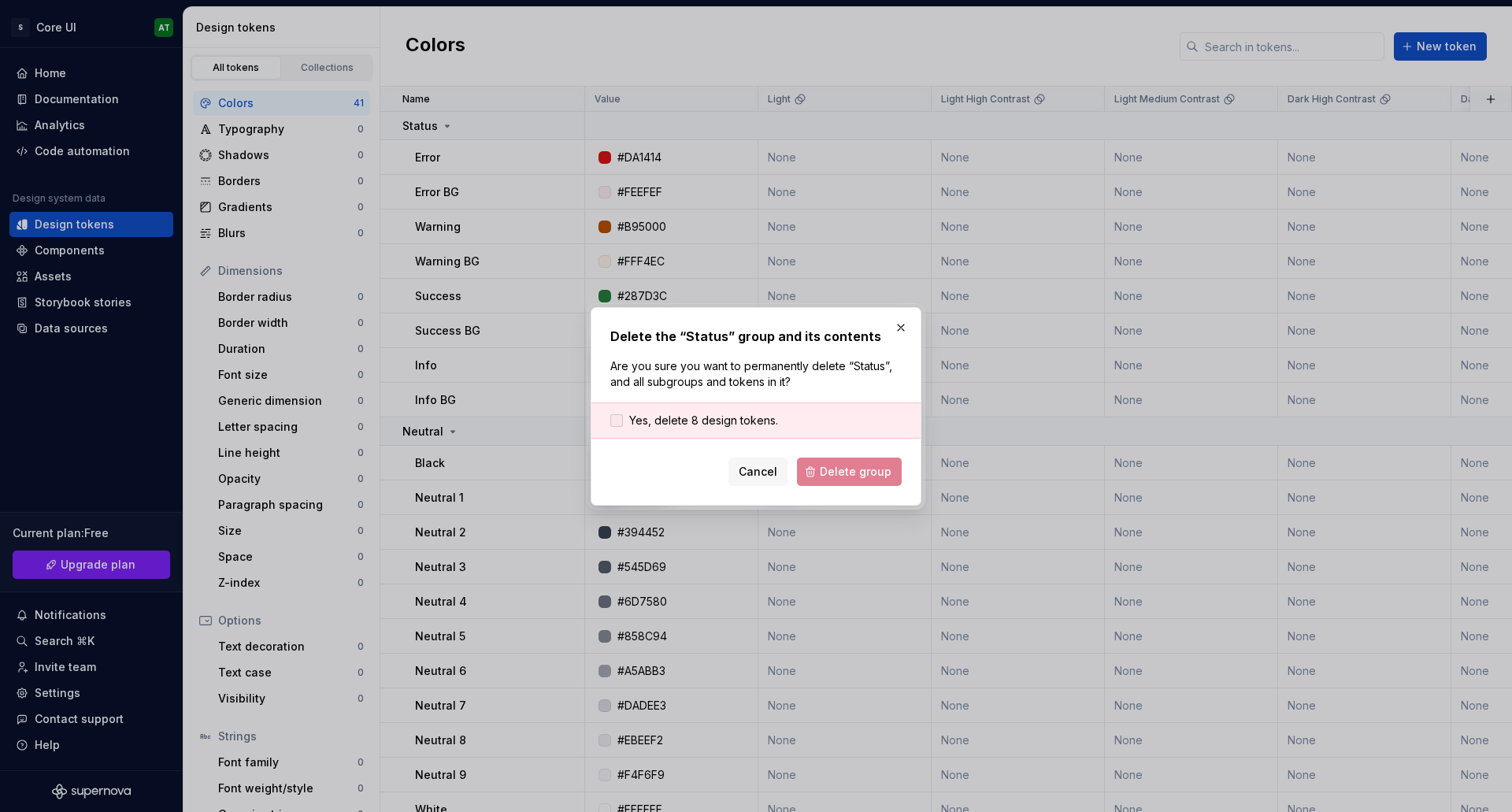
click at [760, 427] on span "Yes, delete 8 design tokens." at bounding box center [704, 421] width 149 height 16
click at [821, 471] on button "Delete group" at bounding box center [849, 472] width 104 height 28
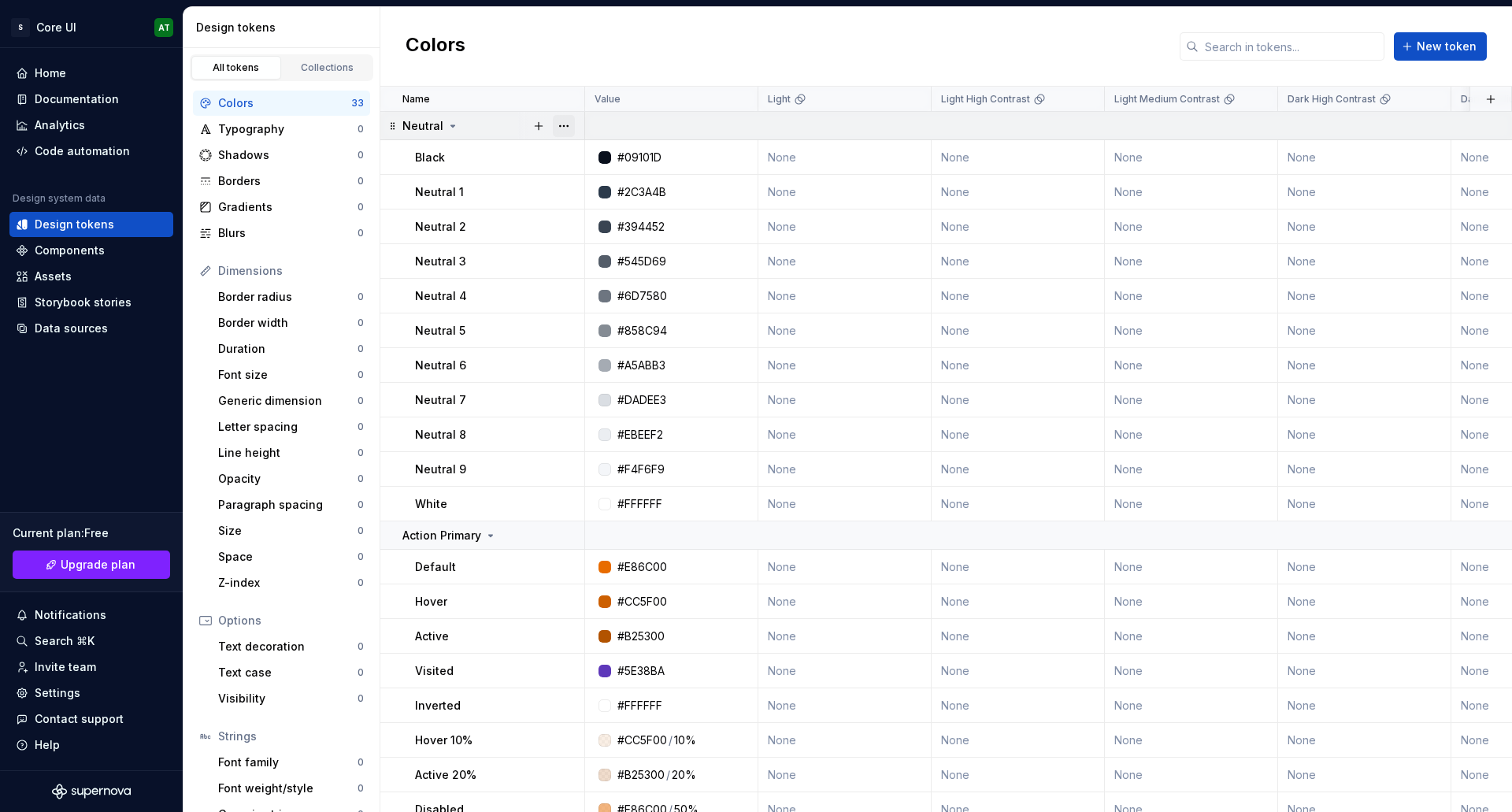
click at [565, 127] on button "button" at bounding box center [564, 126] width 22 height 22
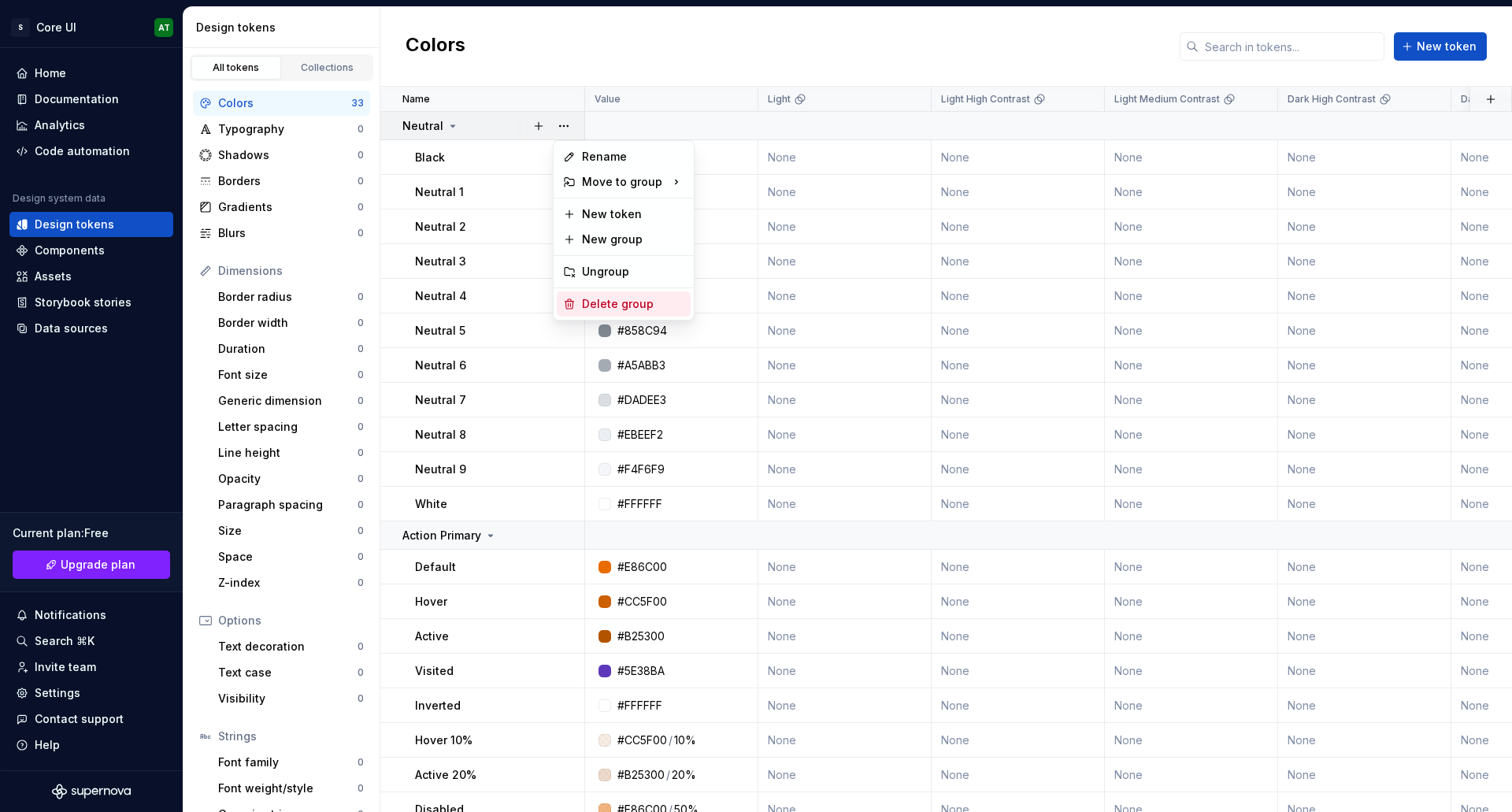
click at [610, 298] on div "Delete group" at bounding box center [633, 304] width 103 height 16
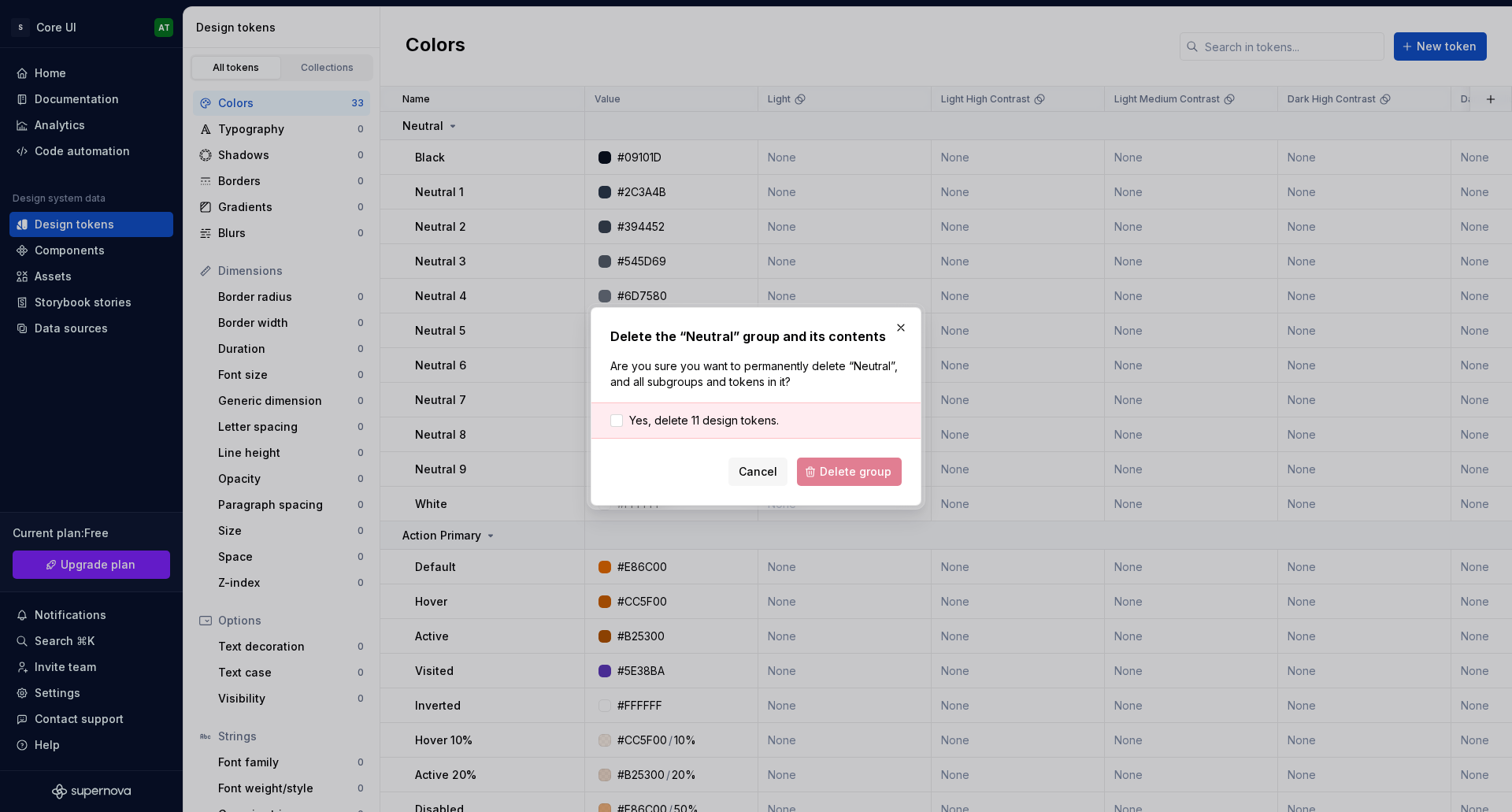
click at [717, 404] on div "Yes, delete 11 design tokens." at bounding box center [756, 421] width 329 height 36
click at [716, 413] on span "Yes, delete 11 design tokens." at bounding box center [705, 421] width 150 height 16
click at [836, 466] on span "Delete group" at bounding box center [856, 472] width 72 height 16
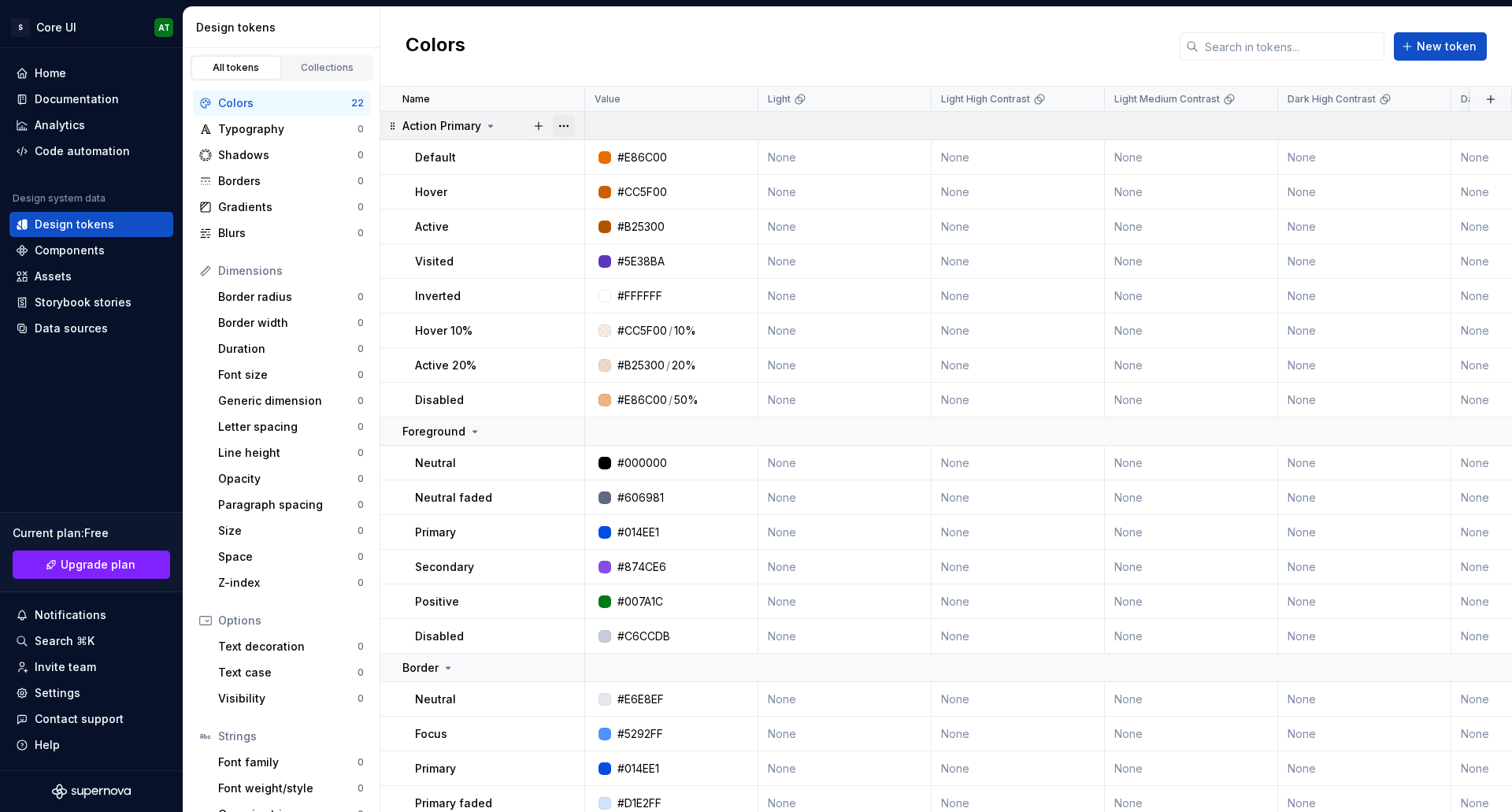
click at [558, 118] on button "button" at bounding box center [564, 126] width 22 height 22
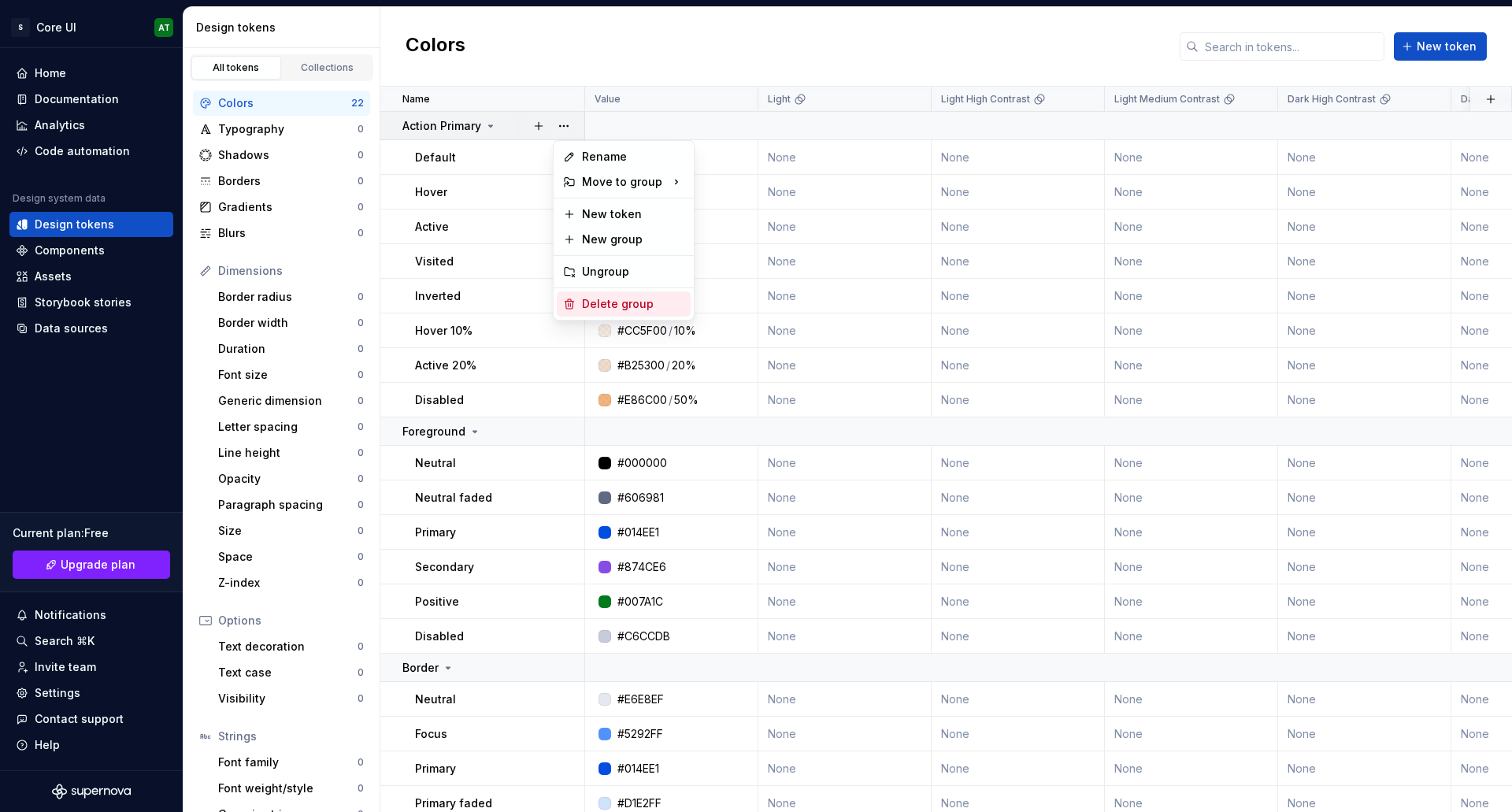
click at [610, 310] on div "Delete group" at bounding box center [633, 304] width 103 height 16
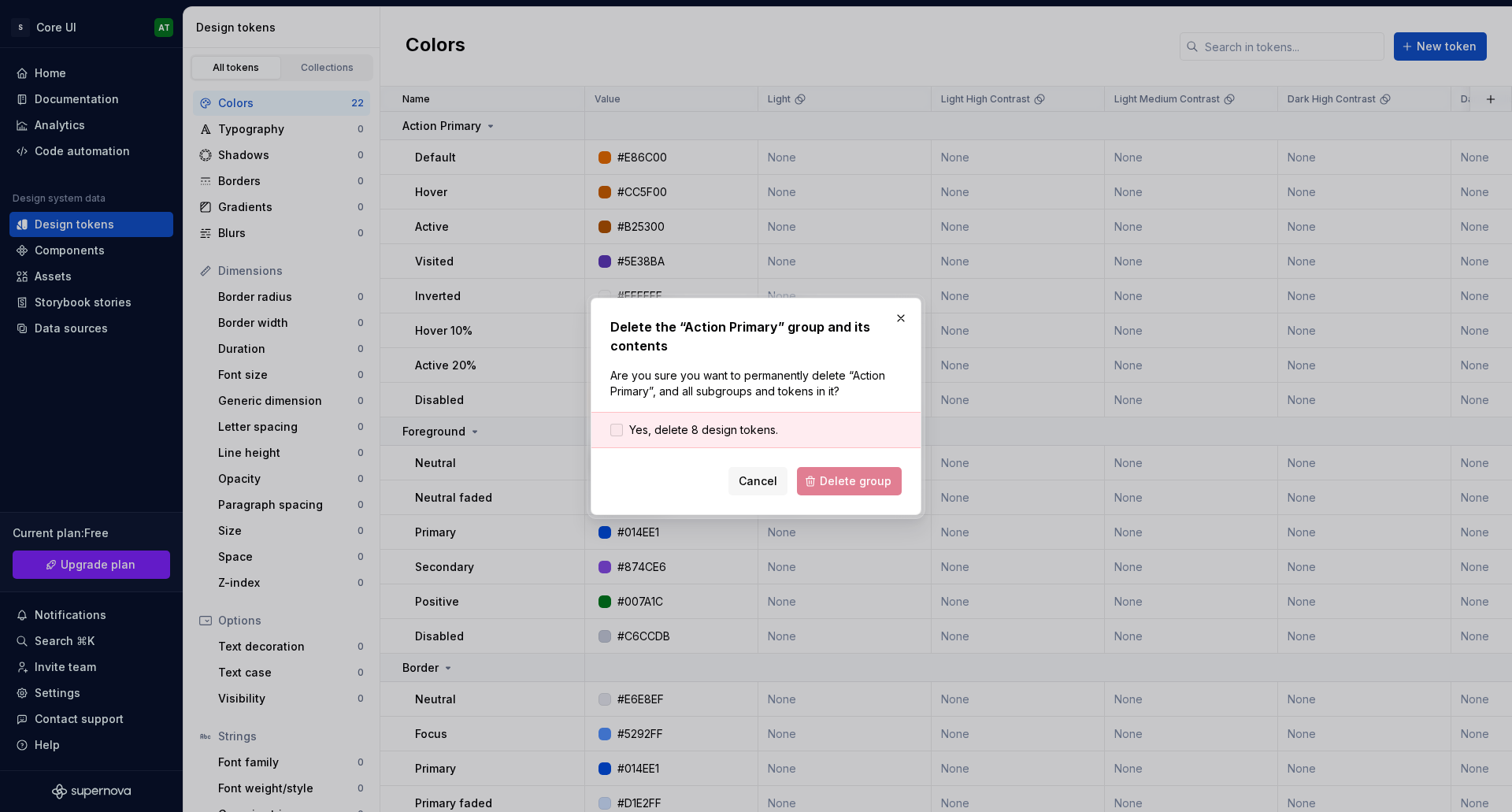
click at [757, 427] on span "Yes, delete 8 design tokens." at bounding box center [704, 430] width 149 height 16
click at [865, 483] on span "Delete group" at bounding box center [856, 482] width 72 height 16
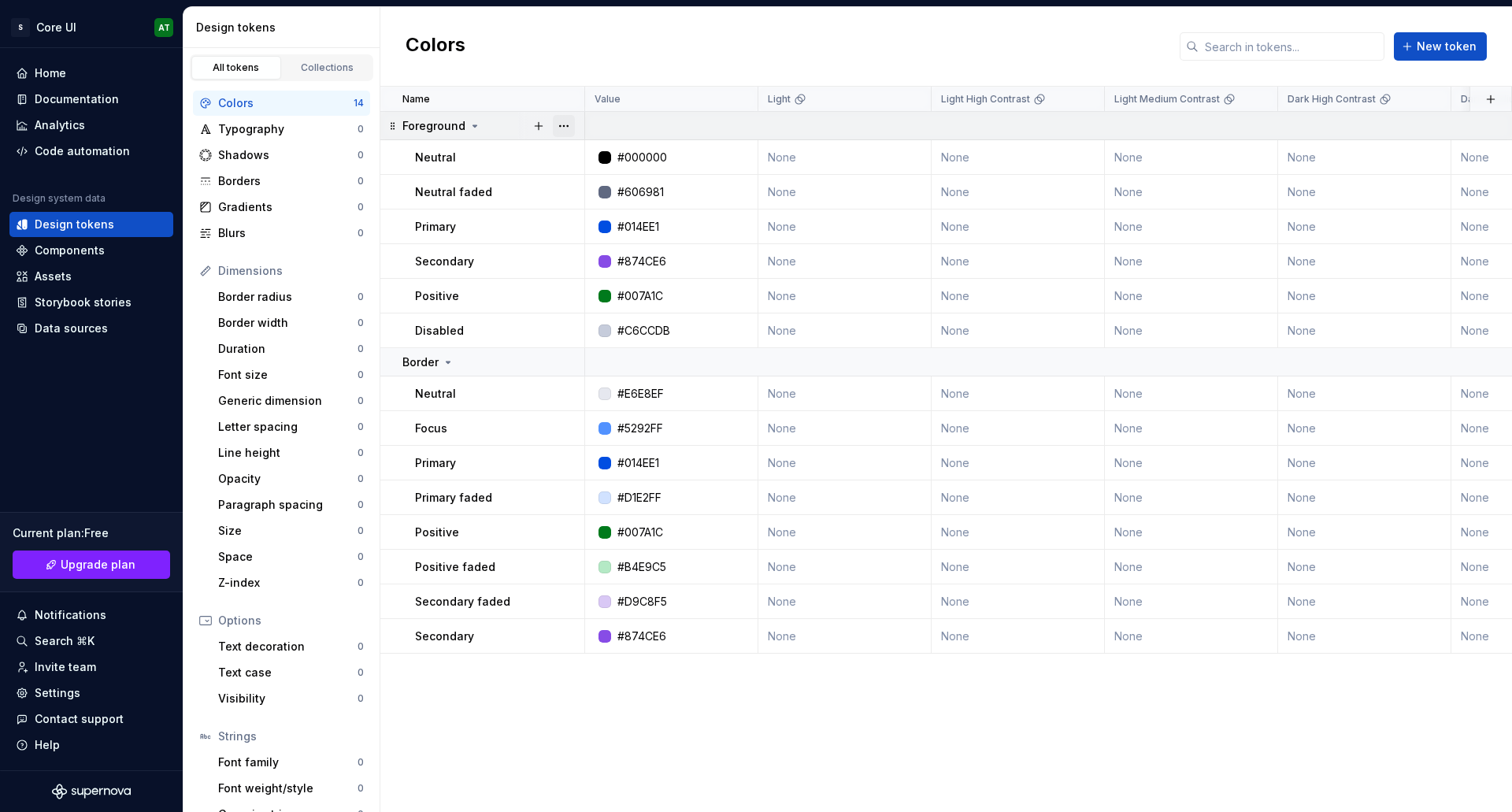
click at [565, 130] on button "button" at bounding box center [564, 126] width 22 height 22
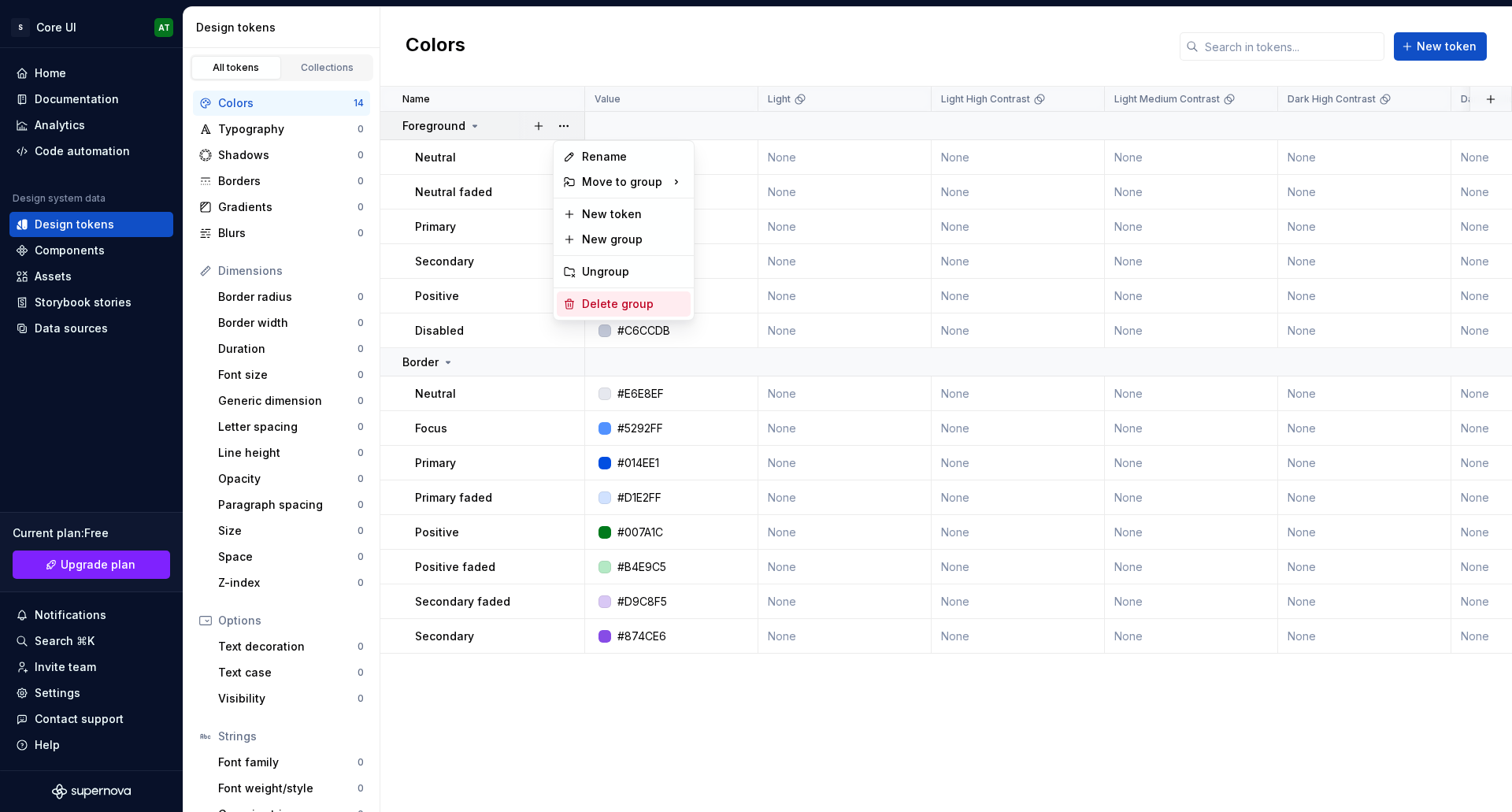
click at [601, 302] on div "Delete group" at bounding box center [633, 304] width 103 height 16
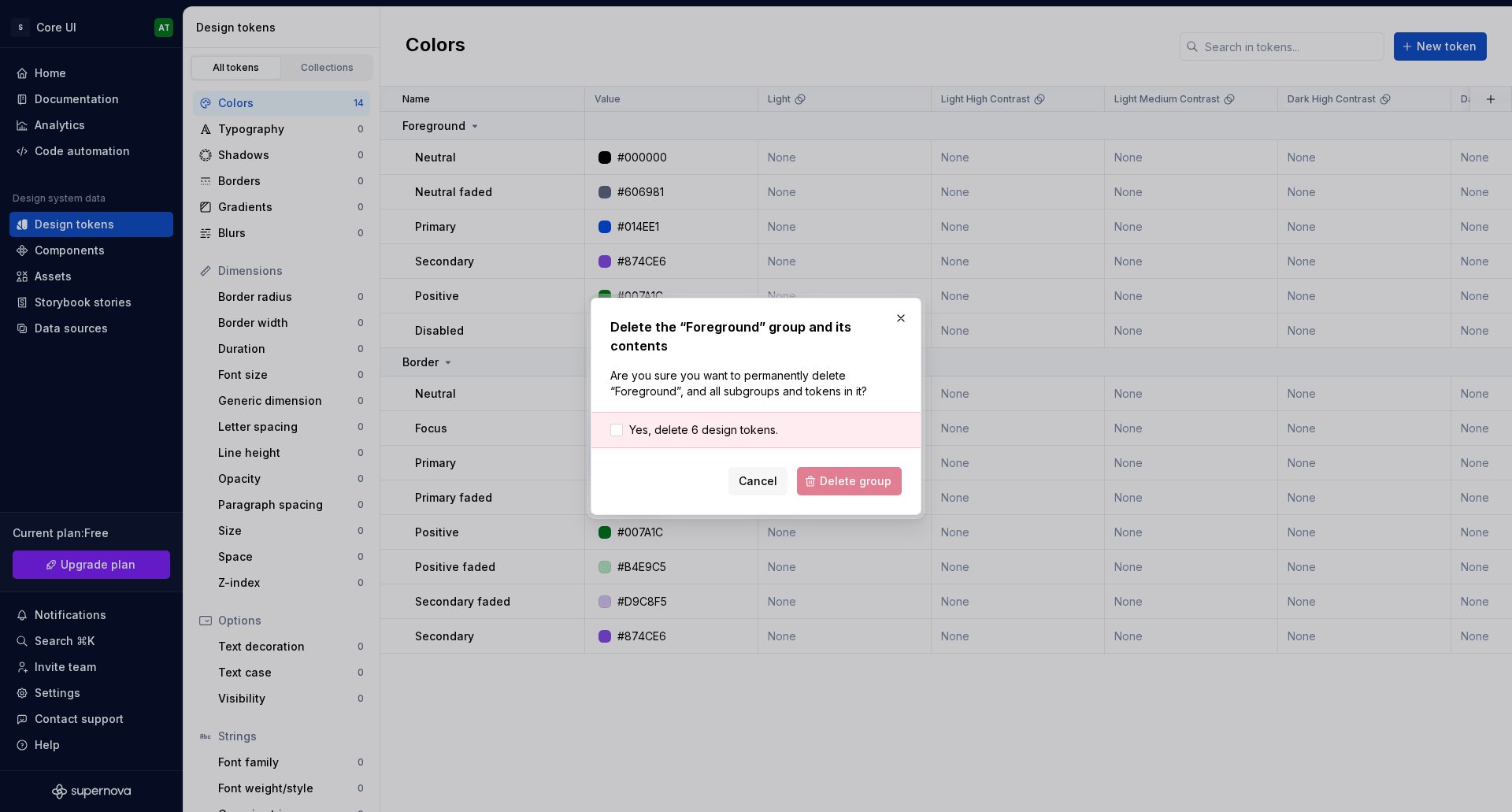
click at [705, 412] on div "Yes, delete 6 design tokens." at bounding box center [756, 431] width 329 height 36
click at [691, 422] on span "Yes, delete 6 design tokens." at bounding box center [704, 430] width 149 height 16
click at [831, 468] on button "Delete group" at bounding box center [849, 482] width 104 height 28
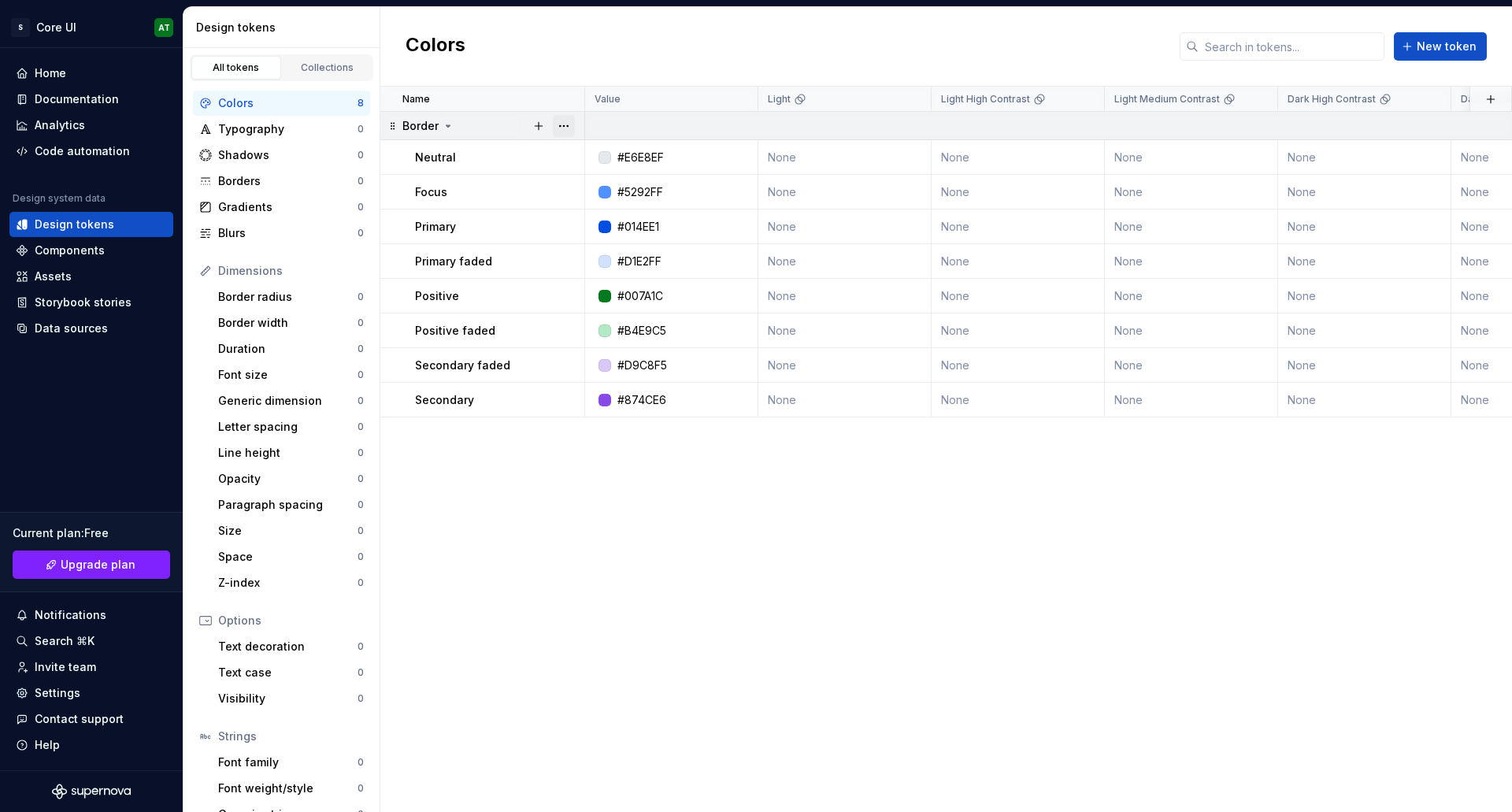
click at [558, 120] on button "button" at bounding box center [564, 126] width 22 height 22
click at [586, 300] on div "Delete group" at bounding box center [633, 304] width 103 height 16
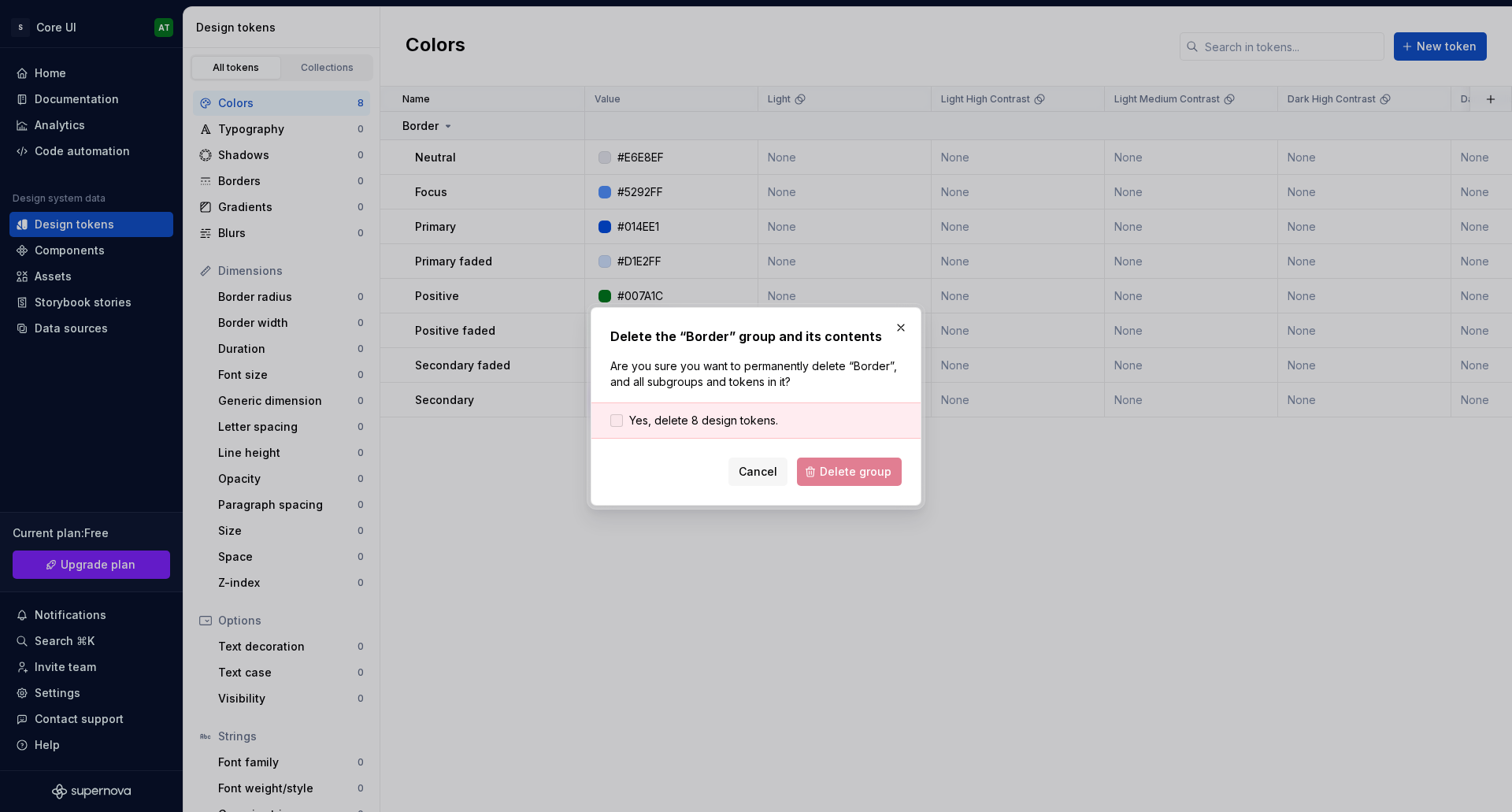
click at [694, 416] on span "Yes, delete 8 design tokens." at bounding box center [704, 421] width 149 height 16
click at [823, 459] on button "Delete group" at bounding box center [849, 472] width 104 height 28
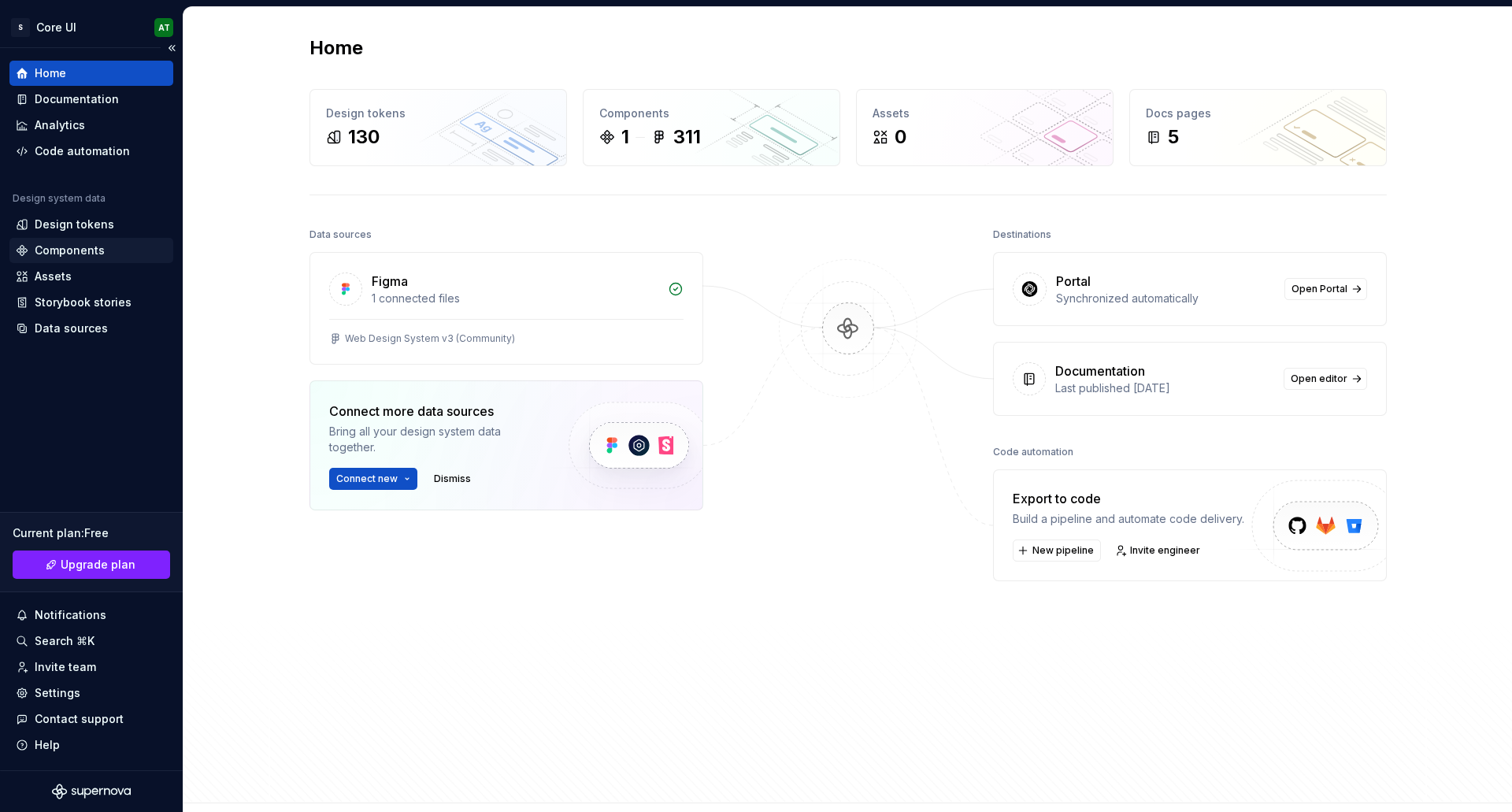
click at [87, 243] on div "Components" at bounding box center [69, 250] width 70 height 16
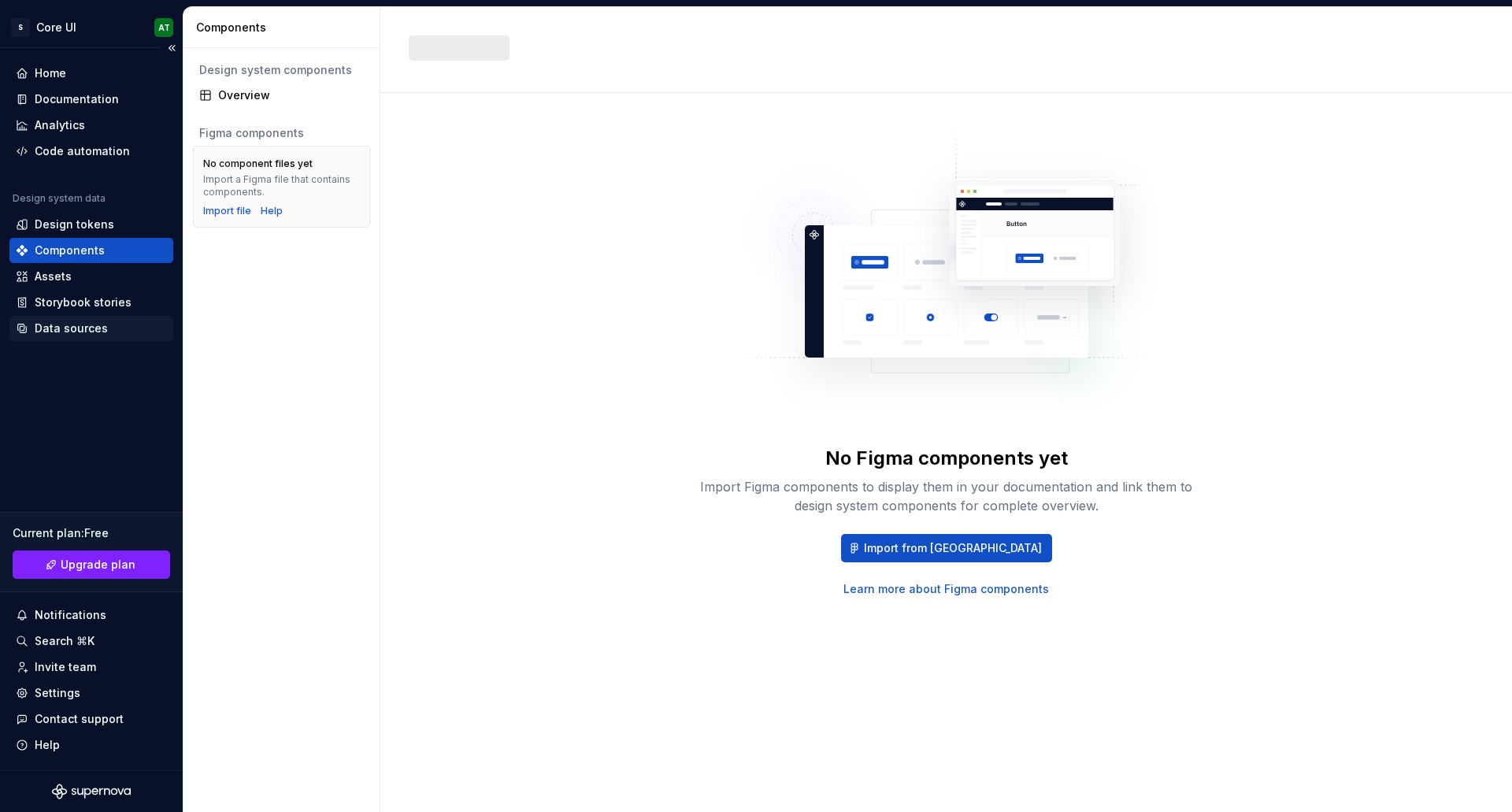
click at [89, 327] on div "Data sources" at bounding box center [71, 329] width 73 height 16
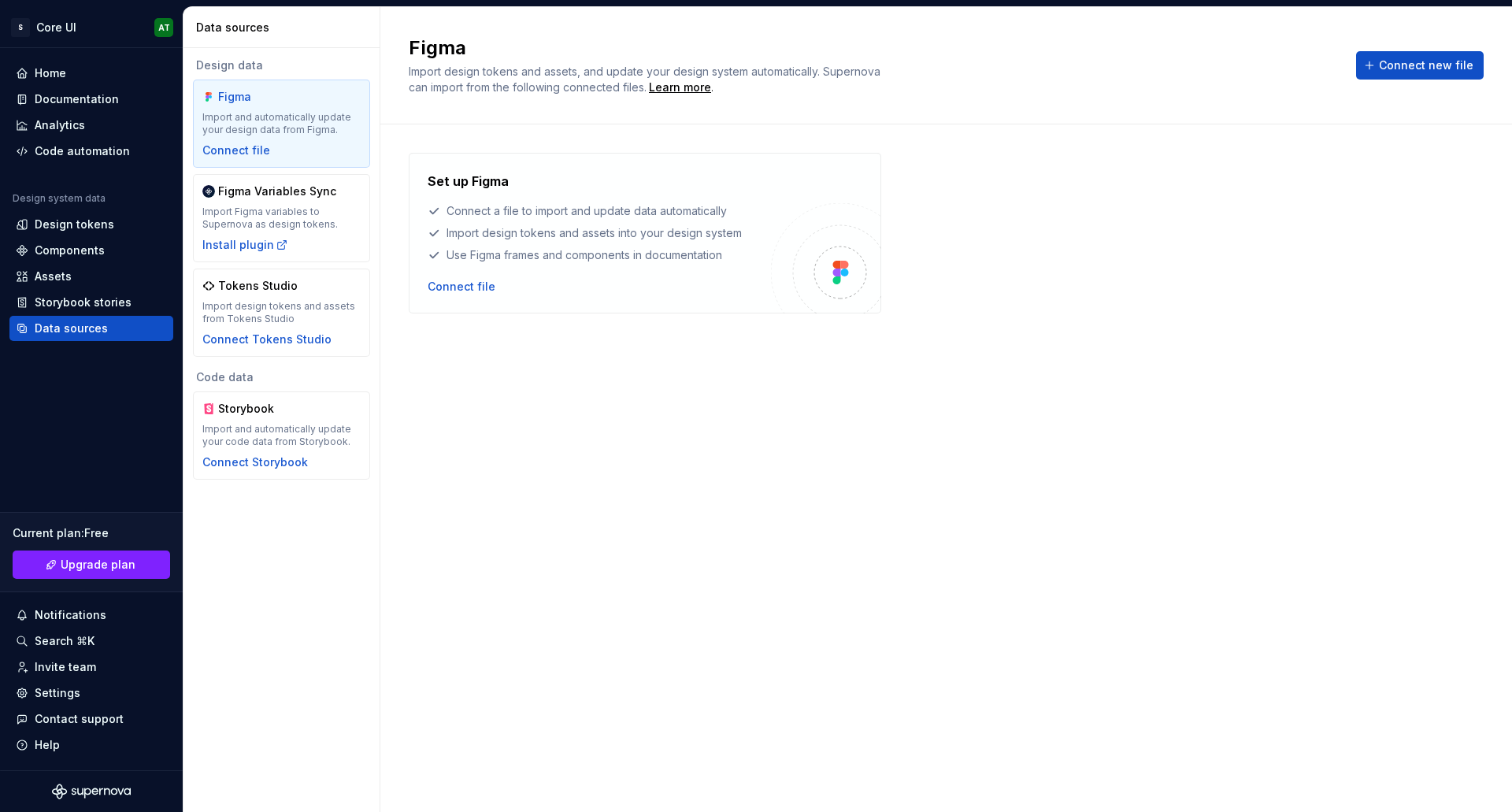
click at [459, 312] on div "Set up Figma Connect a file to import and update data automatically Import desi…" at bounding box center [645, 233] width 473 height 161
click at [459, 291] on div "Connect file" at bounding box center [461, 286] width 68 height 16
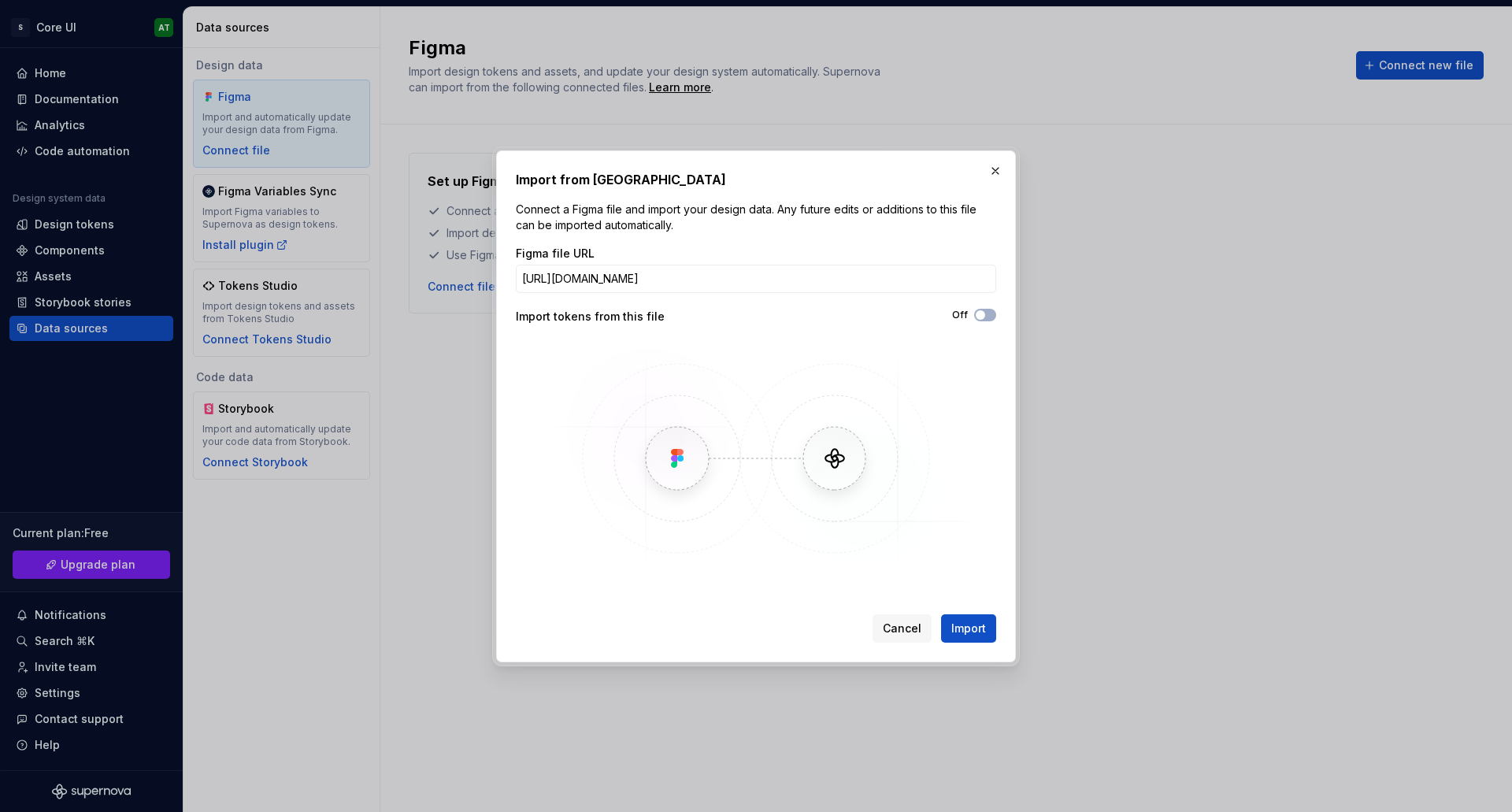
scroll to position [0, 402]
type input "[URL][DOMAIN_NAME]"
click at [977, 336] on div "Figma file URL [URL][DOMAIN_NAME] Import tokens from this file Off" at bounding box center [756, 412] width 480 height 331
click at [986, 318] on icon "button" at bounding box center [981, 315] width 13 height 9
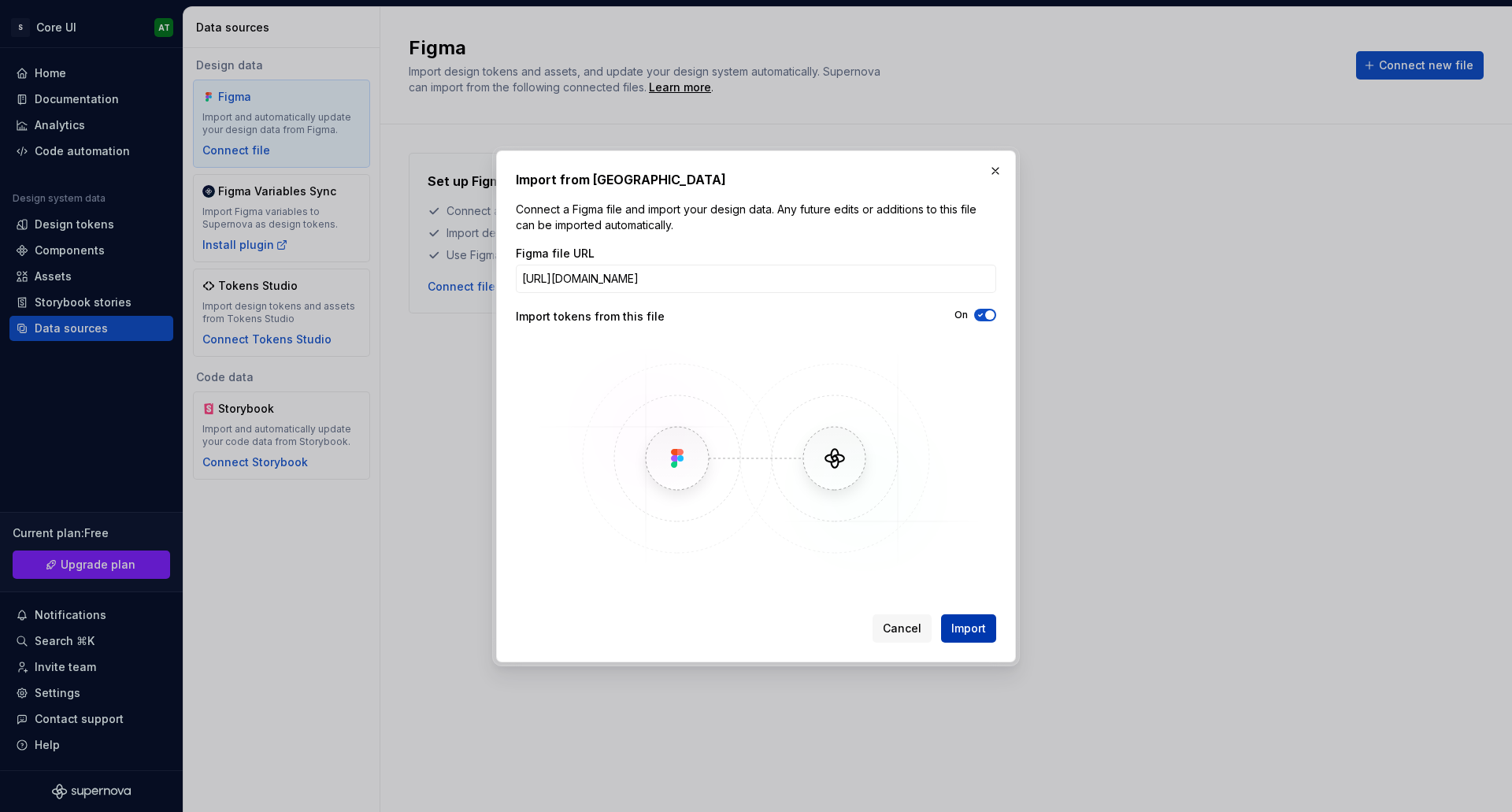
click at [987, 629] on button "Import" at bounding box center [969, 628] width 55 height 28
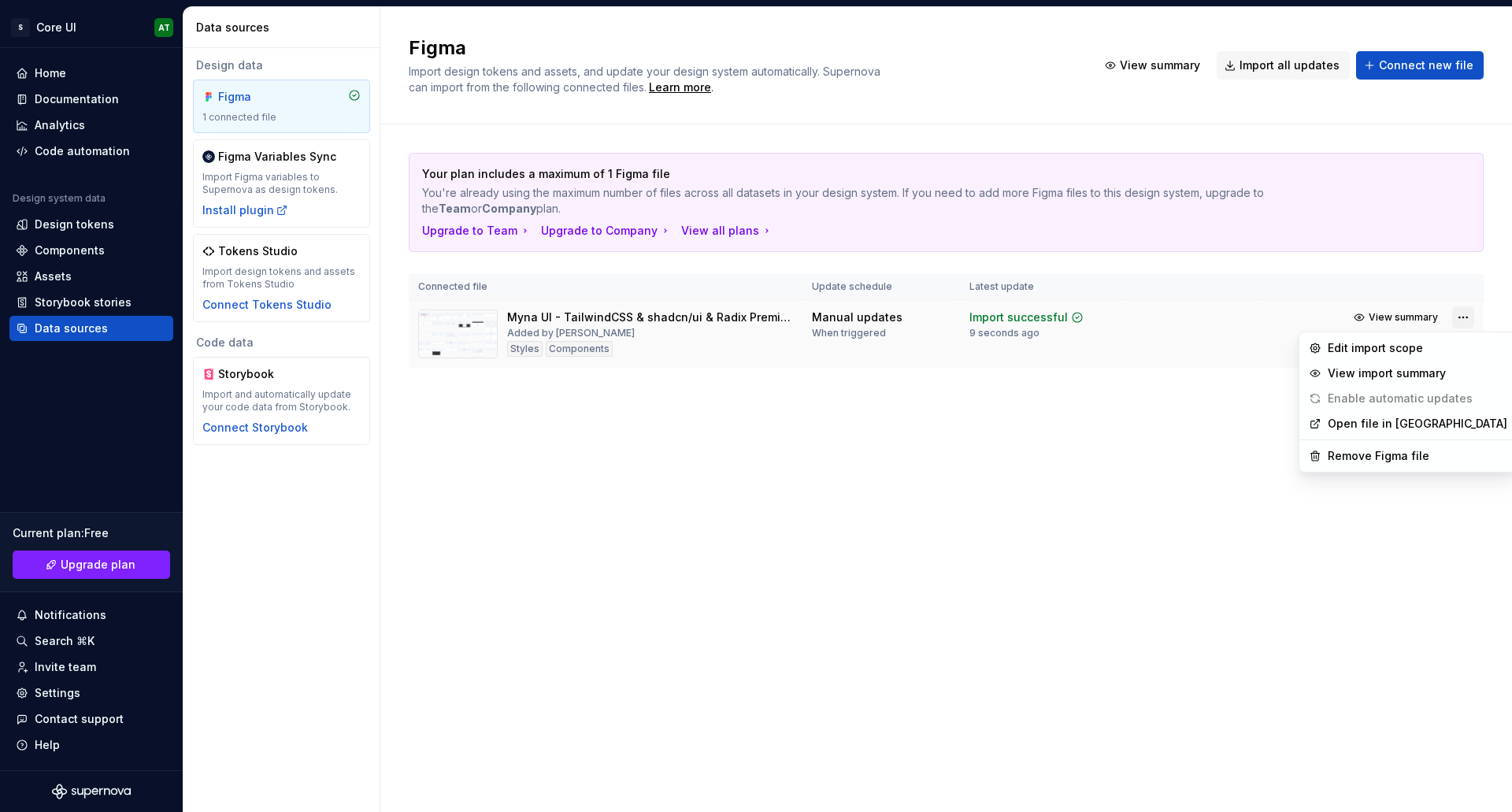
click at [1458, 316] on html "S Core UI AT Home Documentation Analytics Code automation Design system data De…" at bounding box center [756, 406] width 1512 height 812
click at [1355, 344] on div "Edit import scope" at bounding box center [1418, 348] width 179 height 16
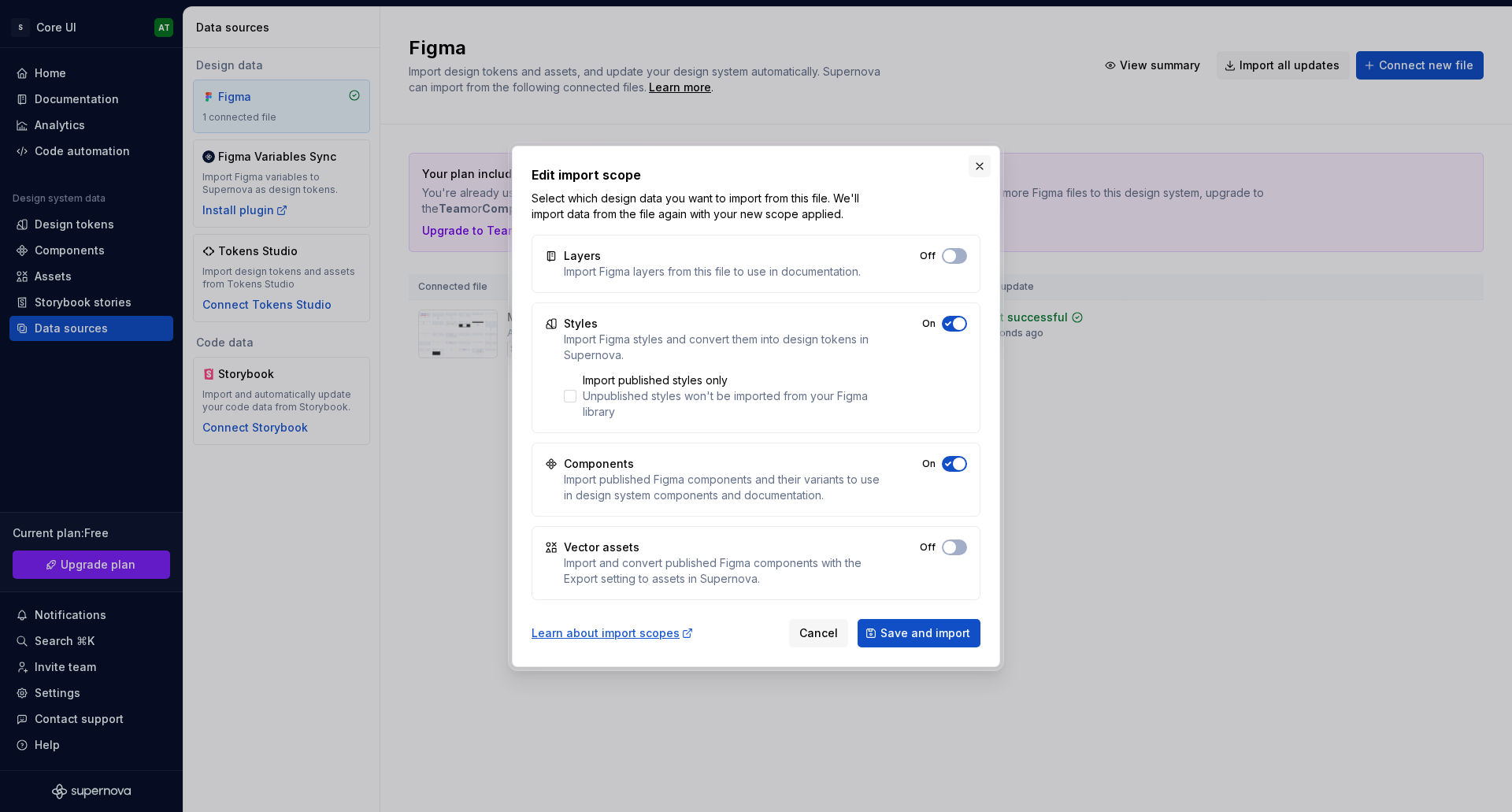
click at [981, 171] on button "button" at bounding box center [980, 167] width 22 height 22
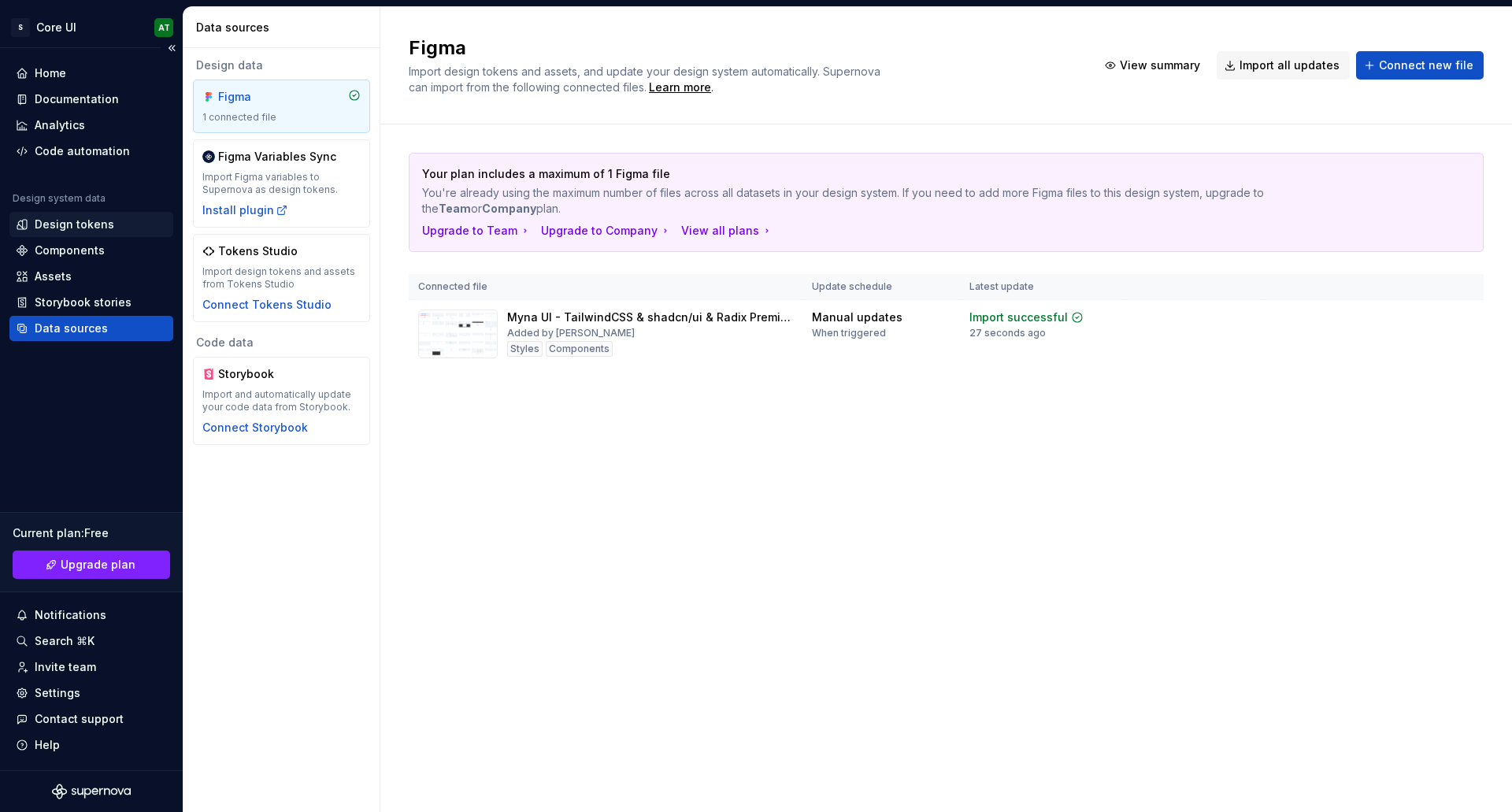
click at [112, 224] on div "Design tokens" at bounding box center [91, 224] width 151 height 16
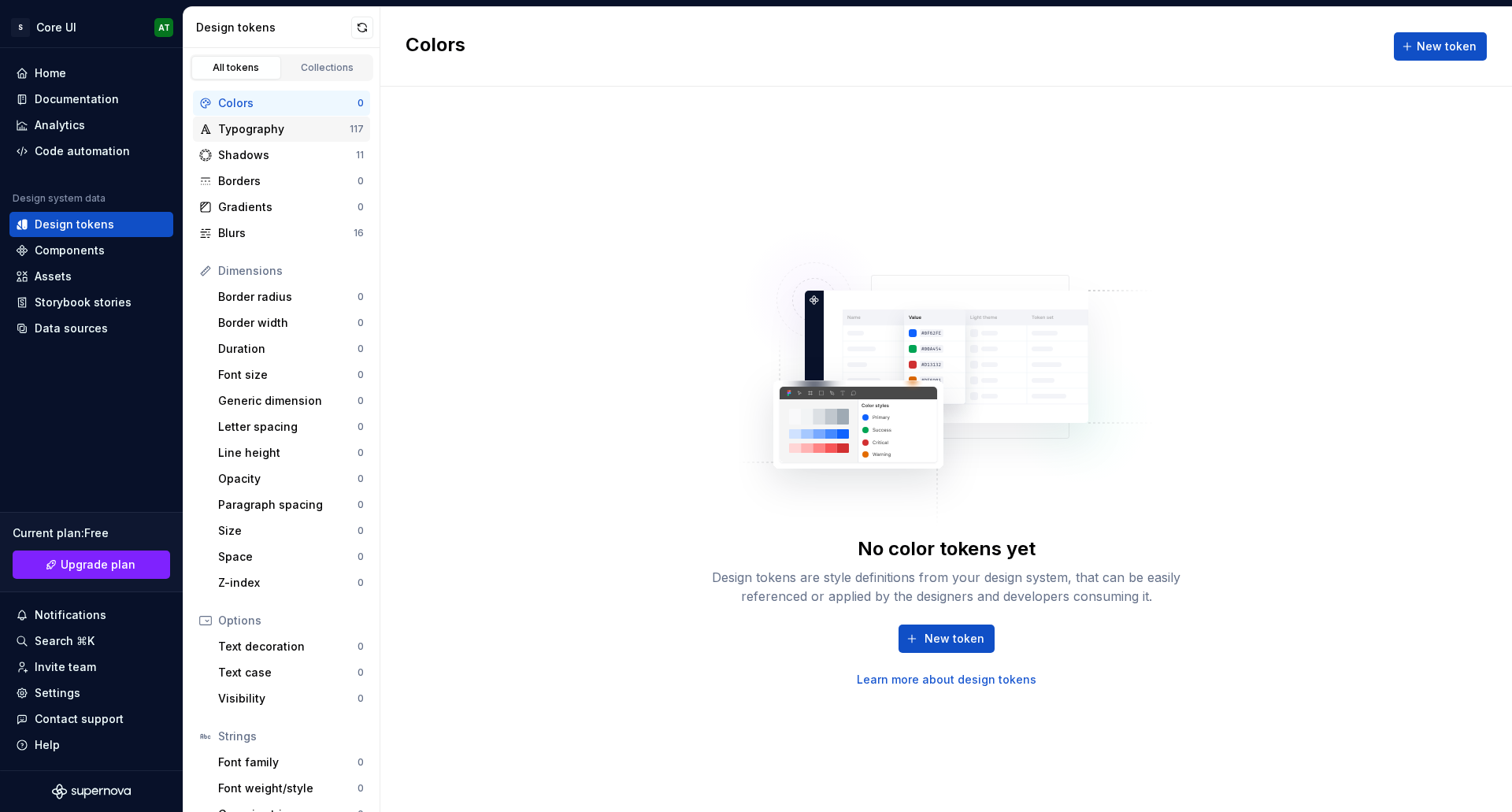
click at [272, 132] on div "Typography" at bounding box center [284, 129] width 132 height 16
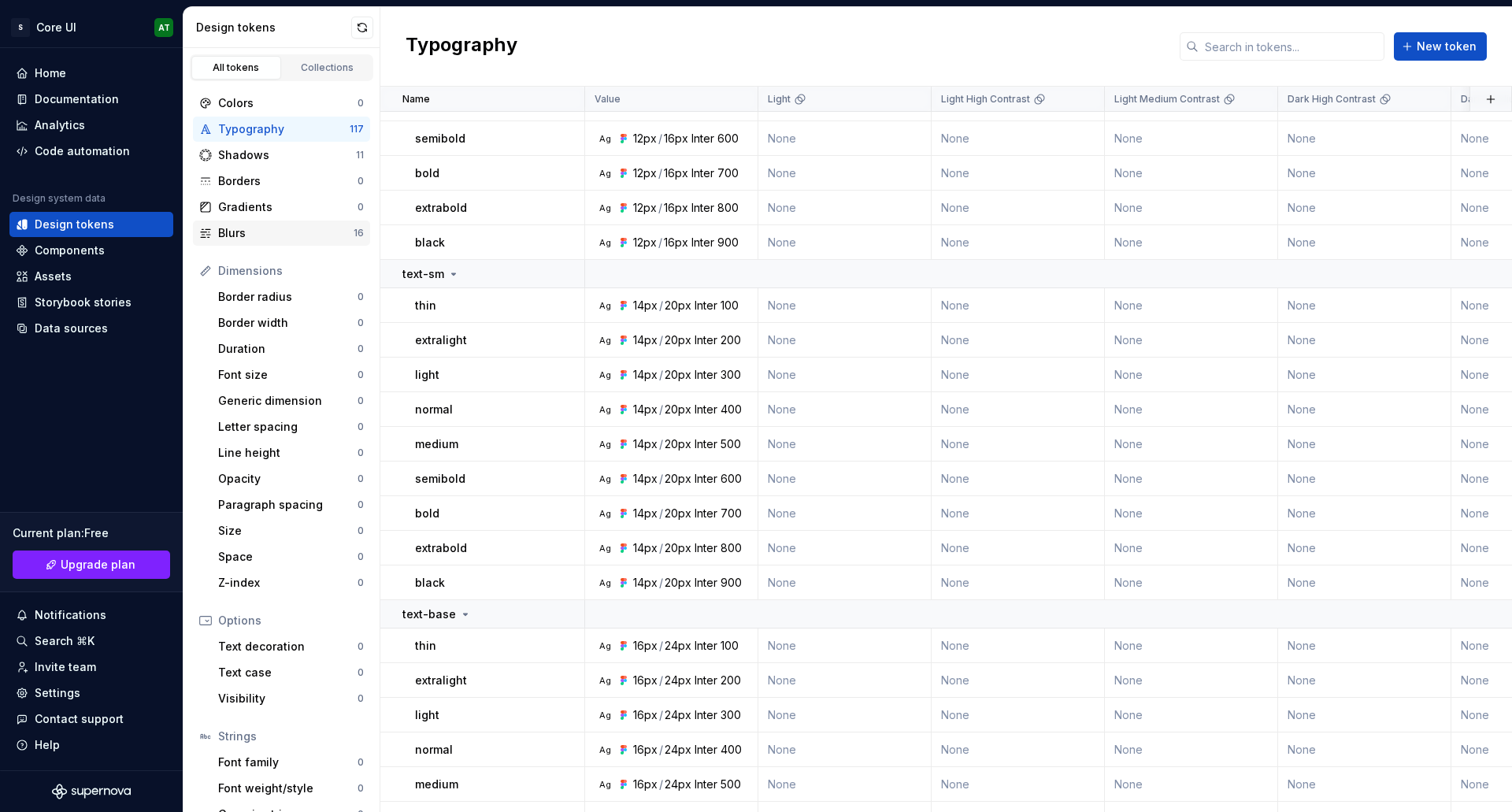
scroll to position [192, 0]
click at [255, 223] on div "Blurs 16" at bounding box center [281, 233] width 177 height 25
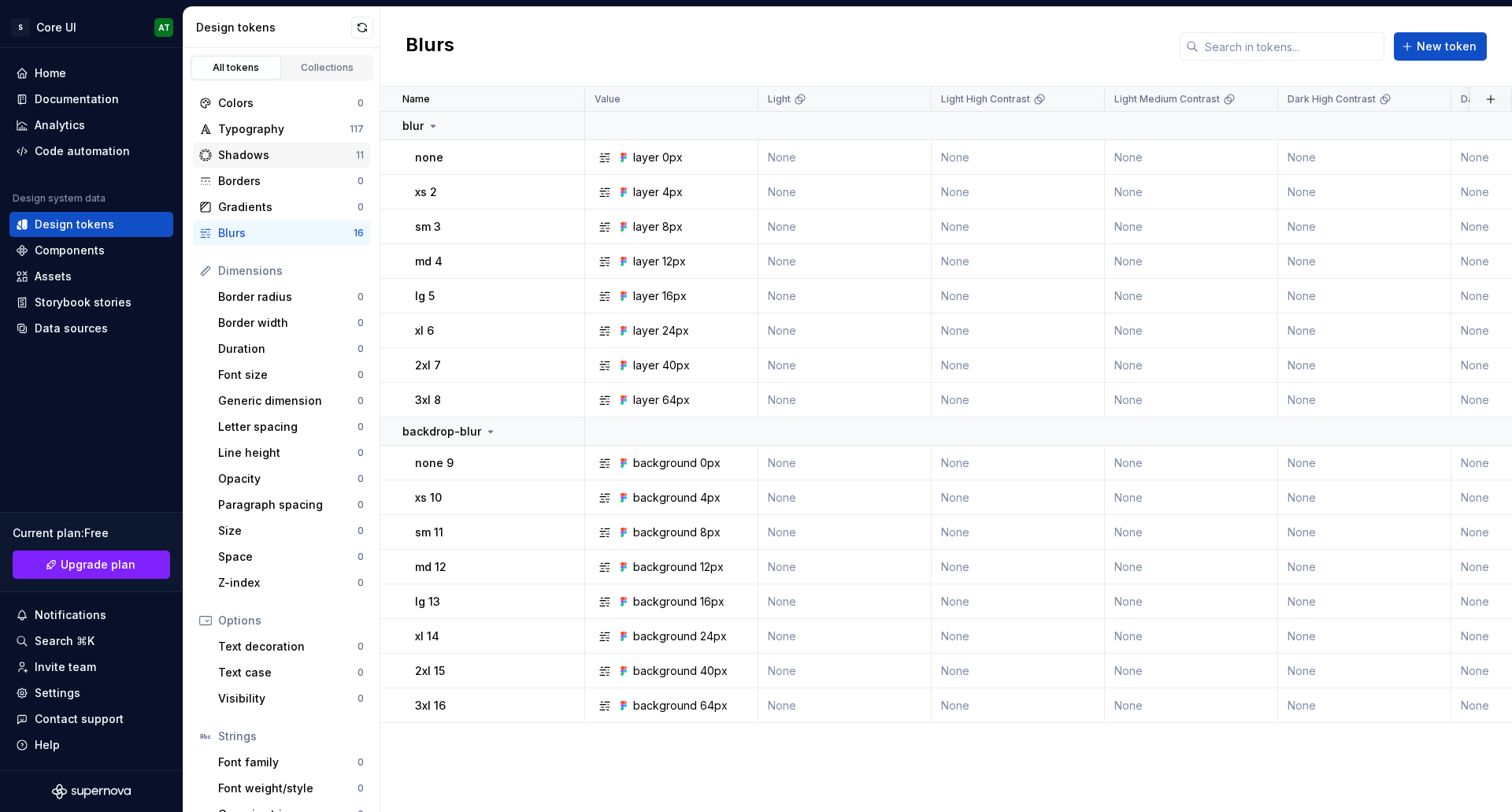
click at [275, 166] on div "Shadows 11" at bounding box center [281, 154] width 177 height 25
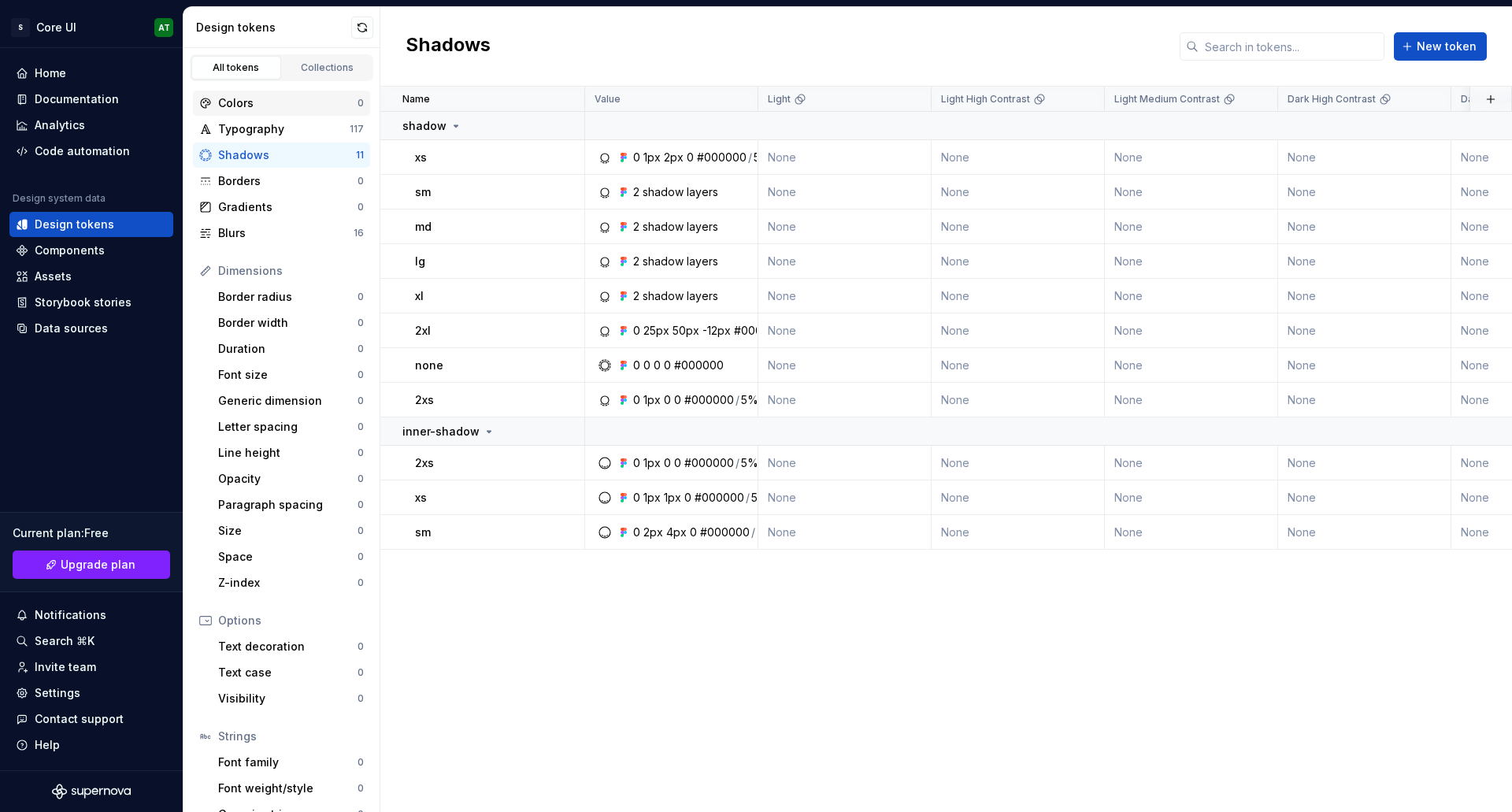
click at [279, 103] on div "Colors" at bounding box center [288, 103] width 140 height 16
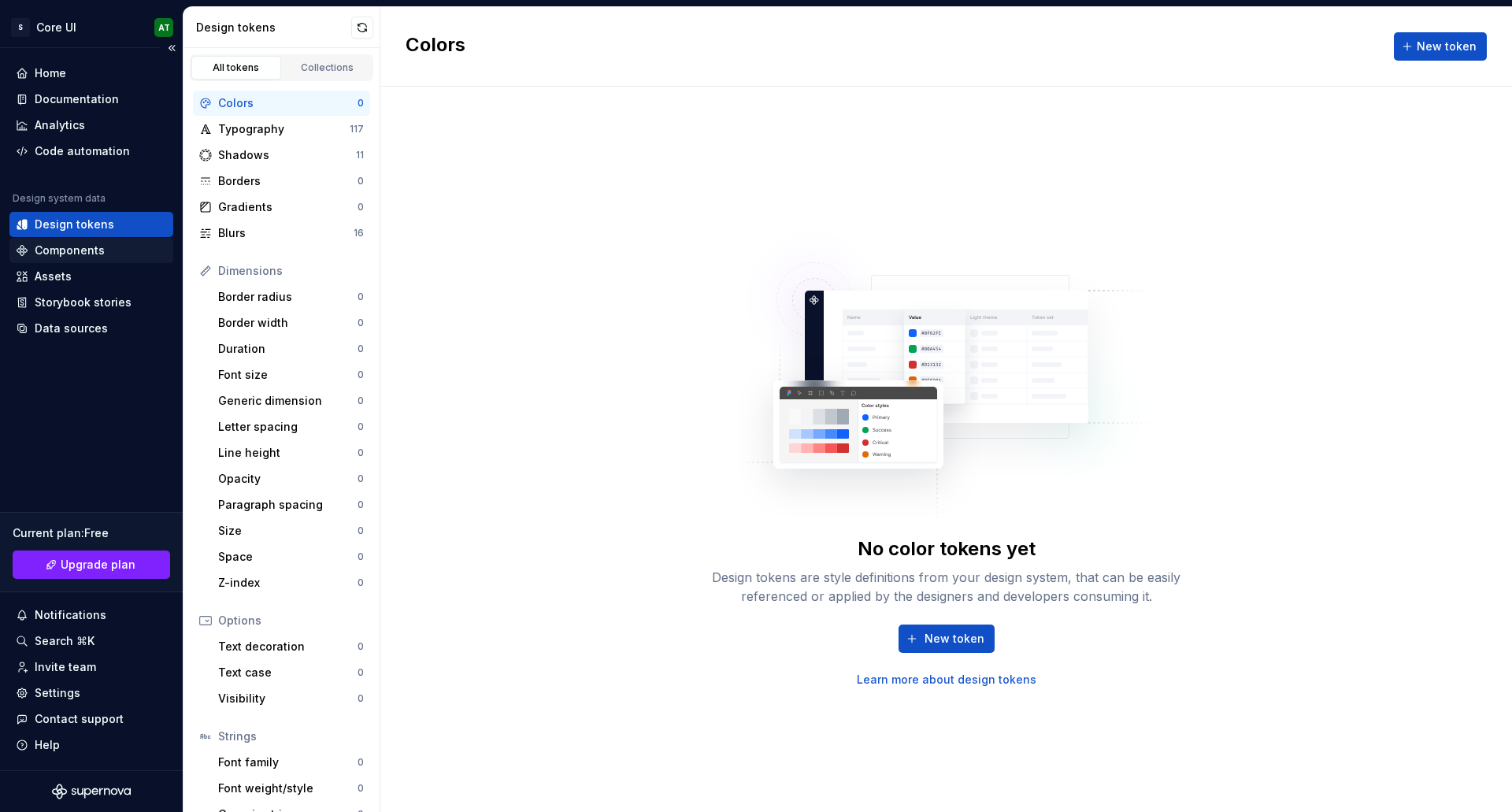
click at [83, 249] on div "Components" at bounding box center [69, 250] width 70 height 16
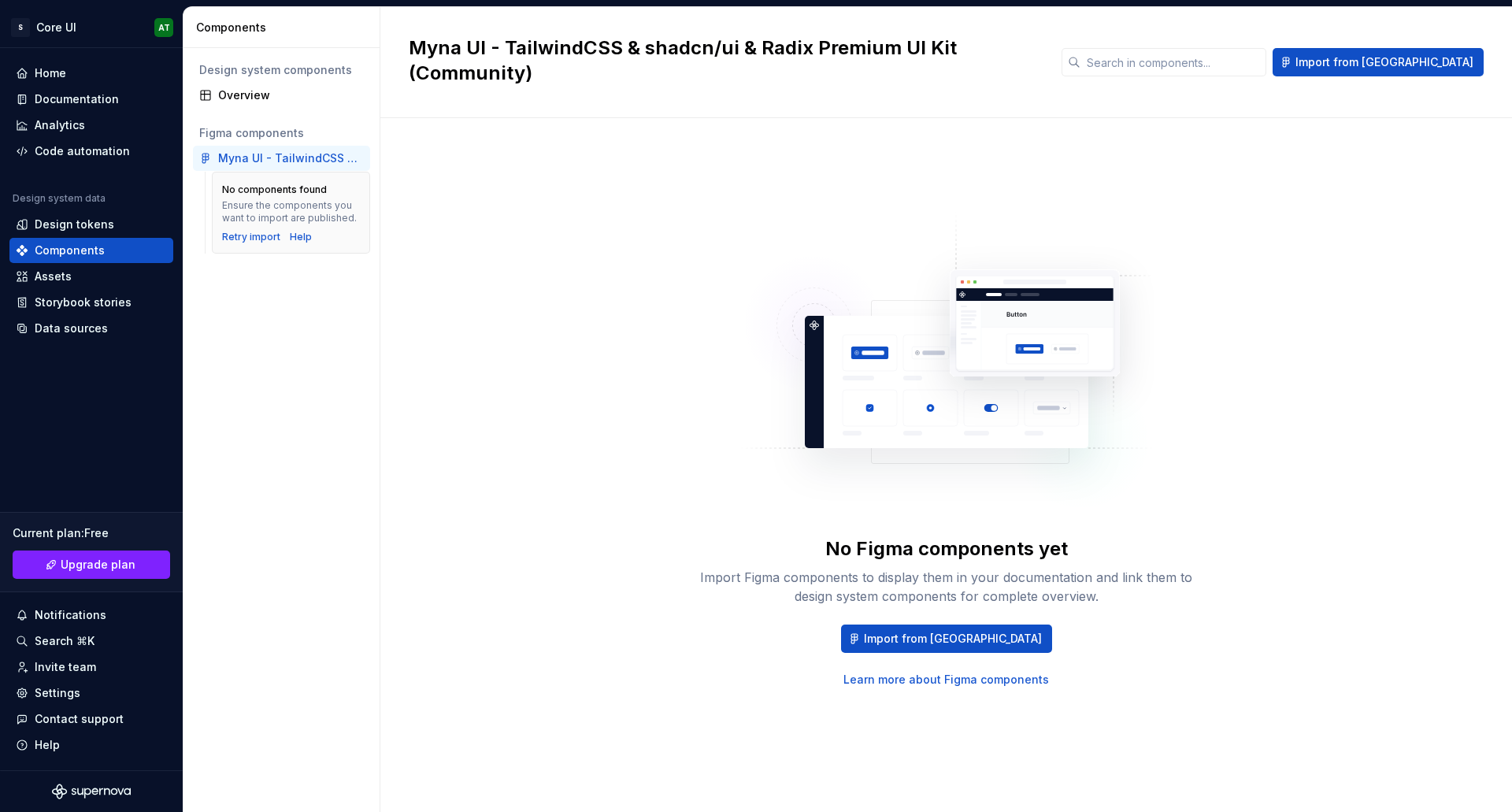
click at [277, 144] on div "Figma components" at bounding box center [281, 133] width 177 height 25
click at [279, 154] on div "Myna UI - TailwindCSS & shadcn/ui & Radix Premium UI Kit (Community)" at bounding box center [291, 158] width 146 height 16
click at [254, 241] on div "Retry import" at bounding box center [252, 237] width 59 height 13
